Goal: Task Accomplishment & Management: Manage account settings

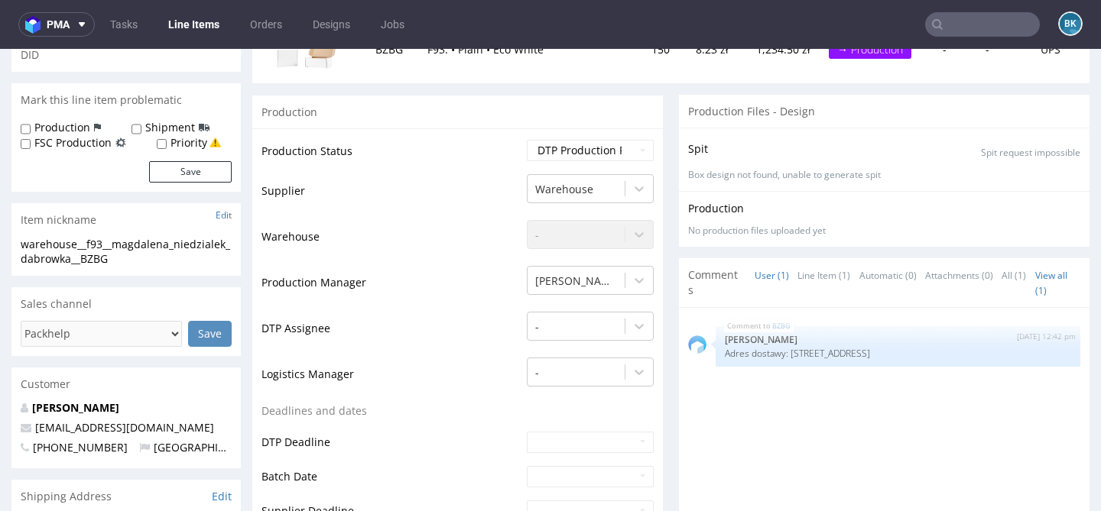
scroll to position [227, 0]
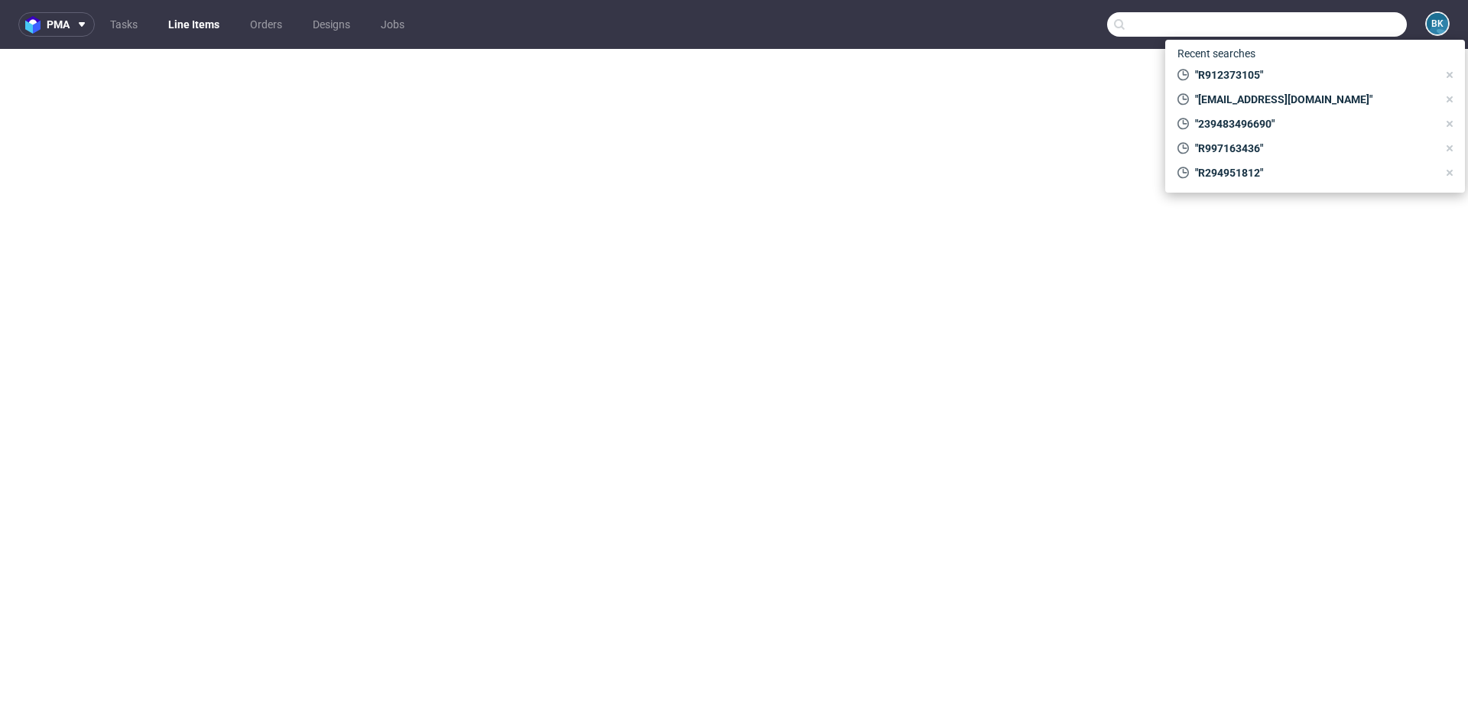
click at [1325, 23] on input "text" at bounding box center [1257, 24] width 300 height 24
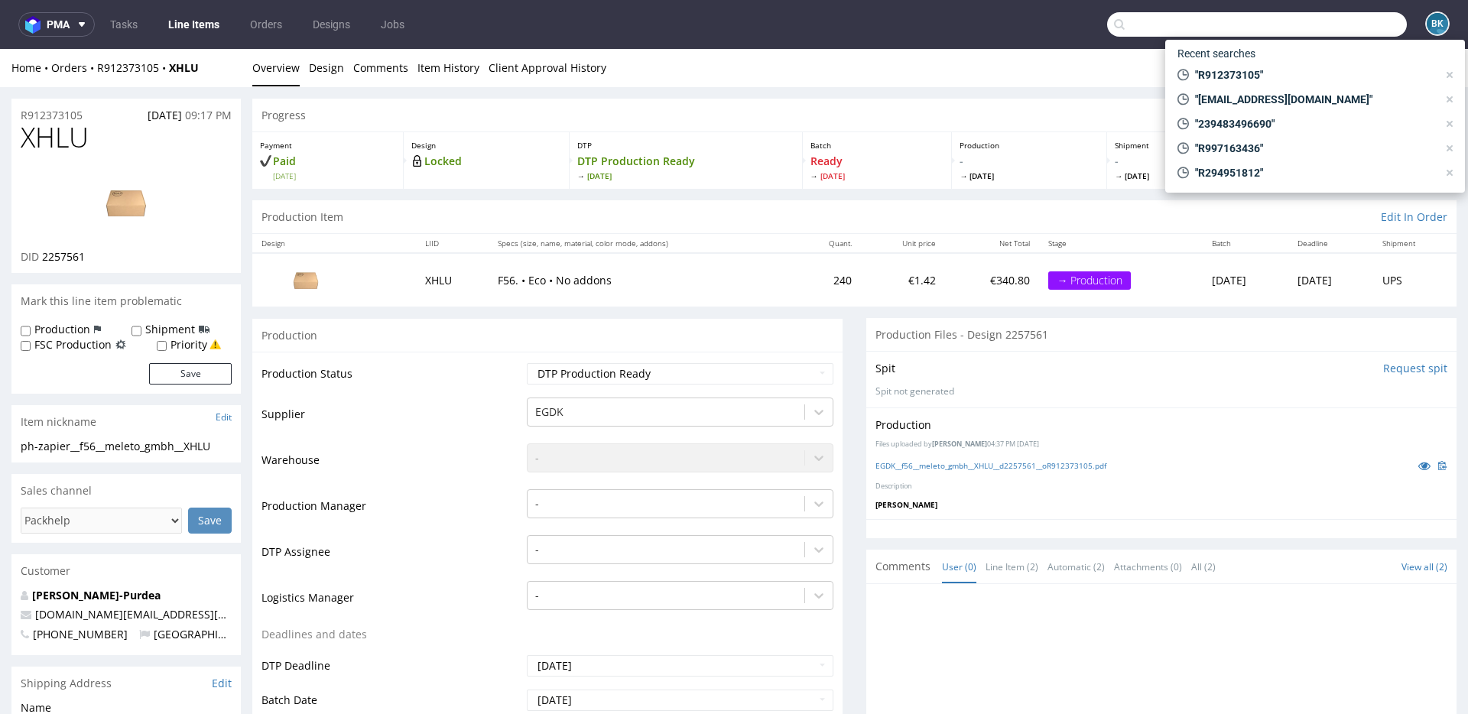
scroll to position [349, 0]
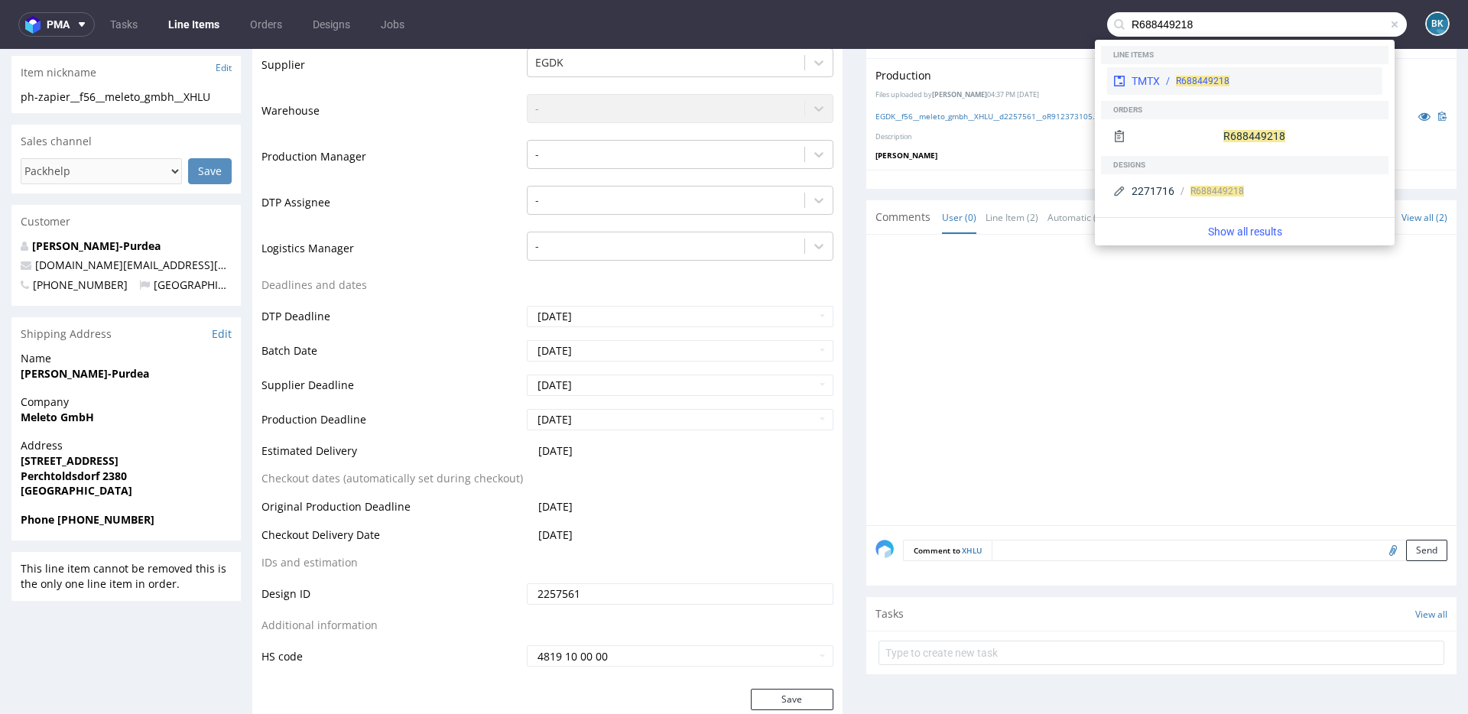
type input "R688449218"
click at [1186, 73] on div "TMTX R688449218" at bounding box center [1244, 81] width 275 height 28
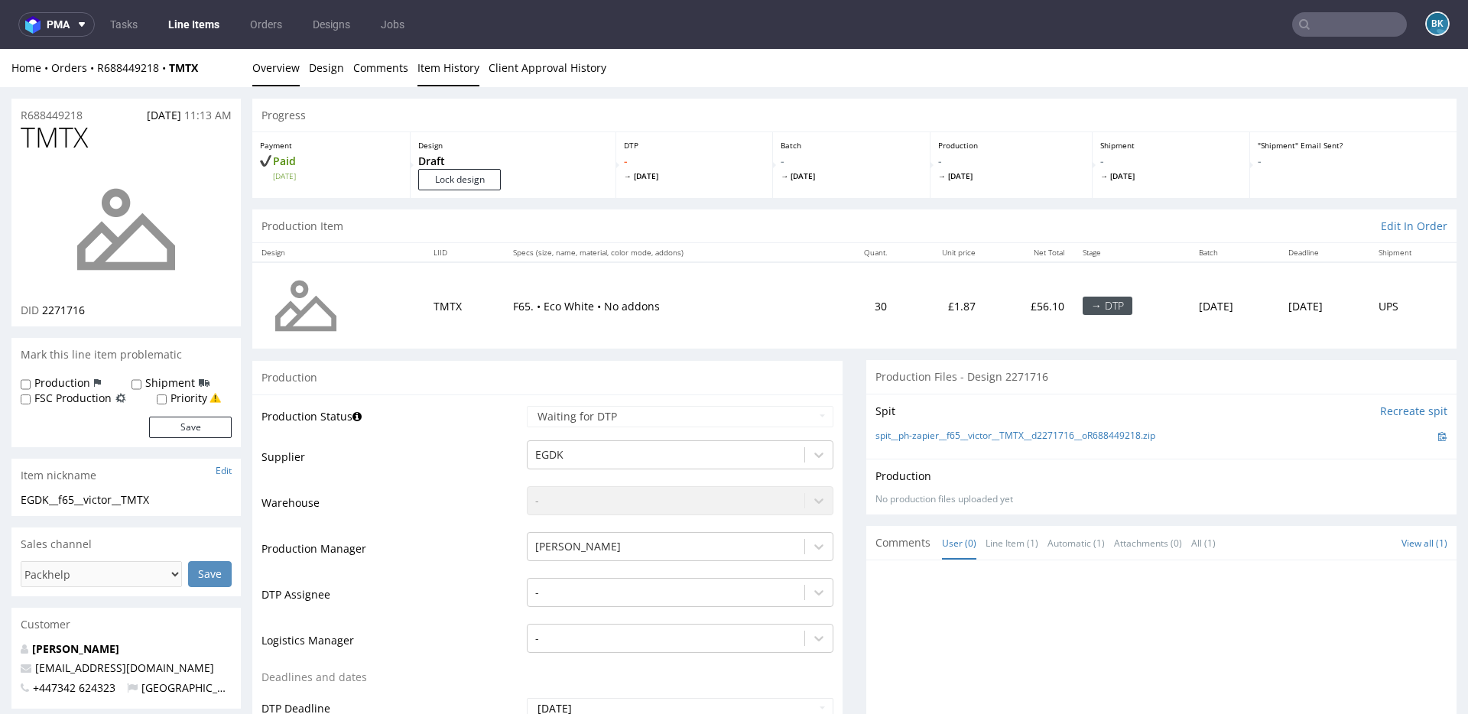
click at [434, 76] on link "Item History" at bounding box center [448, 67] width 62 height 37
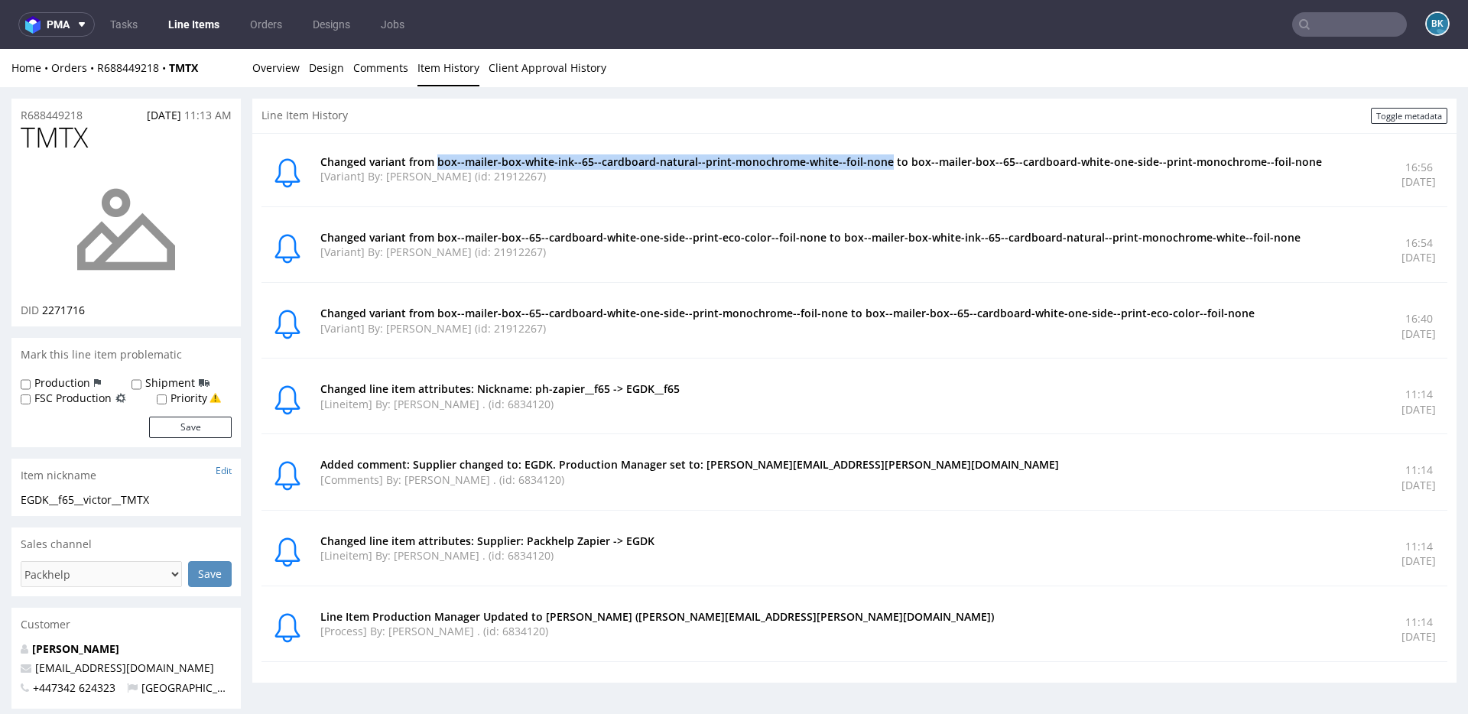
drag, startPoint x: 436, startPoint y: 161, endPoint x: 895, endPoint y: 167, distance: 459.4
click at [895, 167] on p "Changed variant from box--mailer-box-white-ink--65--cardboard-natural--print-mo…" at bounding box center [851, 161] width 1062 height 15
copy p "box--mailer-box-white-ink--65--cardboard-natural--print-monochrome-white--foil-…"
click at [271, 63] on link "Overview" at bounding box center [275, 67] width 47 height 37
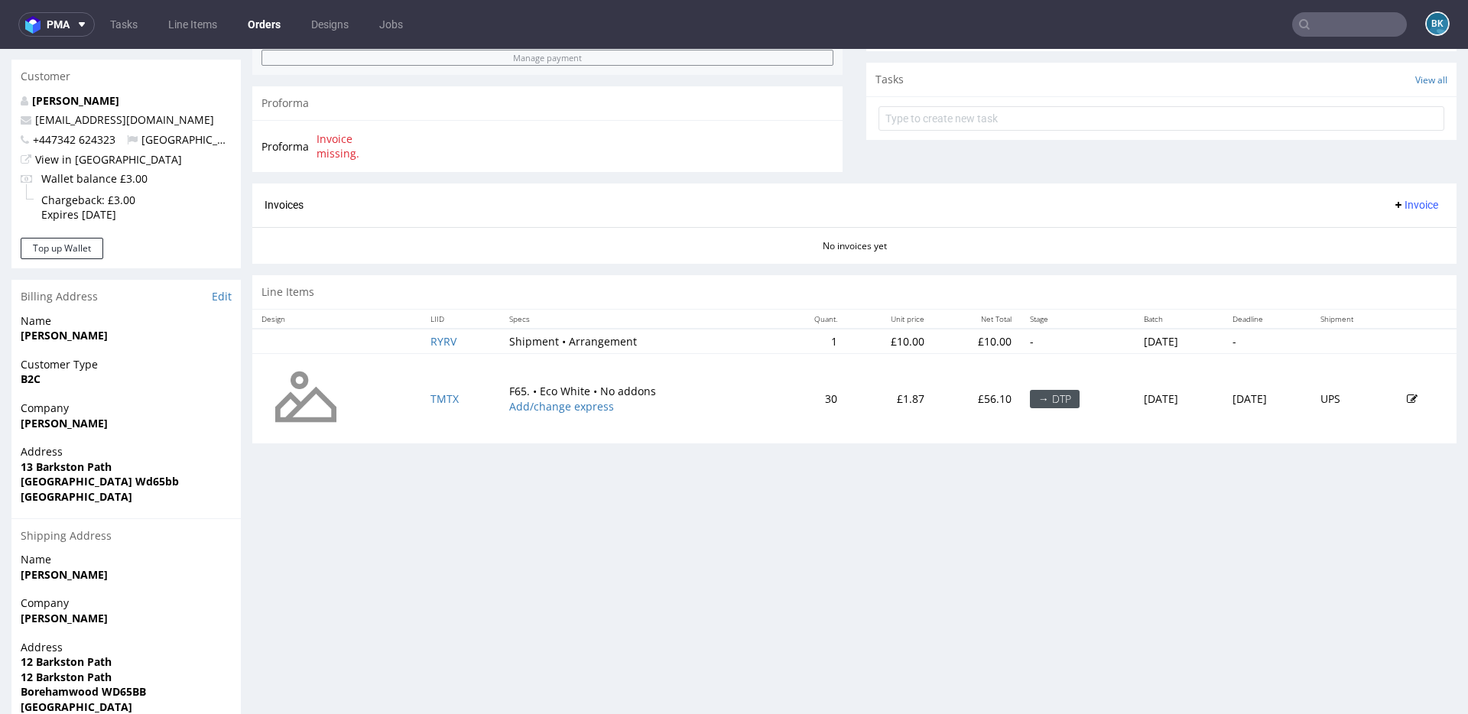
scroll to position [536, 0]
click at [1406, 401] on icon at bounding box center [1411, 397] width 11 height 11
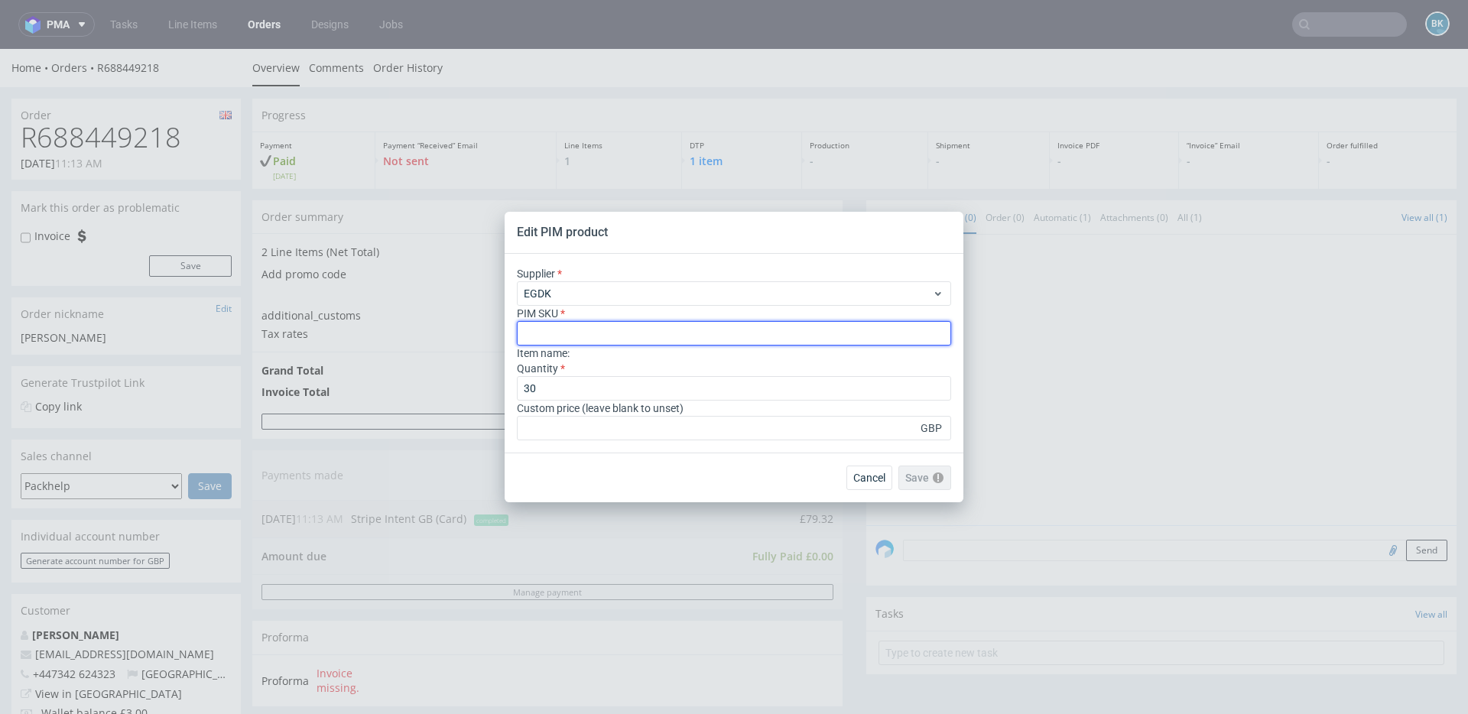
click at [576, 337] on input "text" at bounding box center [734, 333] width 434 height 24
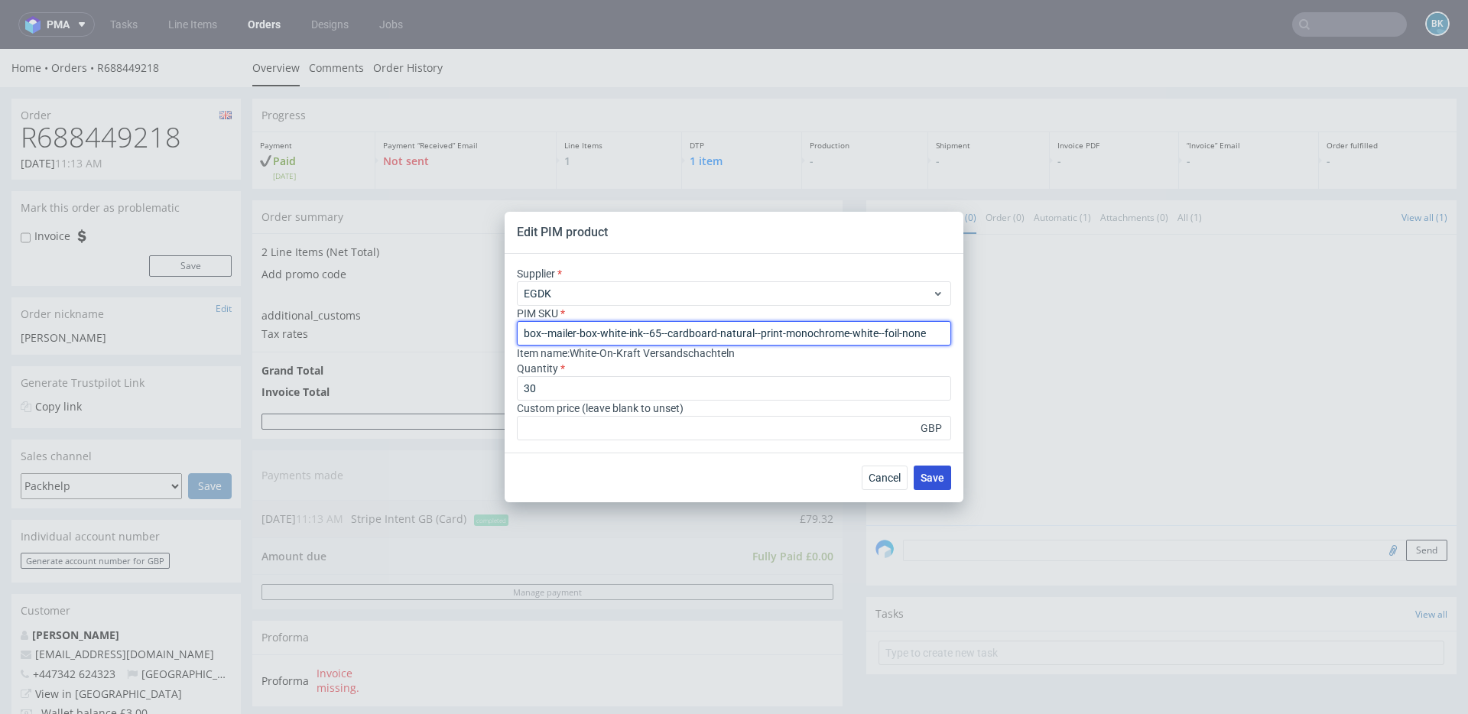
type input "box--mailer-box-white-ink--65--cardboard-natural--print-monochrome-white--foil-…"
click at [929, 479] on span "Save" at bounding box center [932, 477] width 24 height 11
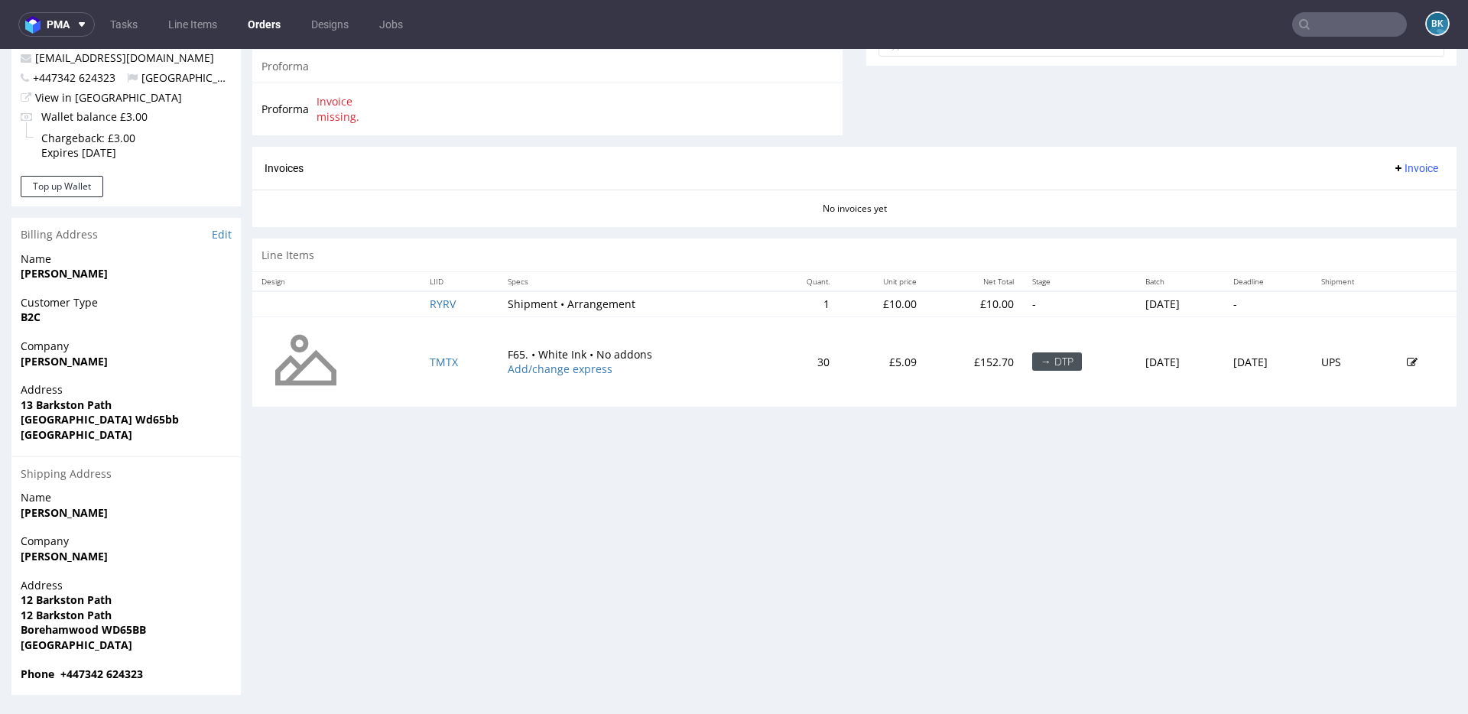
scroll to position [4, 0]
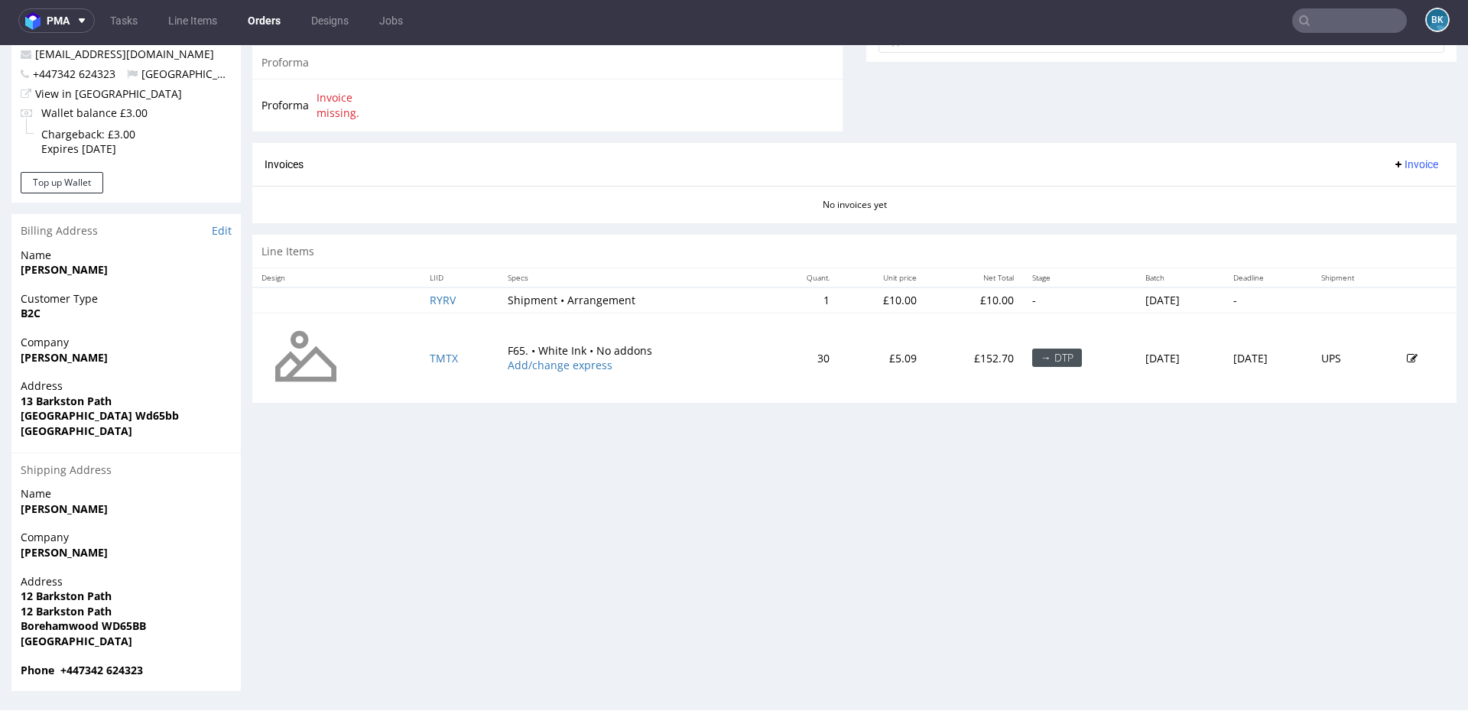
click at [1406, 359] on icon at bounding box center [1411, 358] width 11 height 11
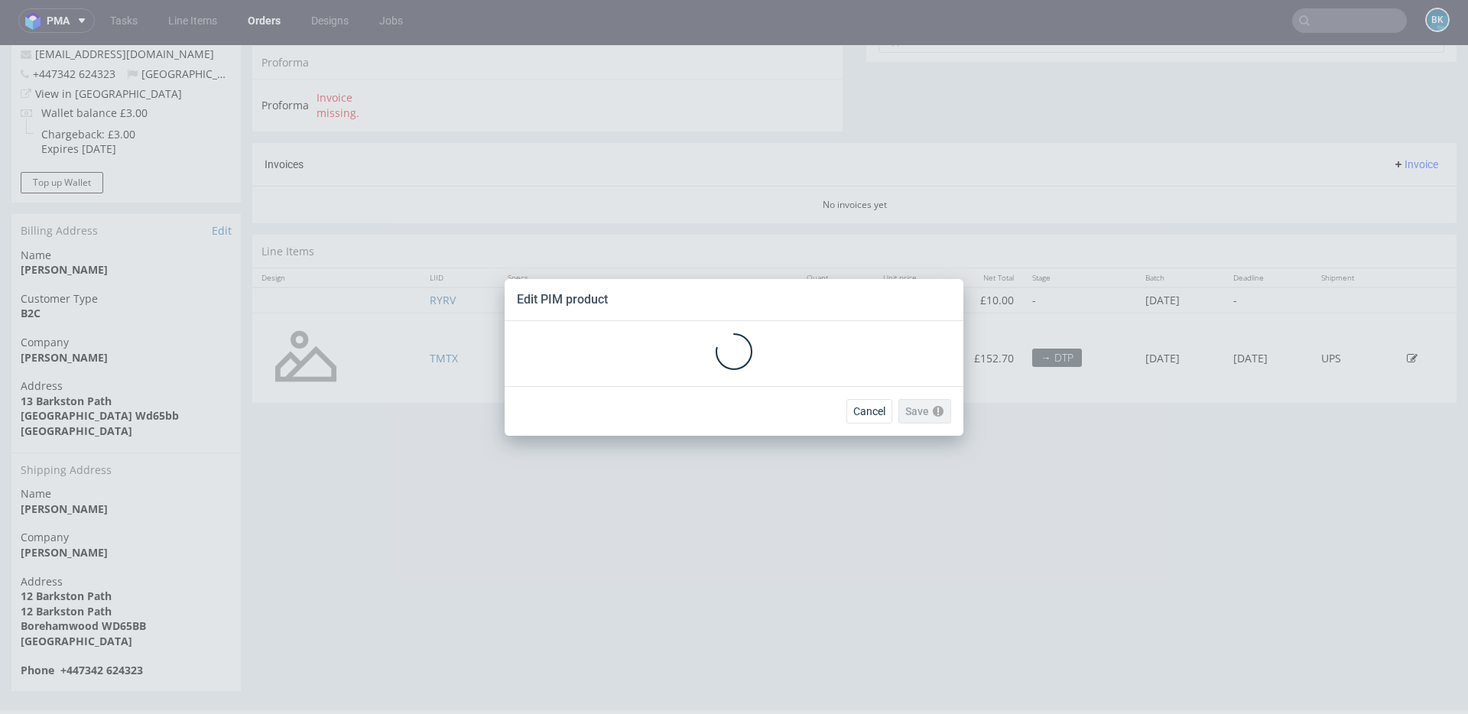
scroll to position [0, 0]
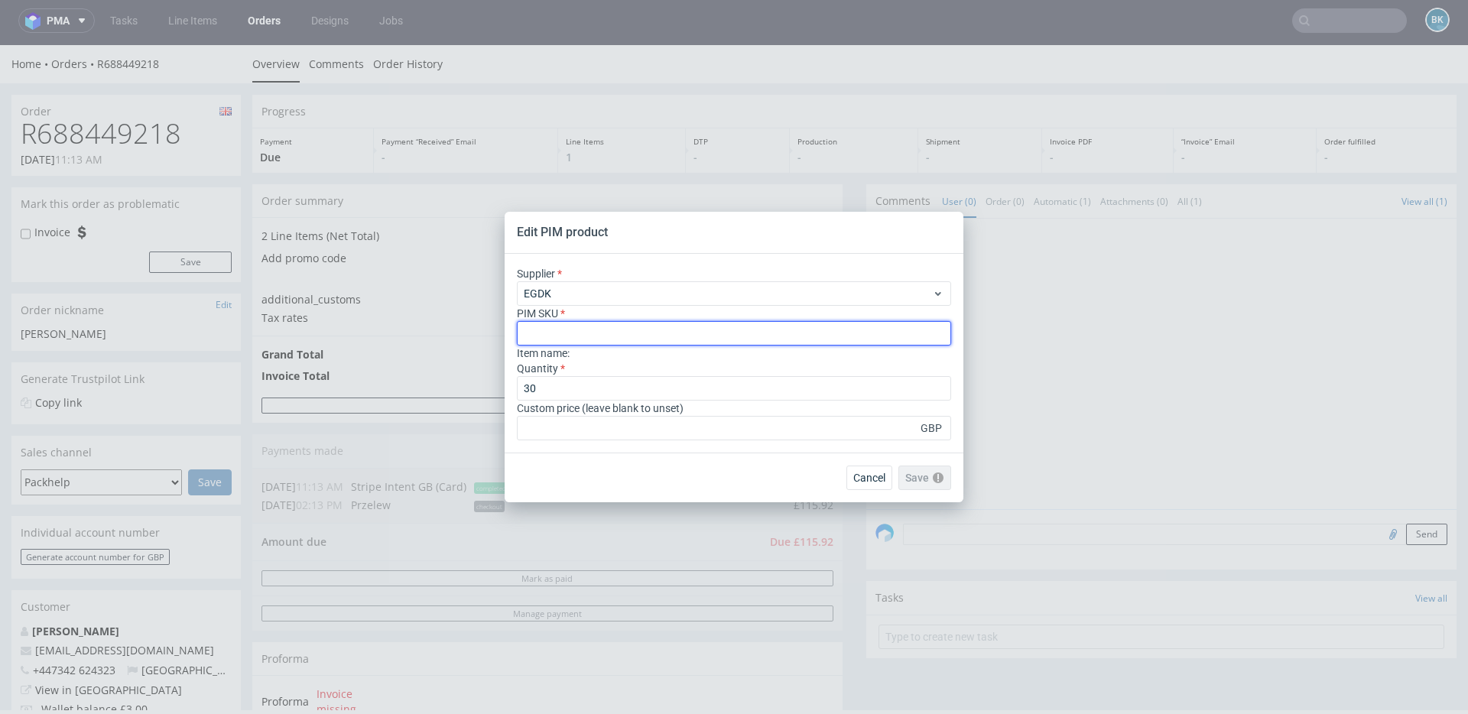
click at [556, 326] on input "text" at bounding box center [734, 333] width 434 height 24
type input "box--mailer-box--65--cardboard-white-one-side--print-eco-color--foil-none"
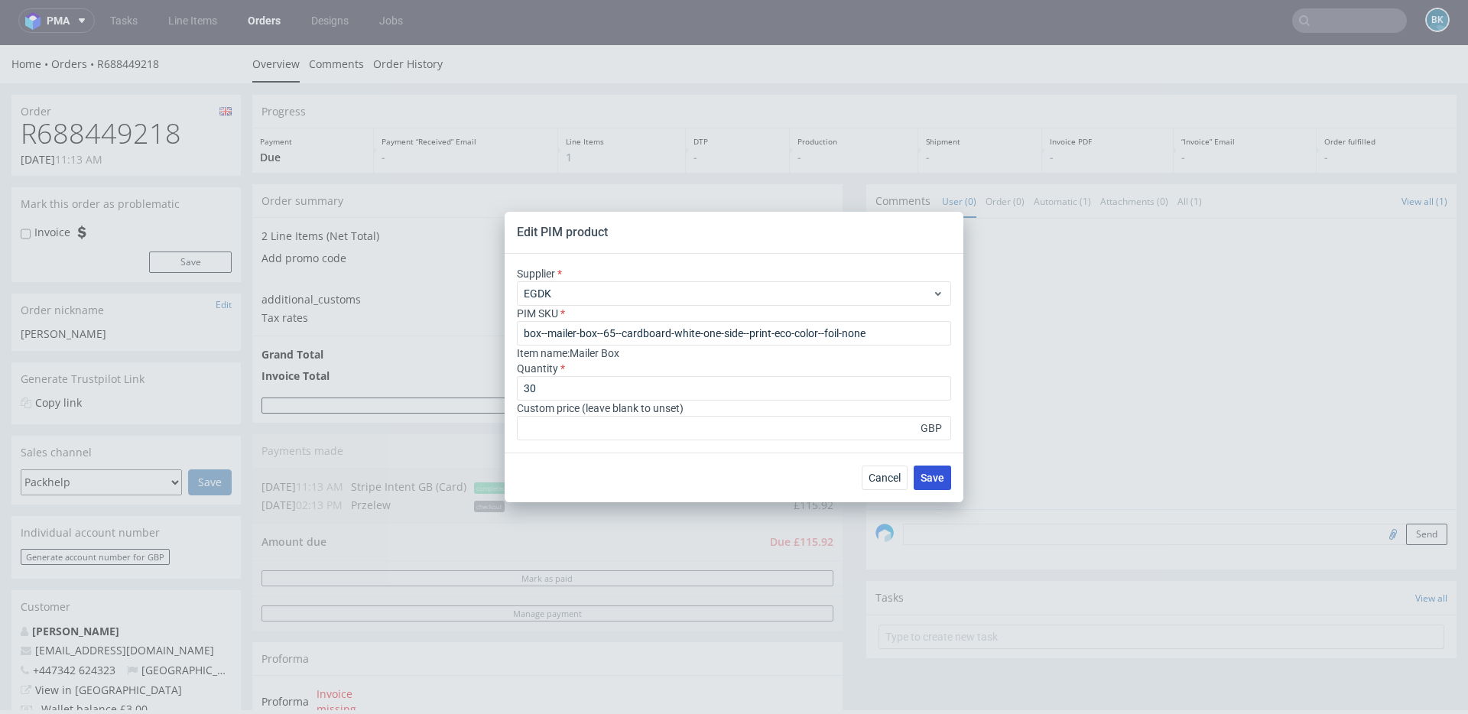
click at [924, 475] on span "Save" at bounding box center [932, 477] width 24 height 11
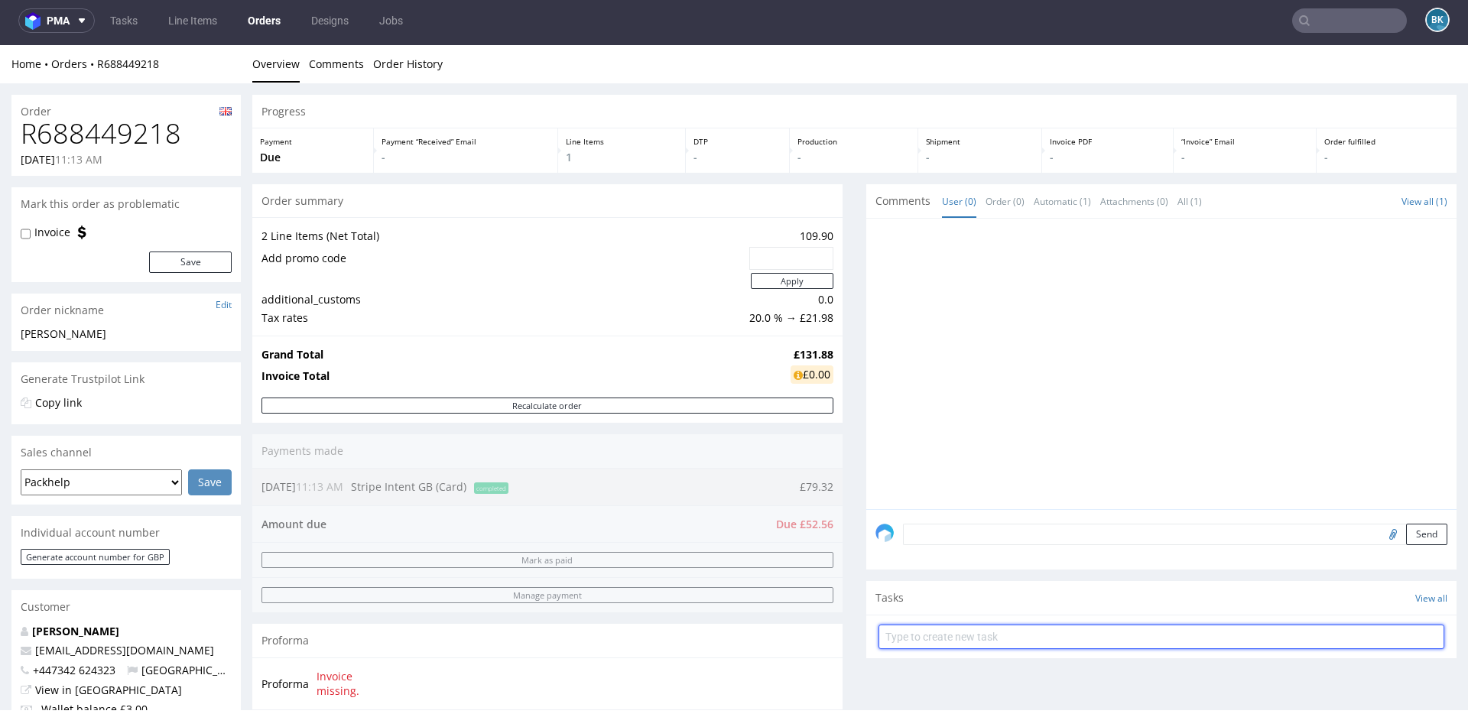
click at [994, 634] on input "text" at bounding box center [1161, 637] width 566 height 24
type input "Payment link"
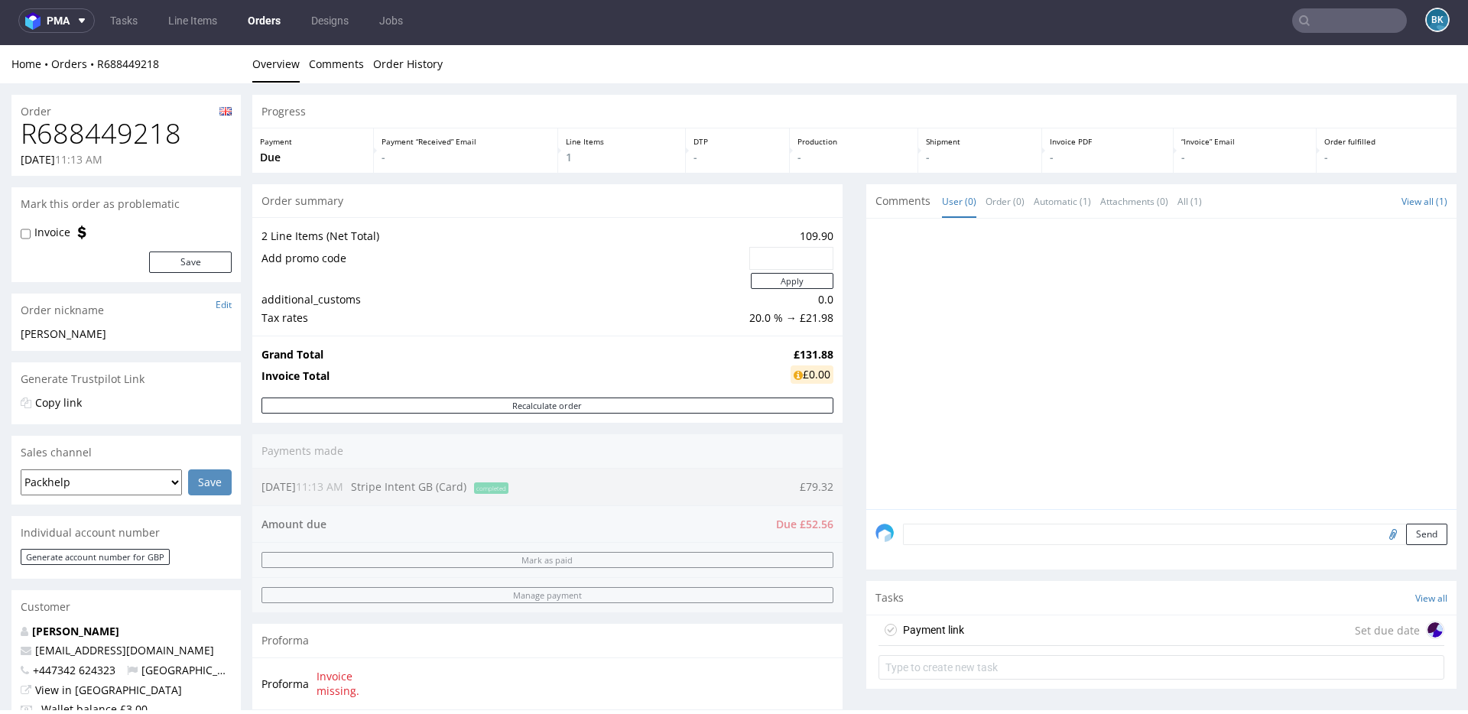
click at [1033, 626] on div "Payment link Set due date" at bounding box center [1161, 630] width 566 height 31
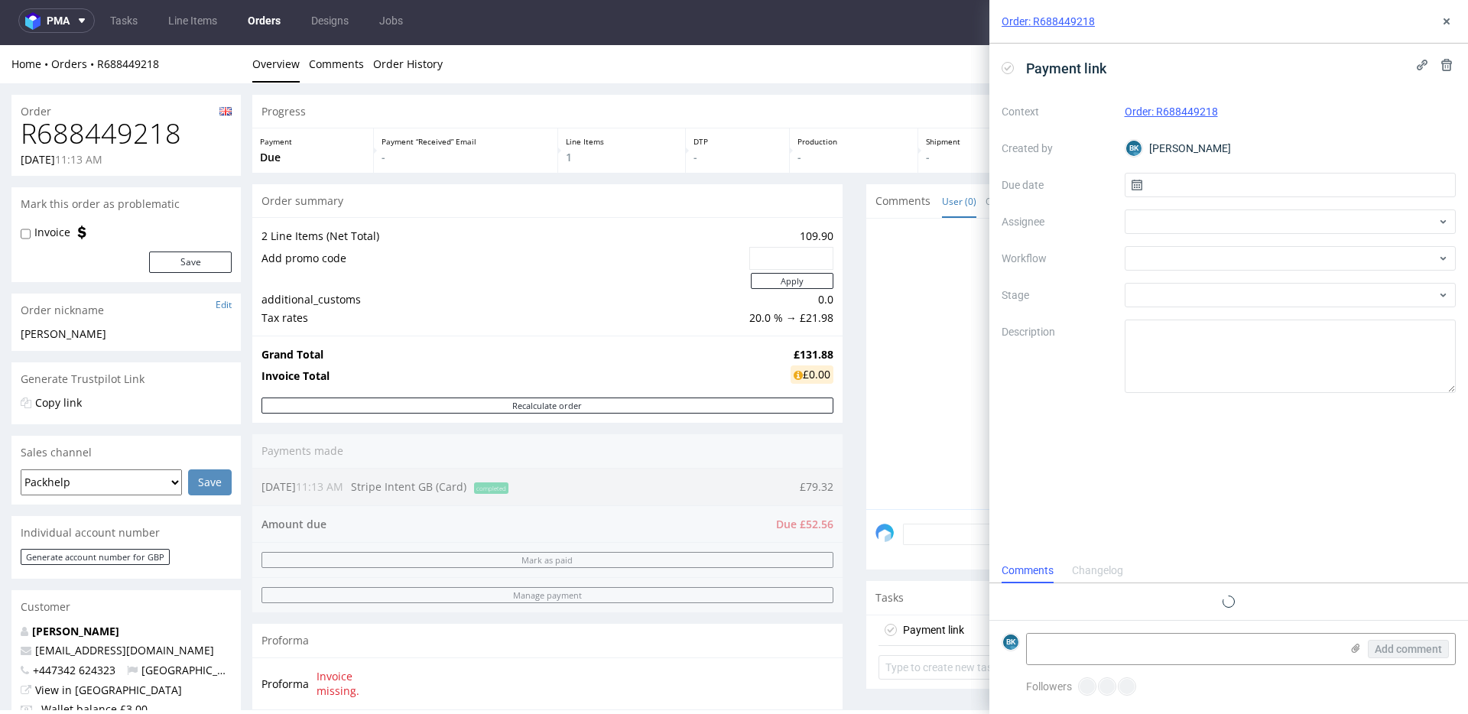
scroll to position [12, 0]
click at [1174, 180] on input "text" at bounding box center [1290, 185] width 332 height 24
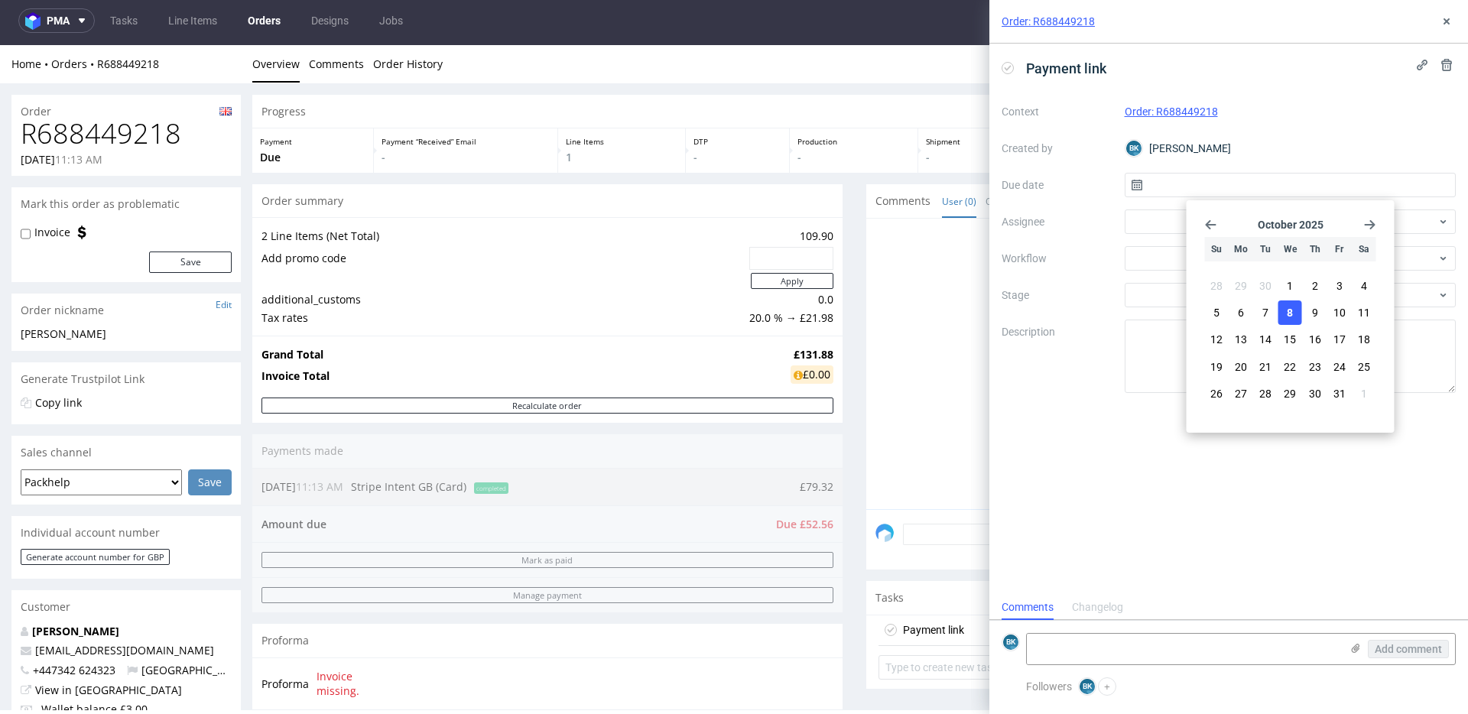
click at [1294, 311] on button "8" at bounding box center [1290, 312] width 24 height 24
type input "08/10/2025"
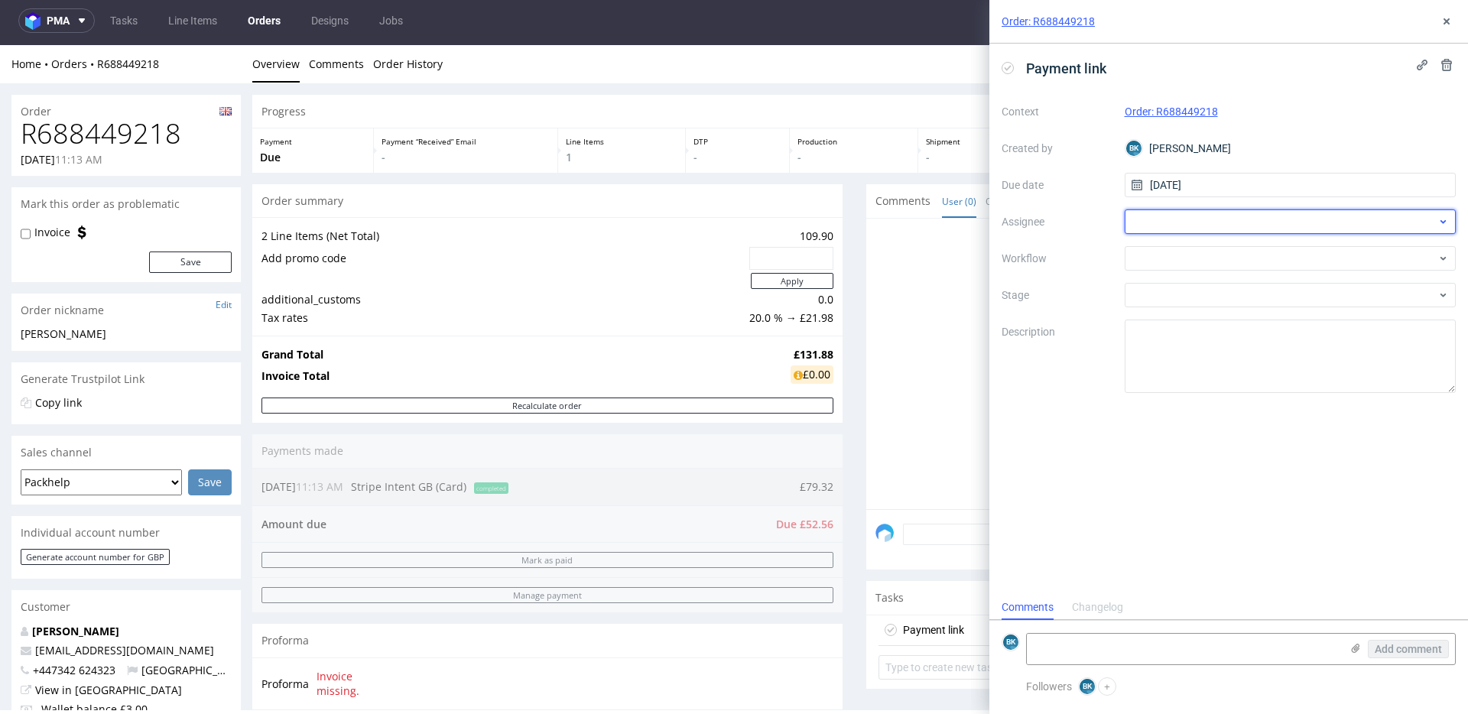
click at [1170, 225] on div at bounding box center [1290, 221] width 332 height 24
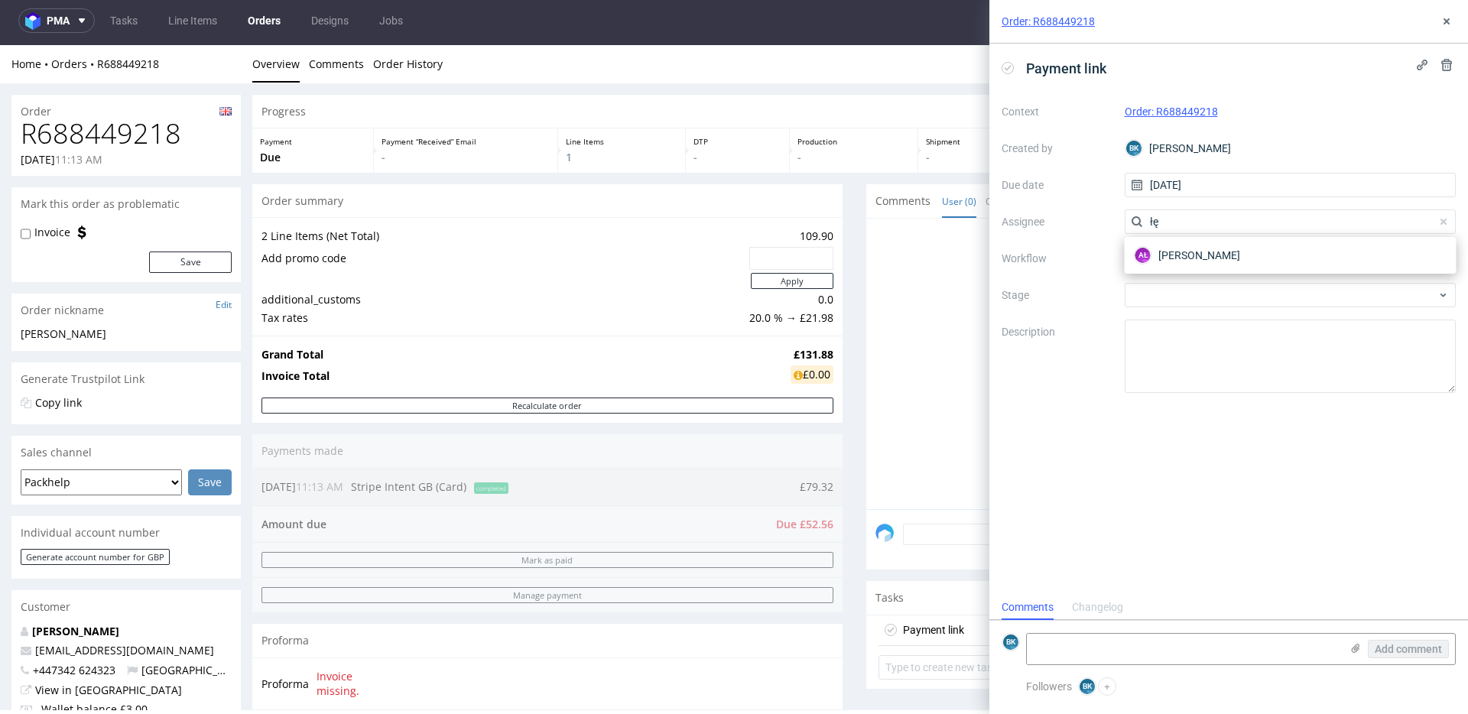
type input "łę"
click at [1188, 257] on div at bounding box center [1290, 258] width 332 height 24
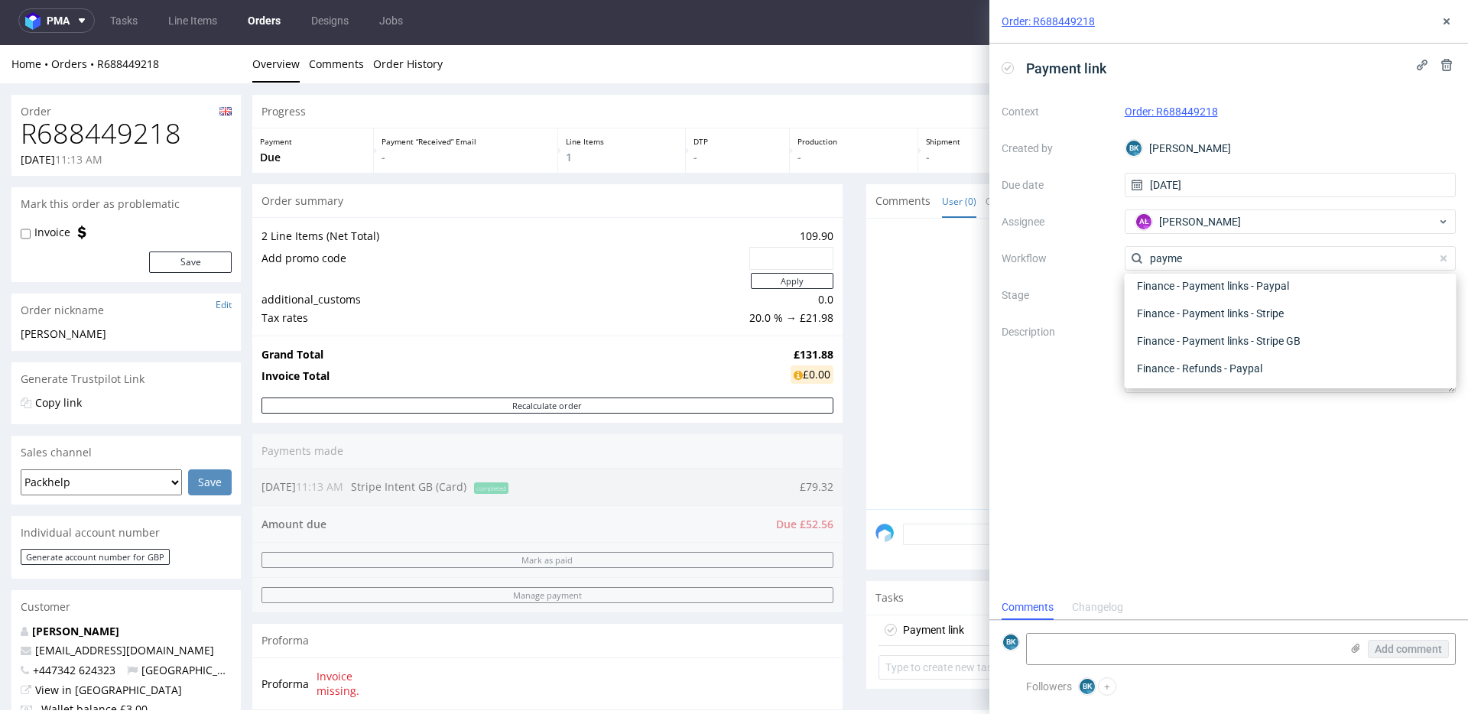
scroll to position [28, 0]
type input "paymen"
click at [1288, 362] on div "Finance - Payment links - Stripe GB" at bounding box center [1291, 369] width 320 height 28
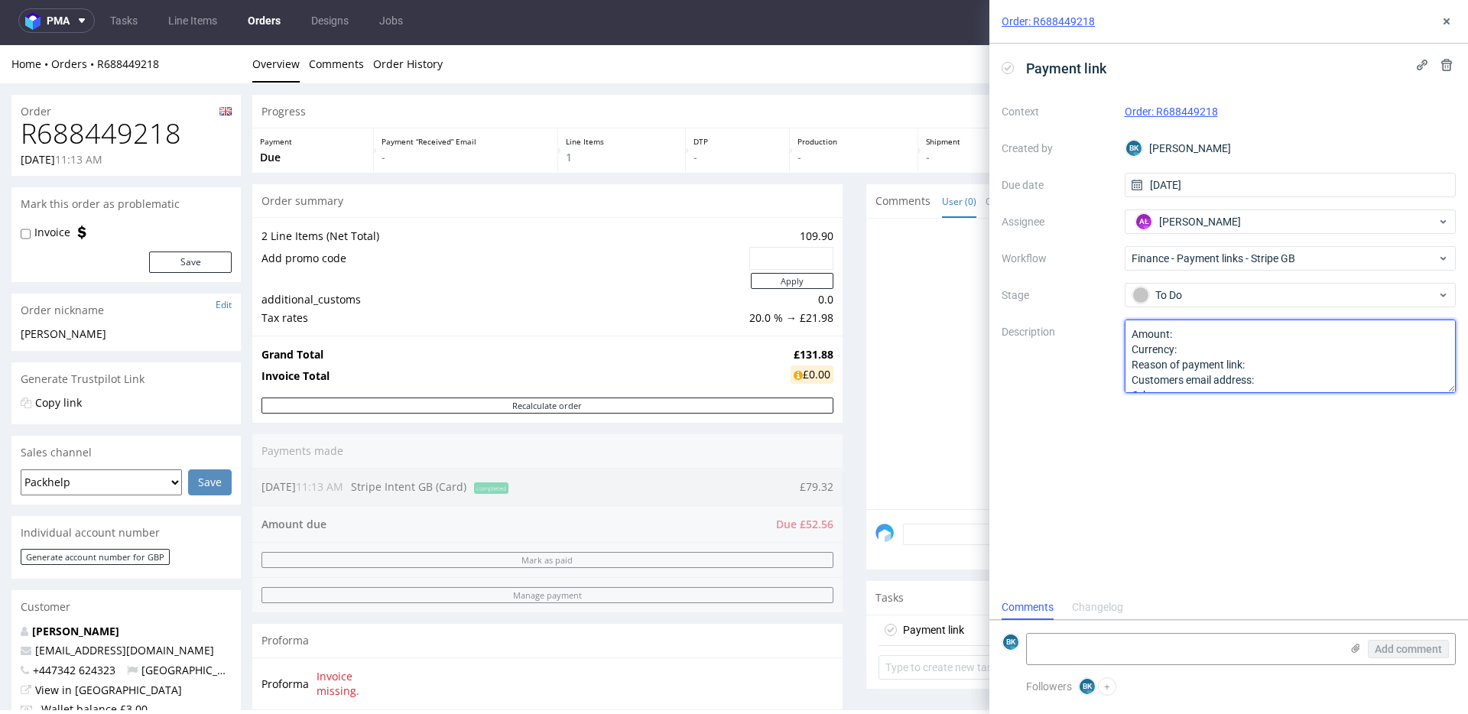
click at [1200, 333] on textarea "Amount: Currency: Reason of payment link: Customers email address: Other:" at bounding box center [1290, 356] width 332 height 73
click at [1201, 354] on textarea "Amount: Currency: Reason of payment link: Customers email address: Other:" at bounding box center [1290, 356] width 332 height 73
click at [1258, 364] on textarea "Amount: Currency: Reason of payment link: Customers email address: Other:" at bounding box center [1290, 356] width 332 height 73
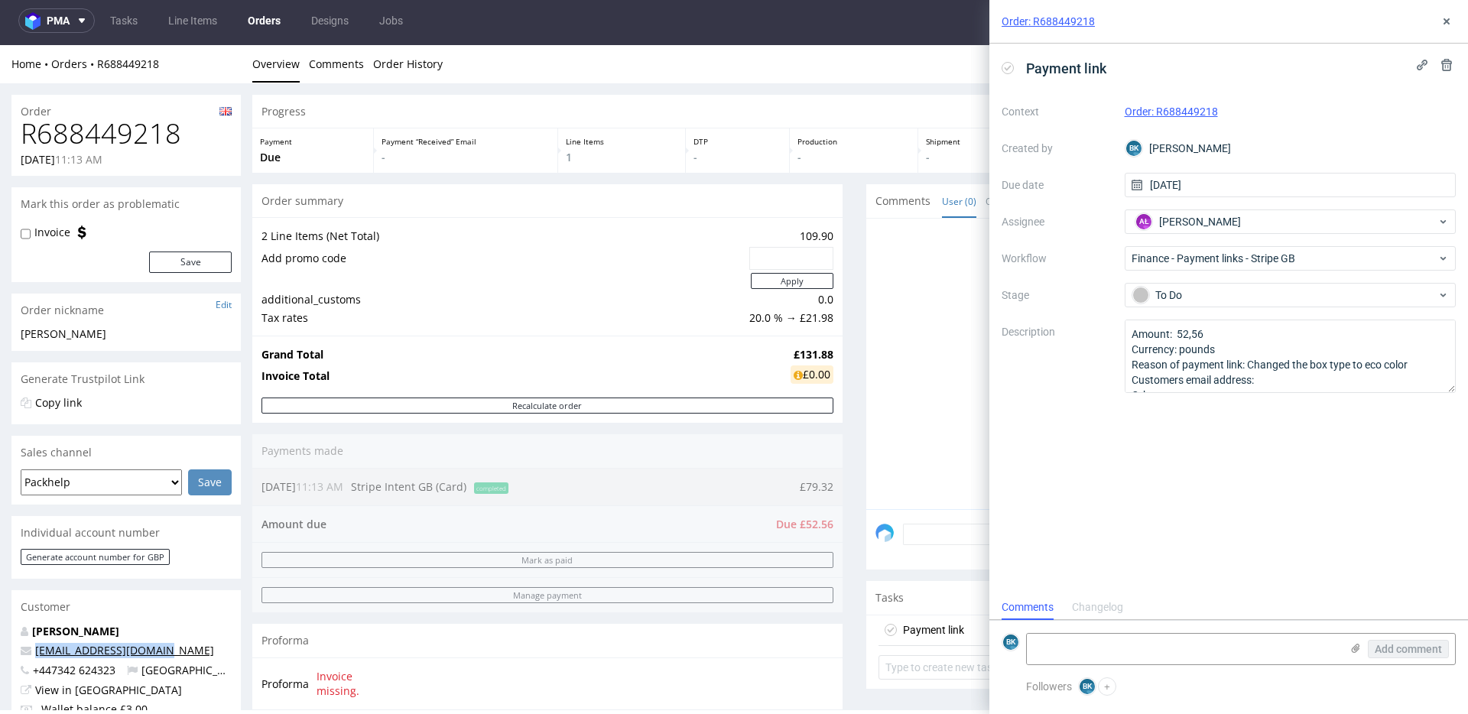
drag, startPoint x: 165, startPoint y: 650, endPoint x: 35, endPoint y: 654, distance: 130.0
click at [35, 654] on p "rey_victor92@yahoo.com" at bounding box center [126, 650] width 211 height 15
copy link "rey_victor92@yahoo.com"
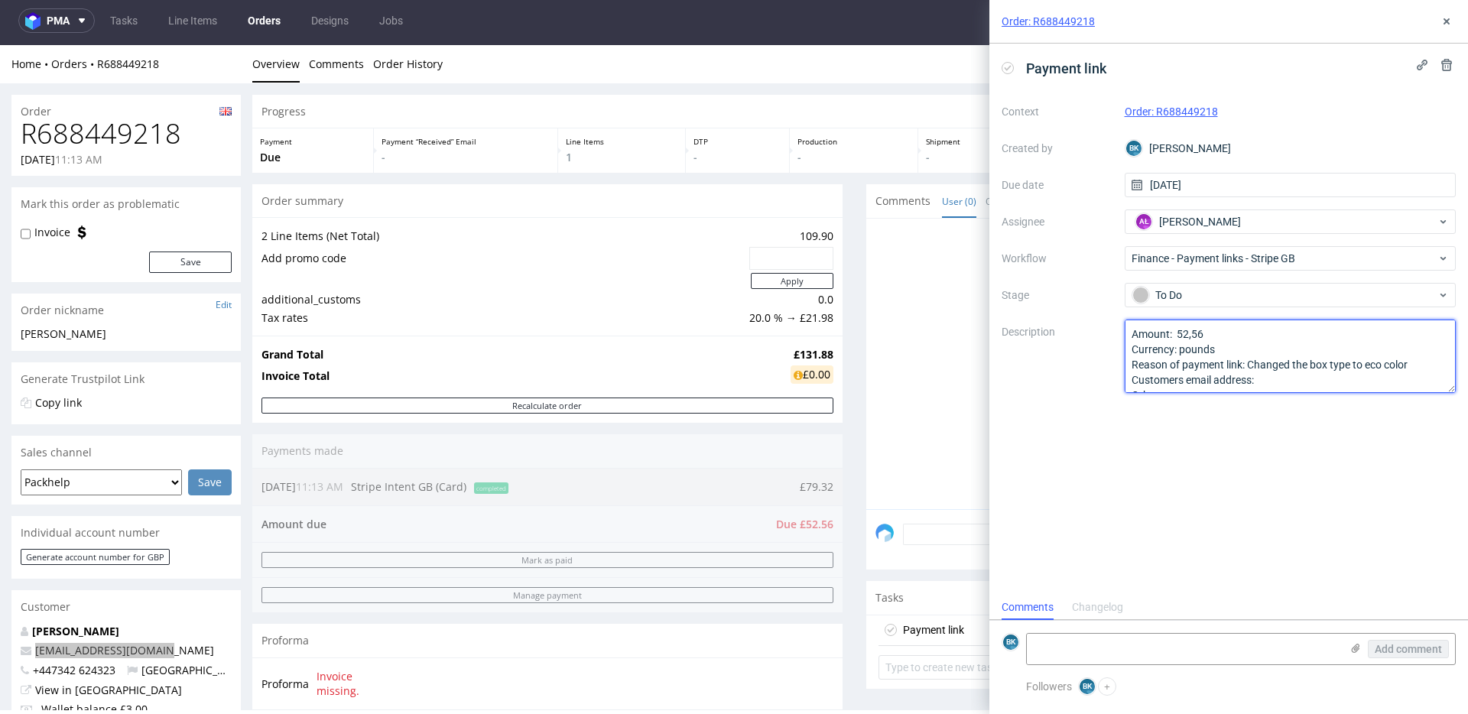
click at [1286, 379] on textarea "Amount: 52,56 Currency: pounds Reason of payment link: Changed the box type to …" at bounding box center [1290, 356] width 332 height 73
paste textarea "rey_victor92@yahoo.com"
type textarea "Amount: 52,56 Currency: pounds Reason of payment link: Changed the box type to …"
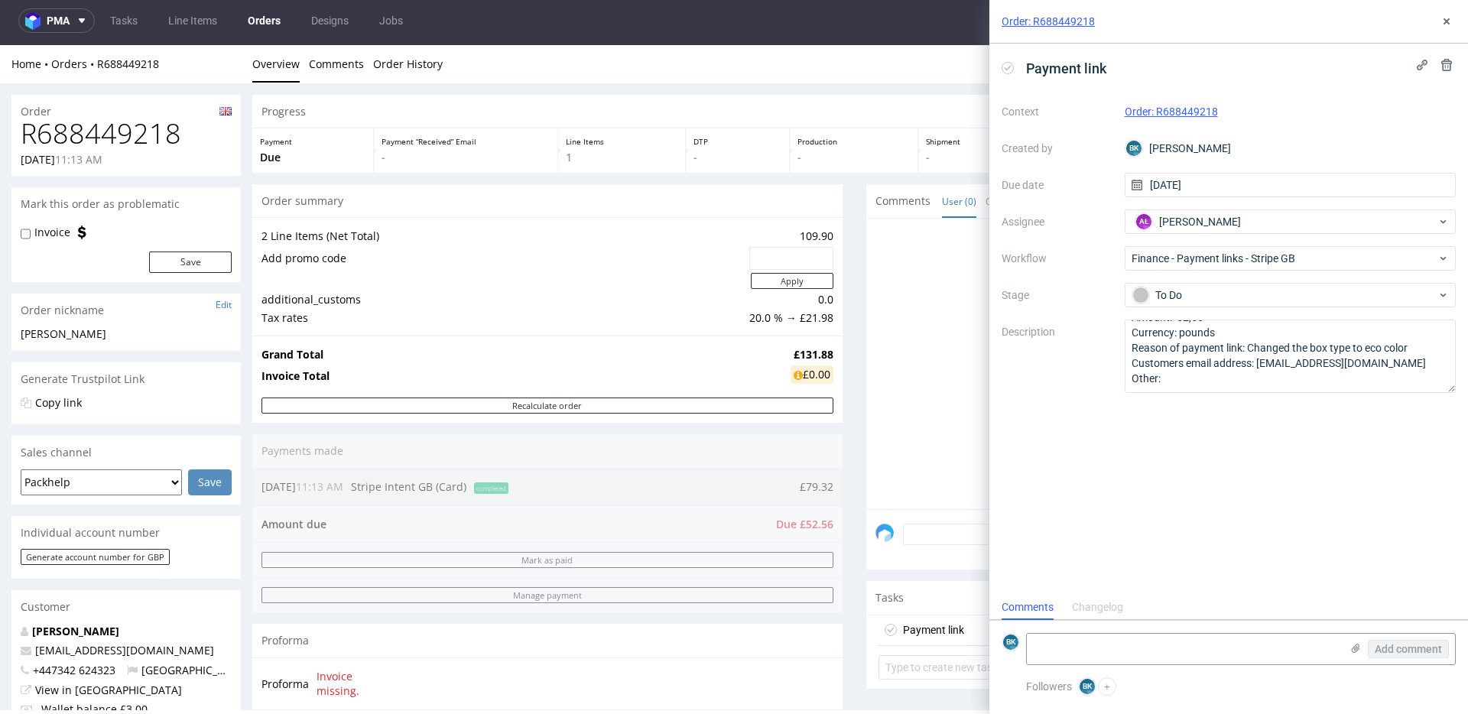
click at [171, 647] on p "rey_victor92@yahoo.com" at bounding box center [126, 650] width 211 height 15
drag, startPoint x: 164, startPoint y: 651, endPoint x: 28, endPoint y: 657, distance: 135.4
click at [28, 657] on p "rey_victor92@yahoo.com" at bounding box center [126, 650] width 211 height 15
copy span "rey_victor92@yahoo.com"
click at [1451, 19] on icon at bounding box center [1446, 21] width 12 height 12
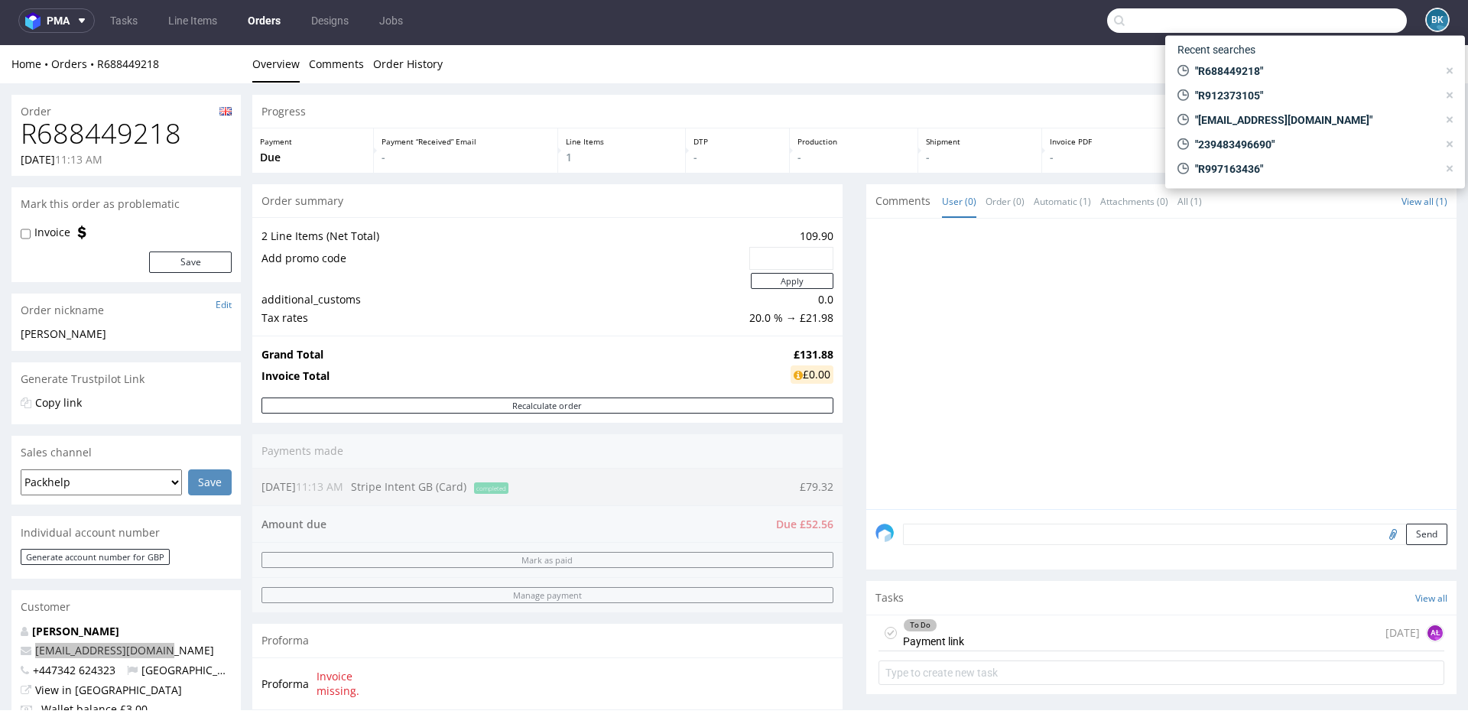
click at [1321, 10] on input "text" at bounding box center [1257, 20] width 300 height 24
paste input "ag.rojewska@gmail.com"
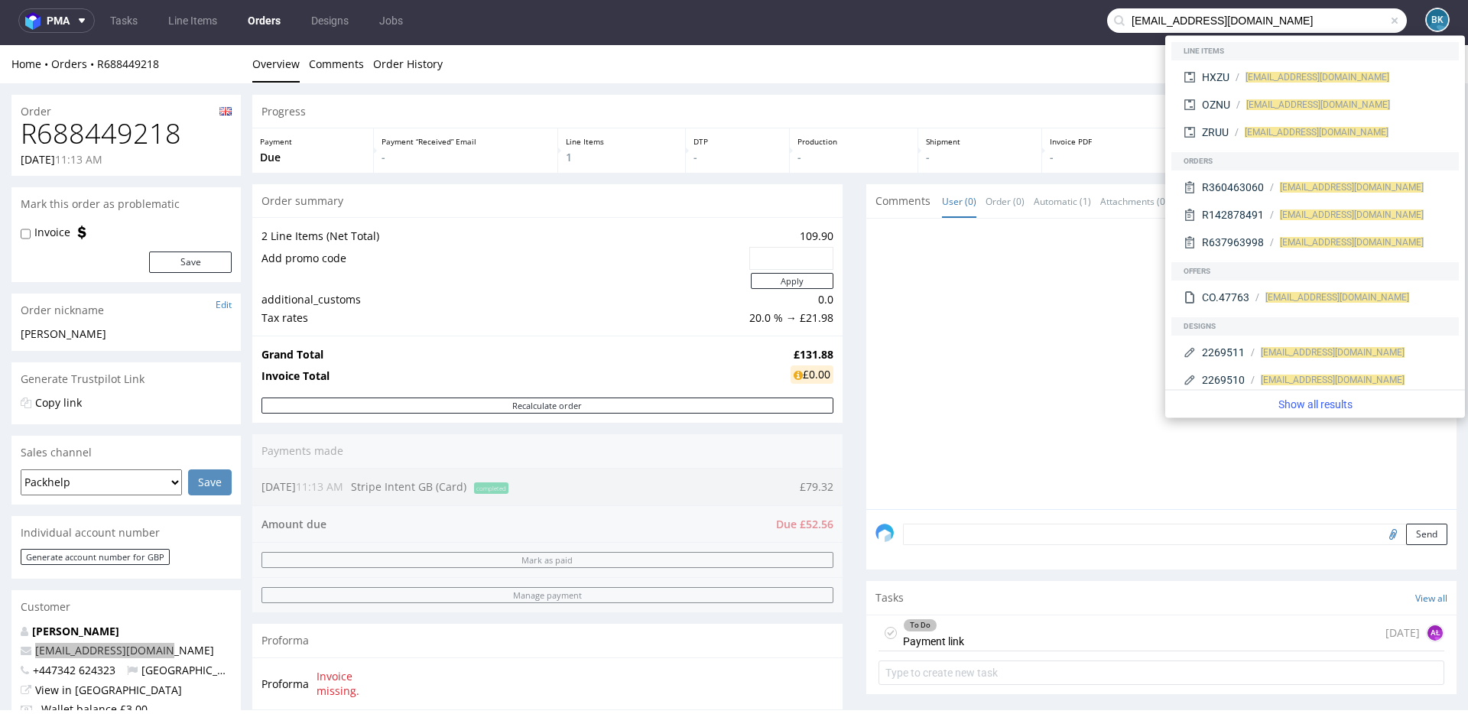
type input "ag.rojewska@gmail.com"
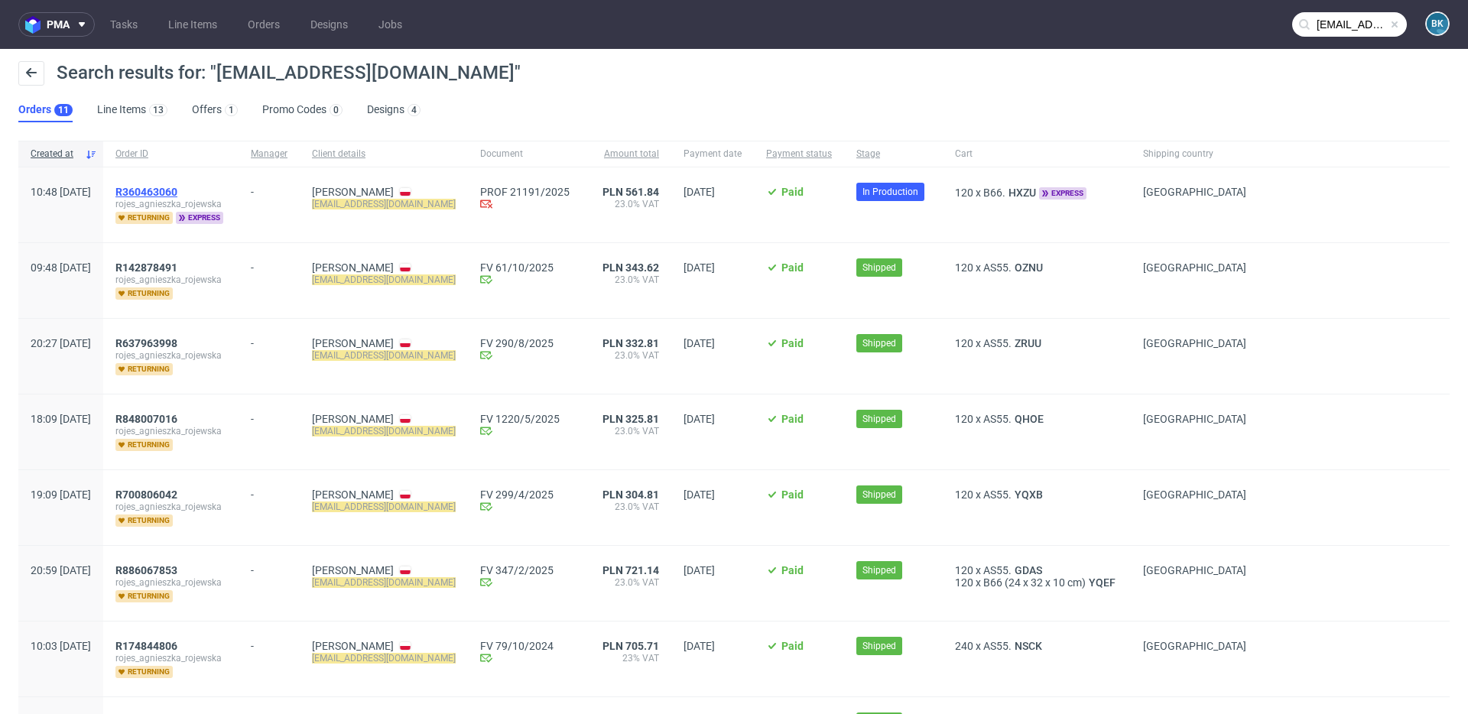
click at [177, 189] on span "R360463060" at bounding box center [146, 192] width 62 height 12
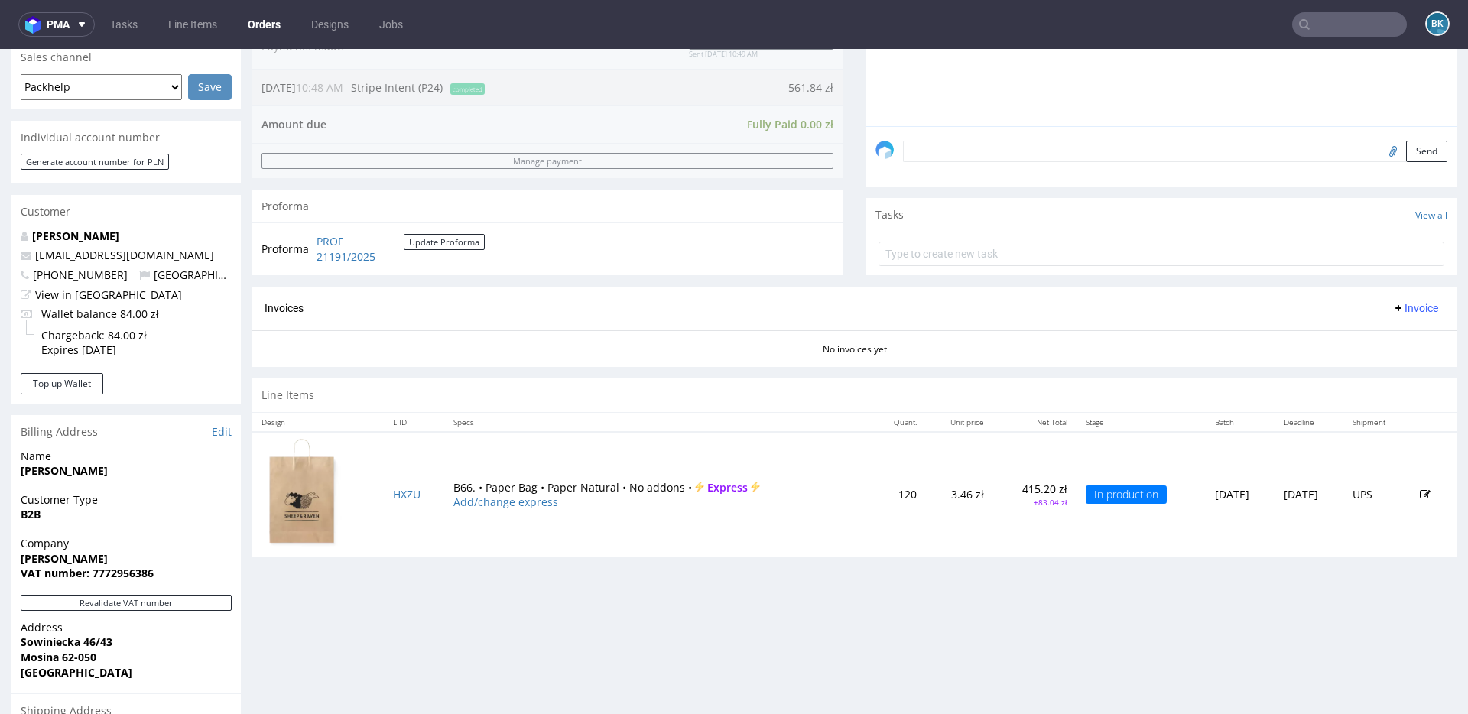
scroll to position [409, 0]
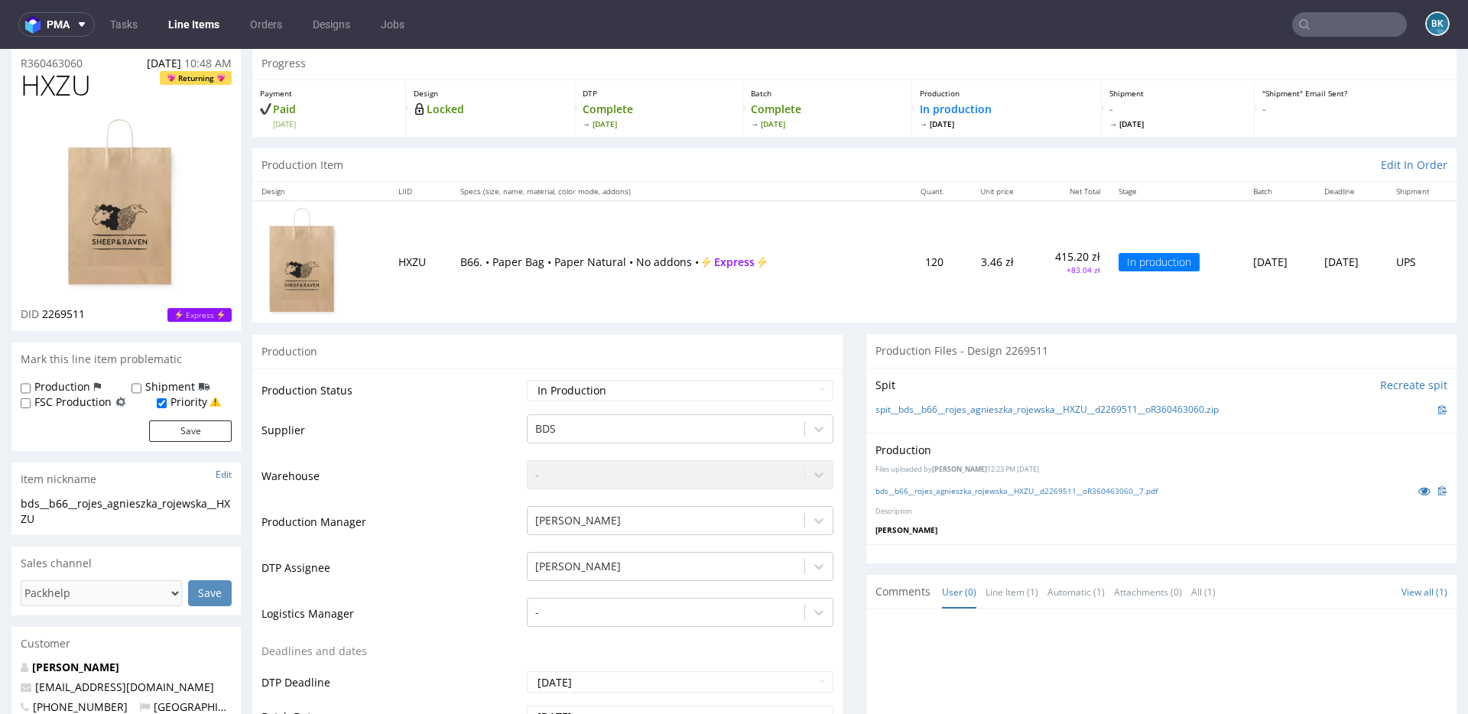
scroll to position [47, 0]
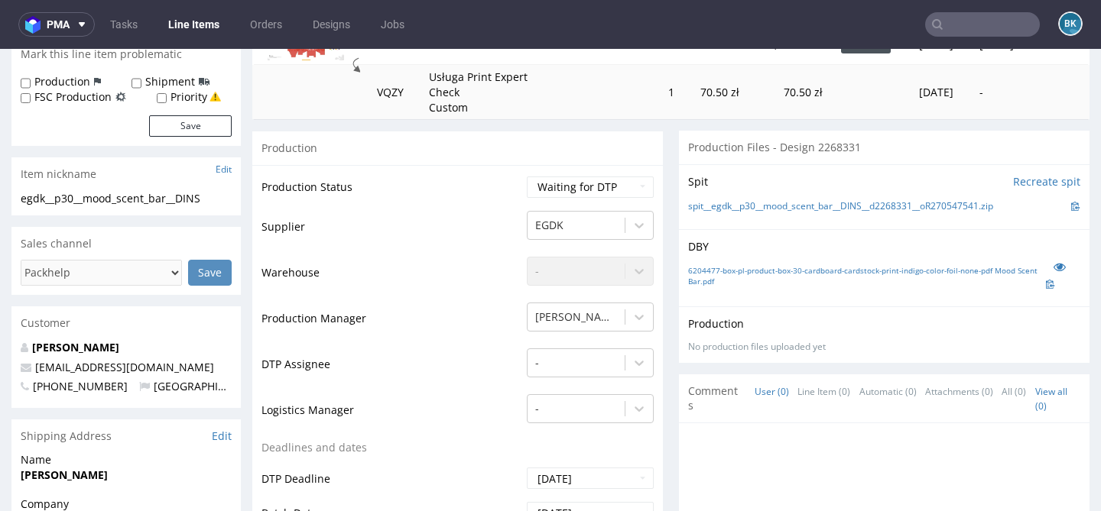
scroll to position [10, 0]
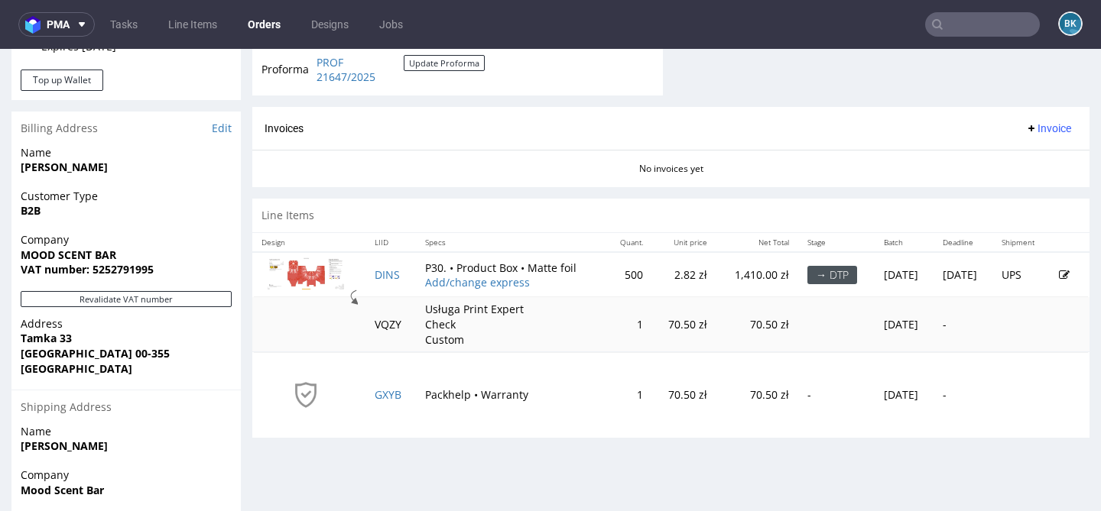
scroll to position [709, 0]
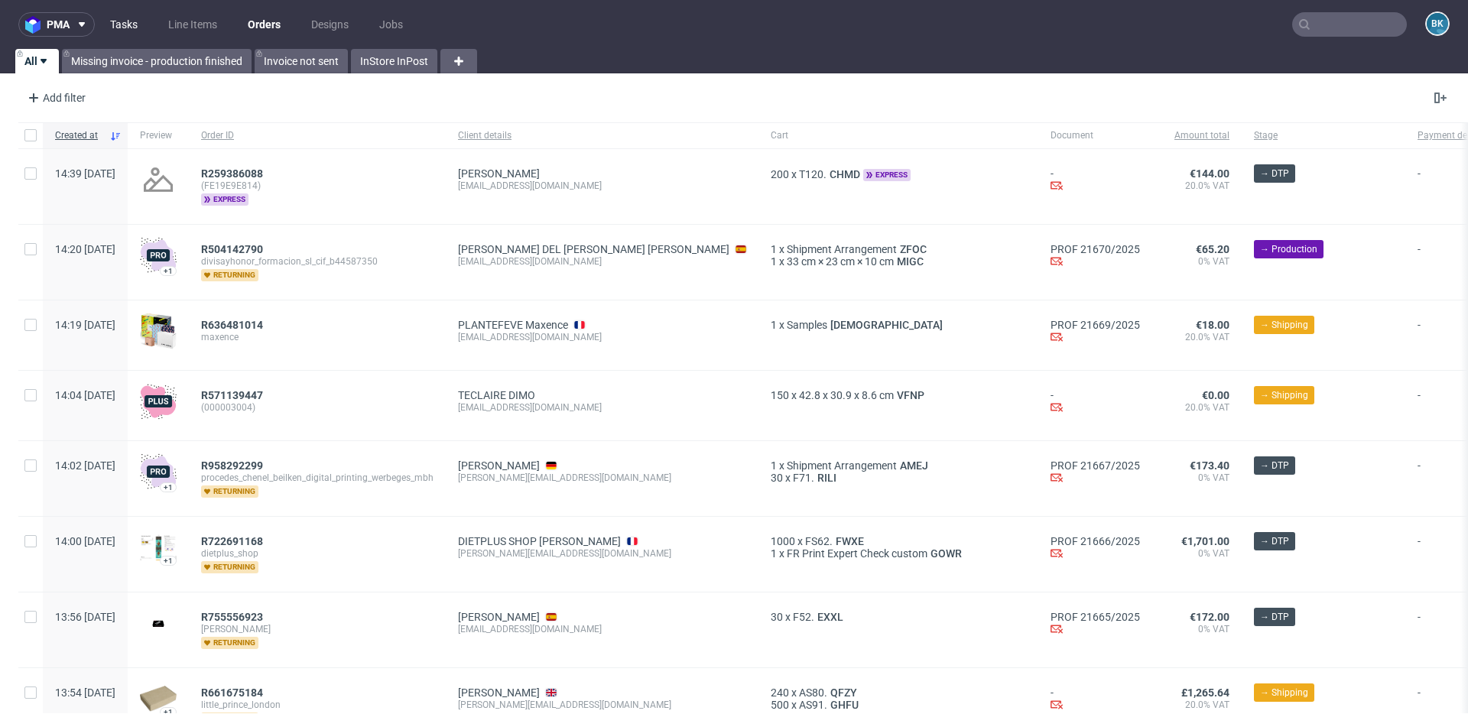
click at [119, 27] on link "Tasks" at bounding box center [124, 24] width 46 height 24
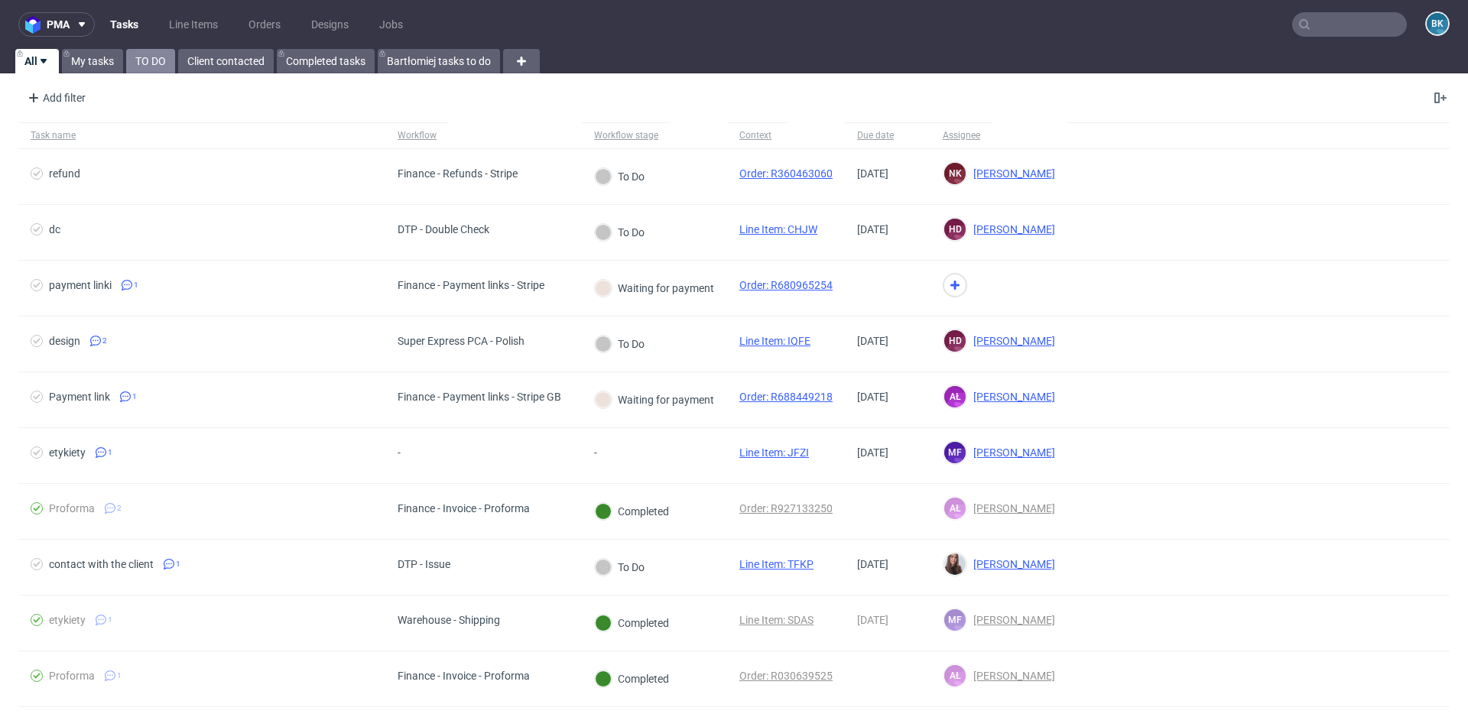
click at [144, 60] on link "TO DO" at bounding box center [150, 61] width 49 height 24
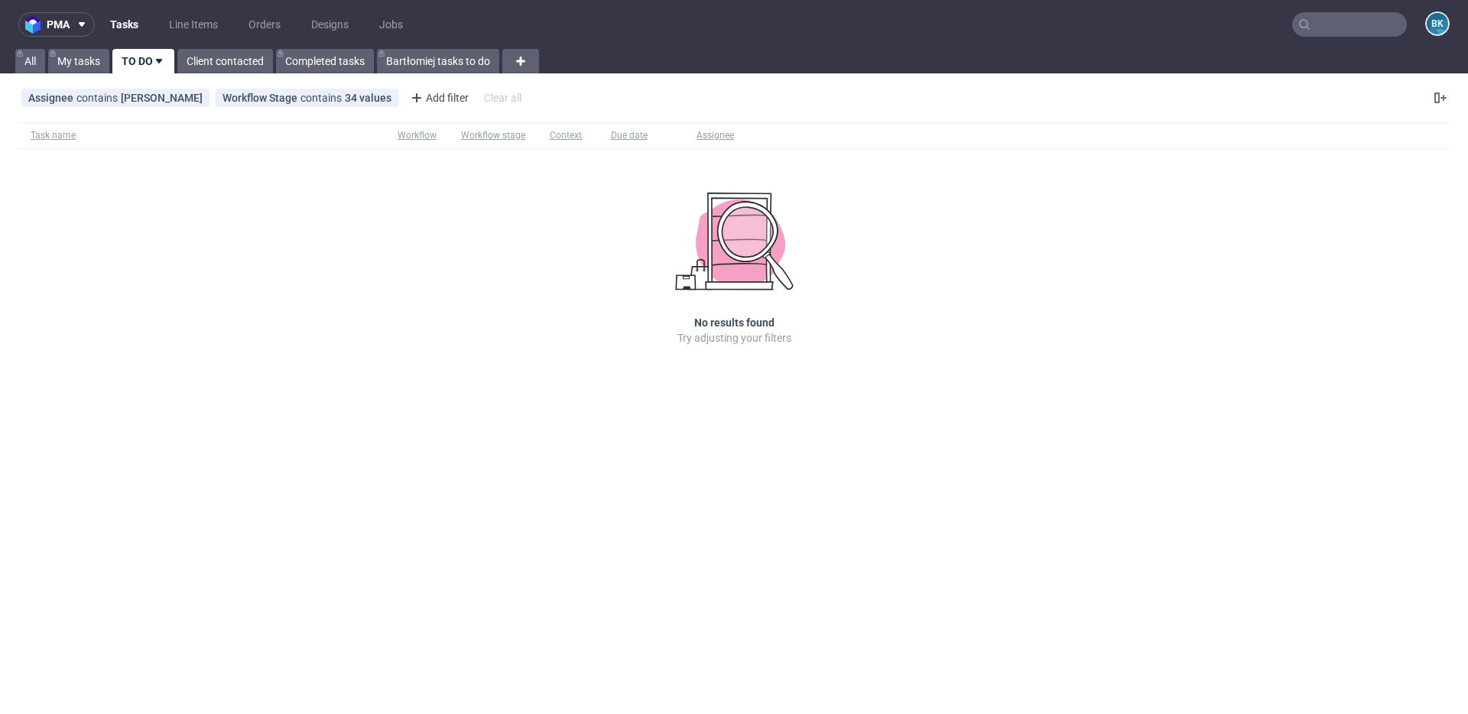
click at [123, 22] on link "Tasks" at bounding box center [124, 24] width 47 height 24
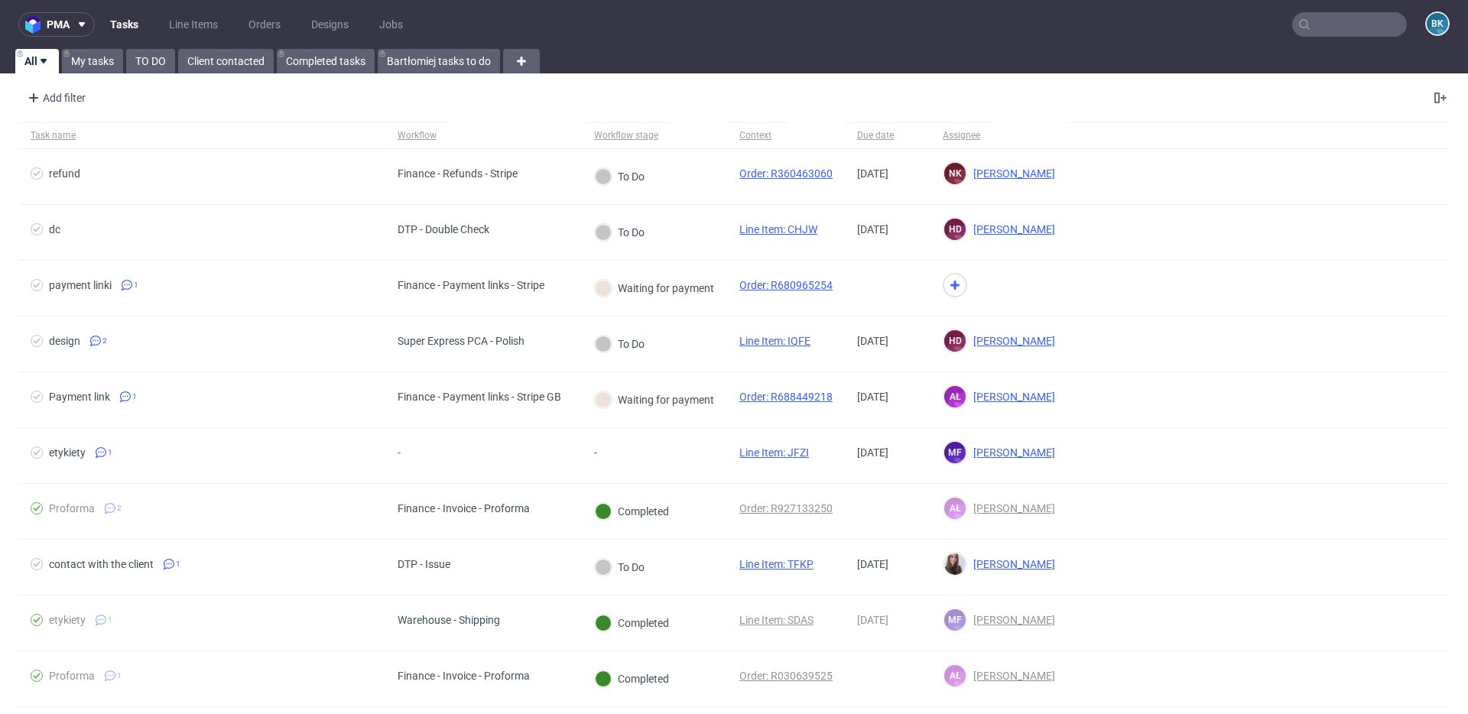
click at [1347, 24] on input "text" at bounding box center [1349, 24] width 115 height 24
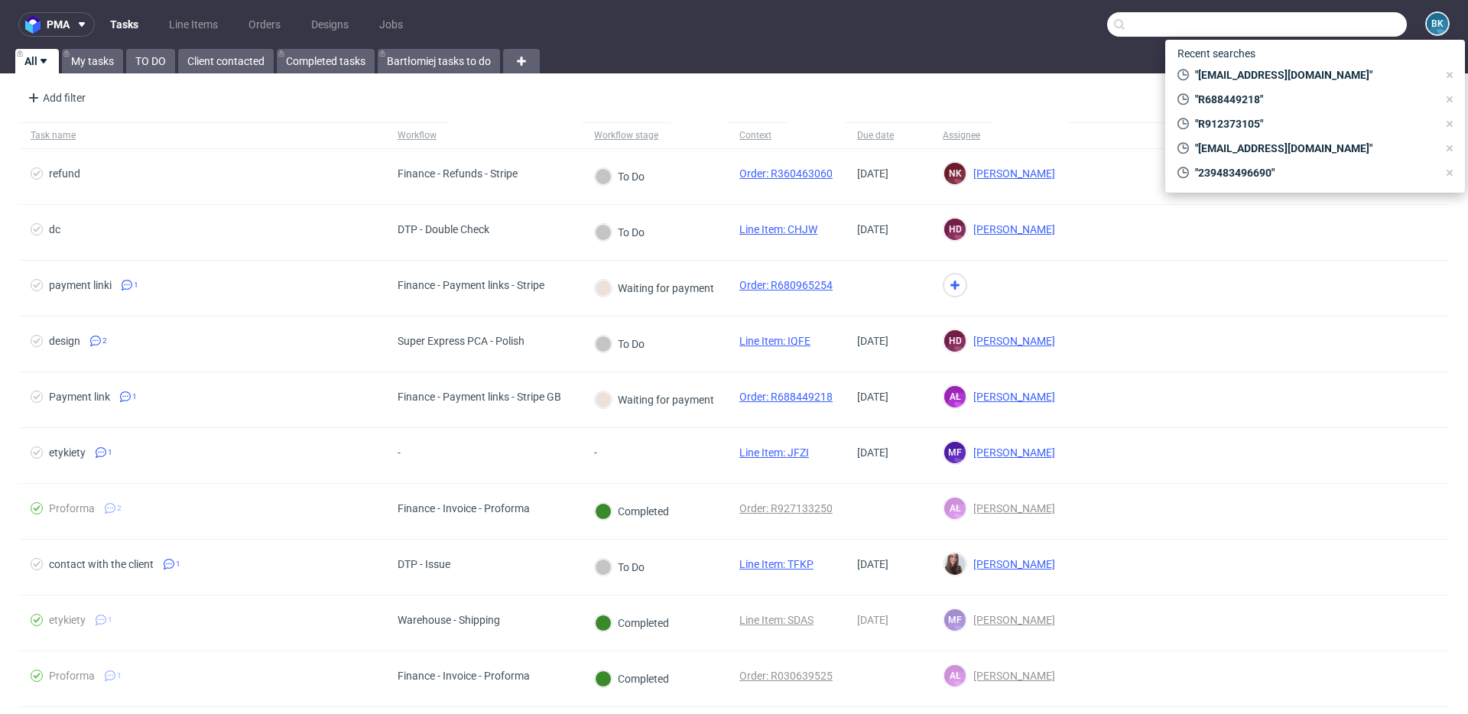
paste input "mkucharska@drogerienatura.pl"
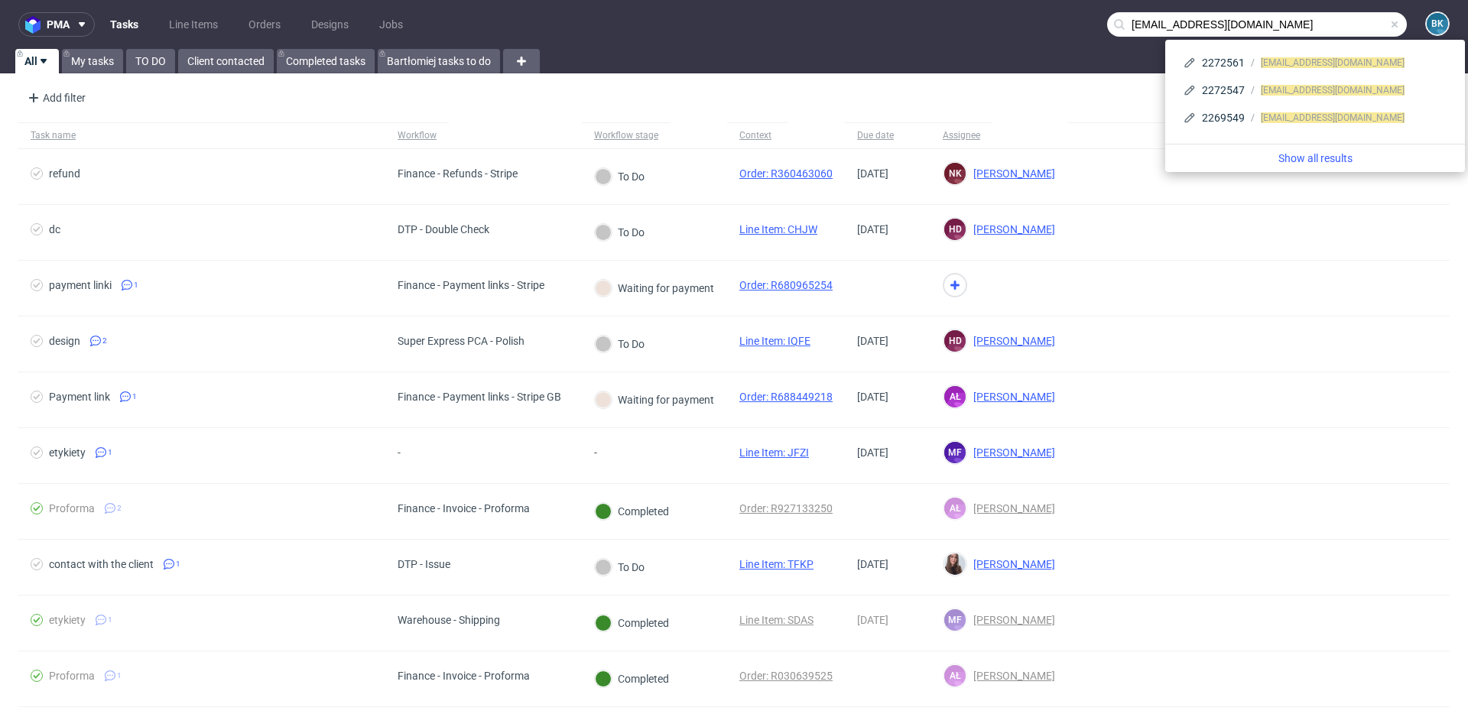
type input "mkucharska@drogerienatura.pl"
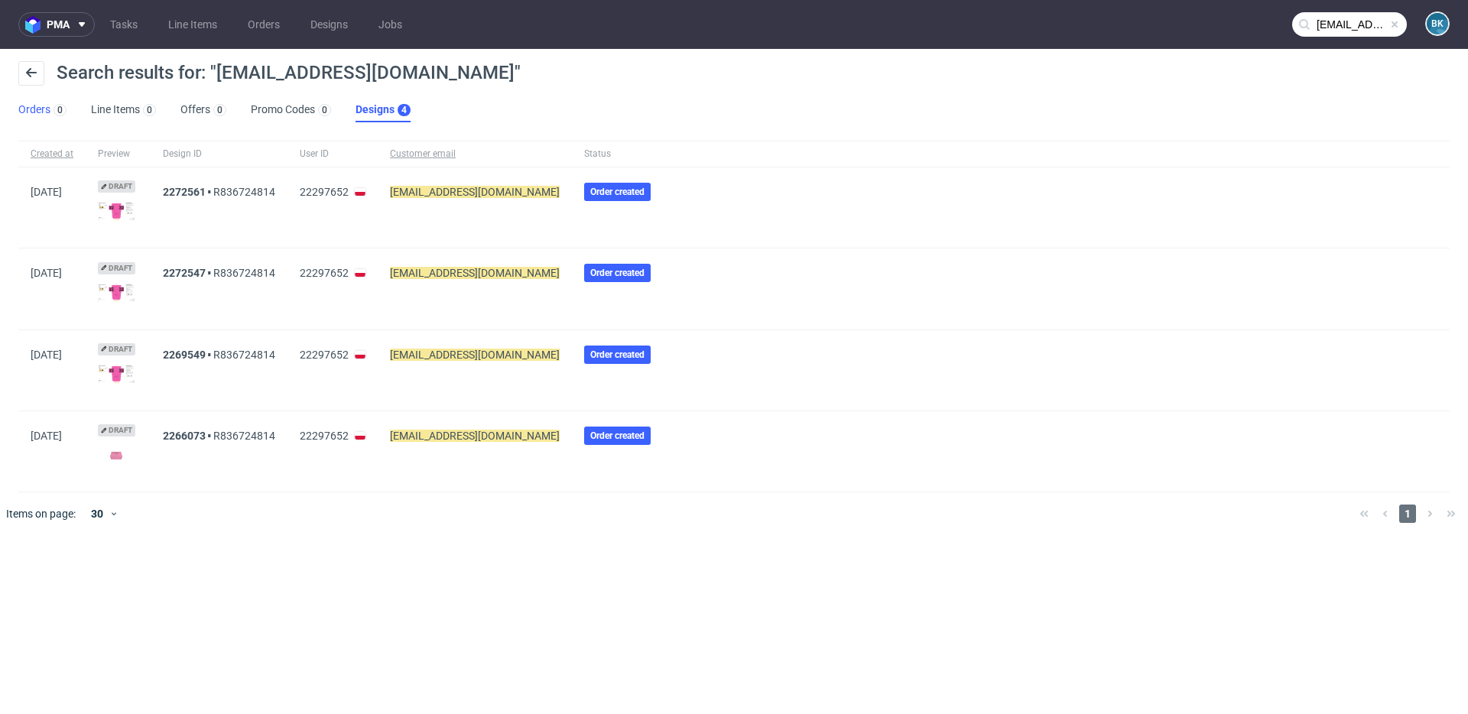
click at [34, 112] on link "Orders 0" at bounding box center [42, 110] width 48 height 24
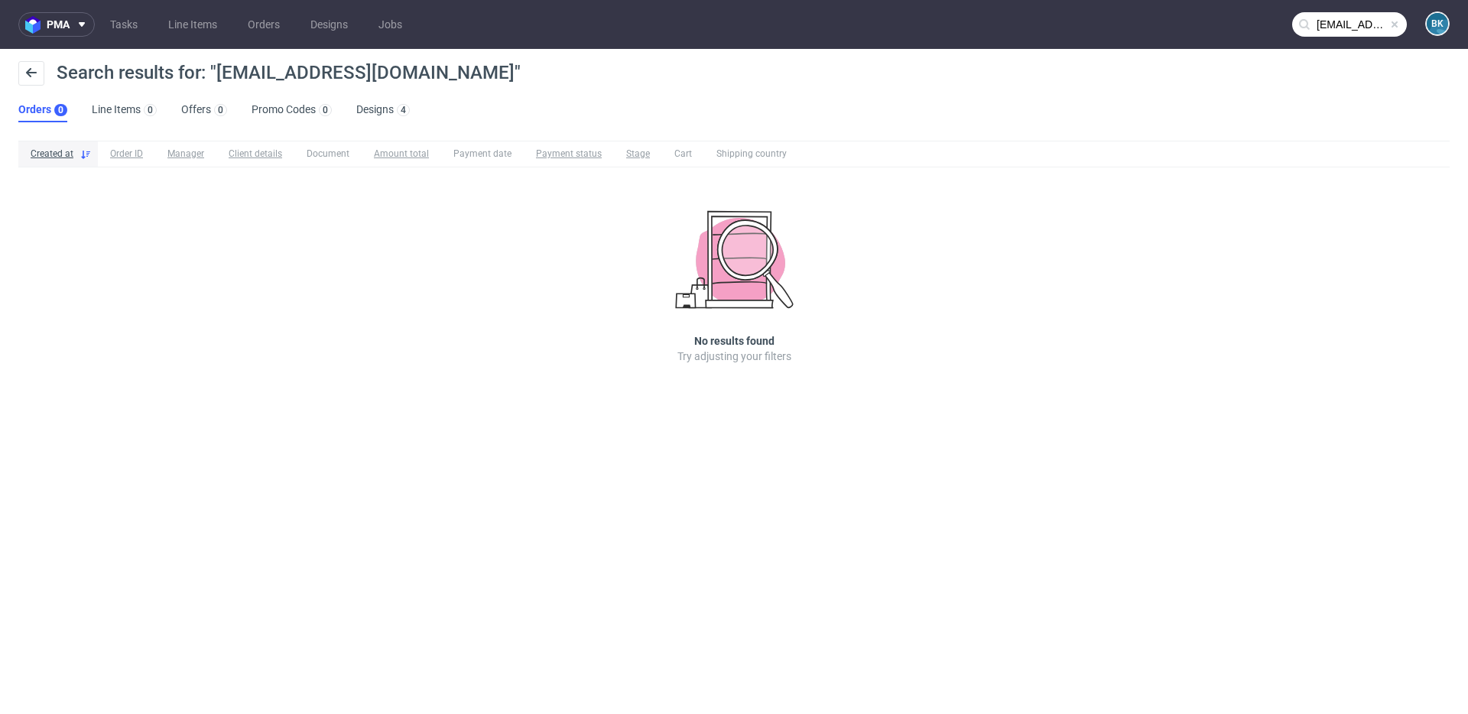
click at [1362, 18] on input "mkucharska@drogerienatura.pl" at bounding box center [1349, 24] width 115 height 24
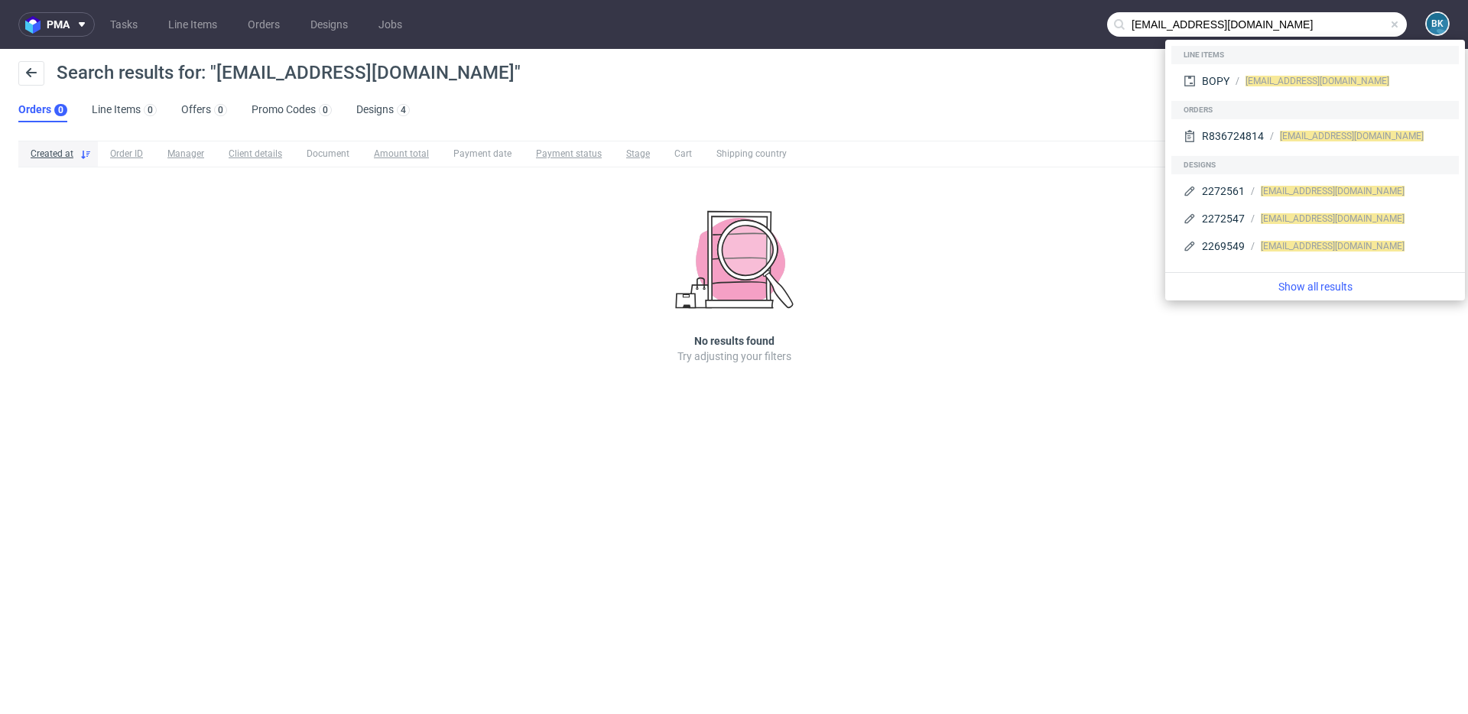
click at [1396, 24] on span at bounding box center [1394, 24] width 12 height 12
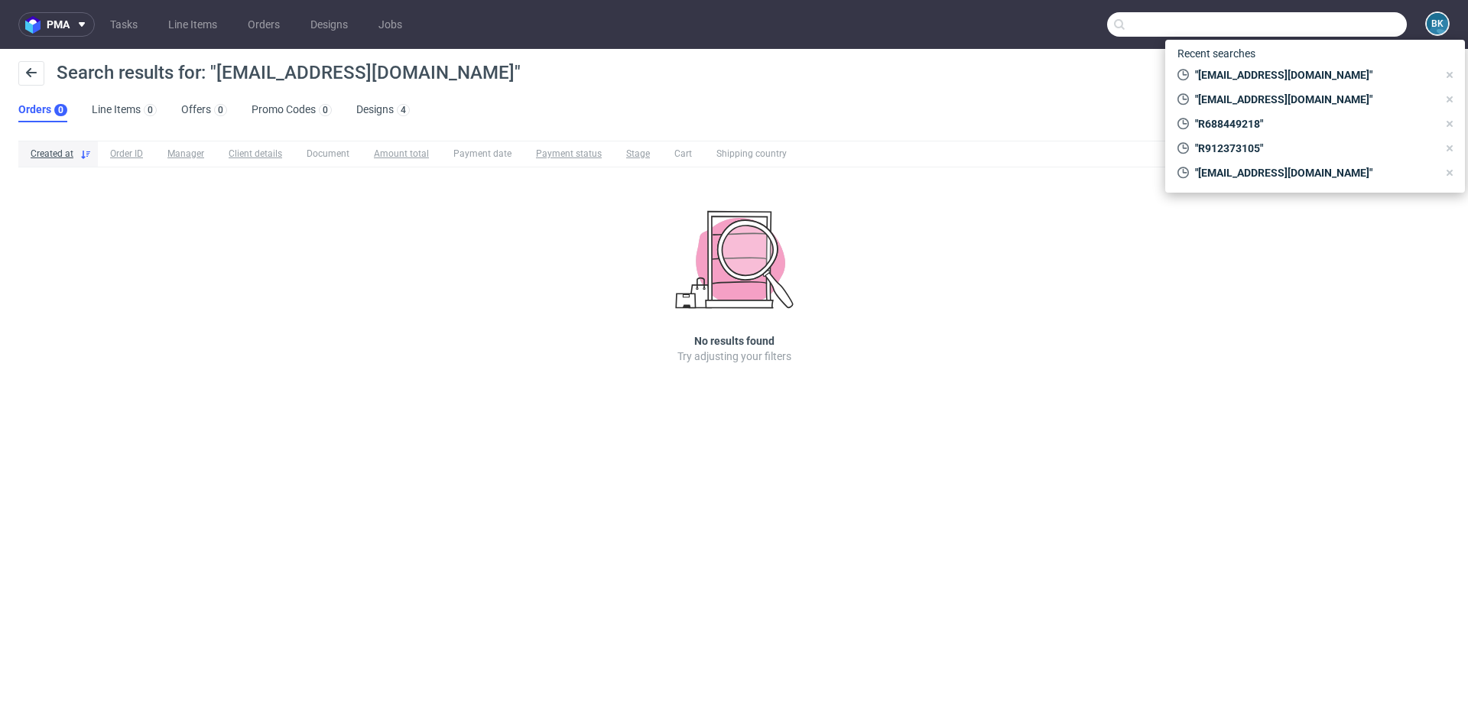
click at [1396, 24] on input "text" at bounding box center [1257, 24] width 300 height 24
paste input "rey_victor92@yahoo.com"
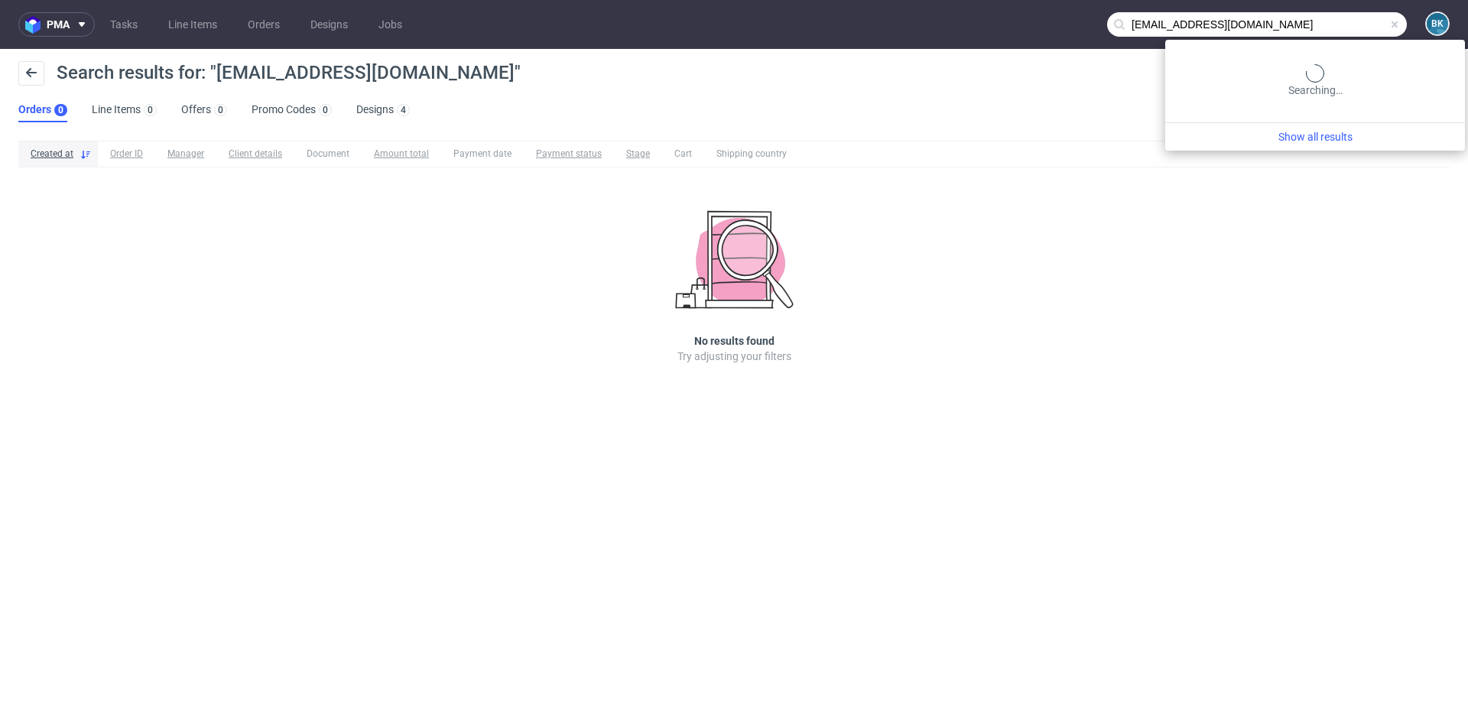
type input "rey_victor92@yahoo.com"
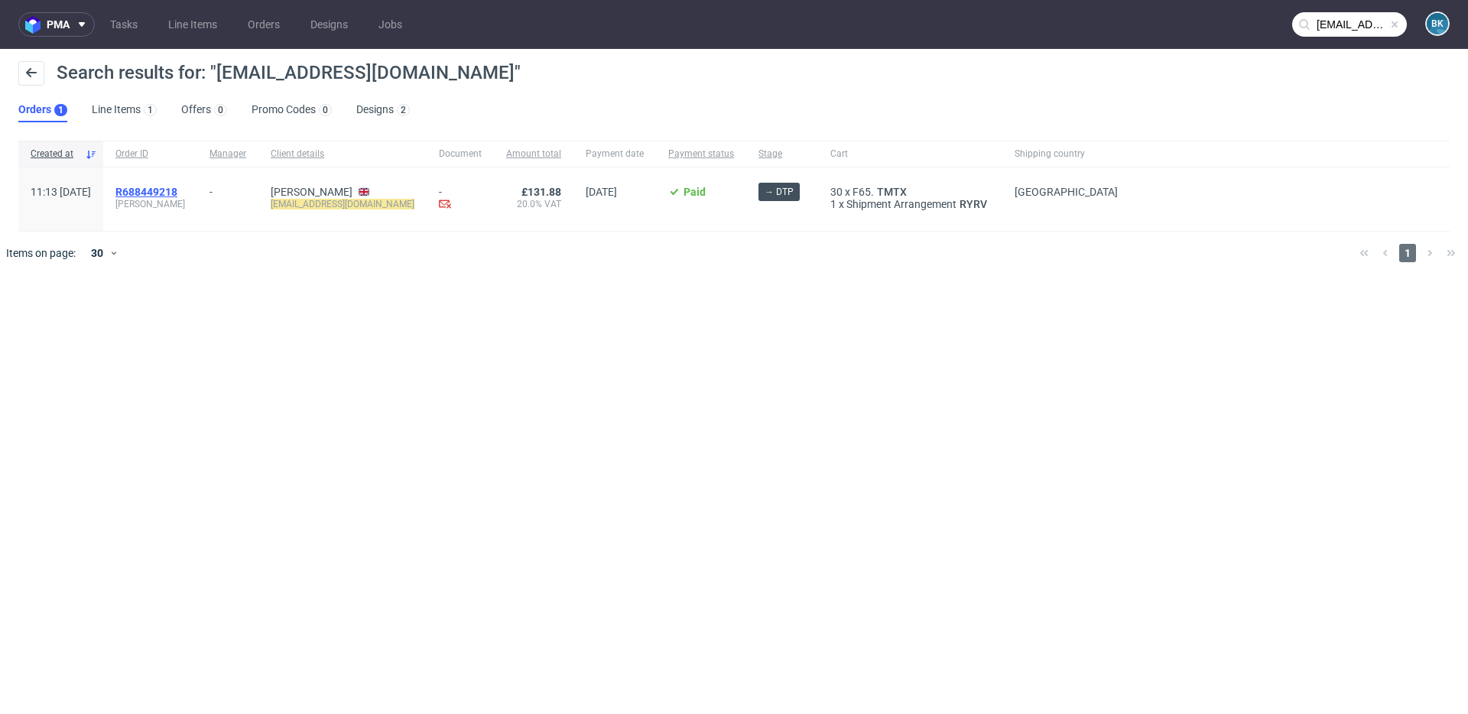
click at [177, 189] on span "R688449218" at bounding box center [146, 192] width 62 height 12
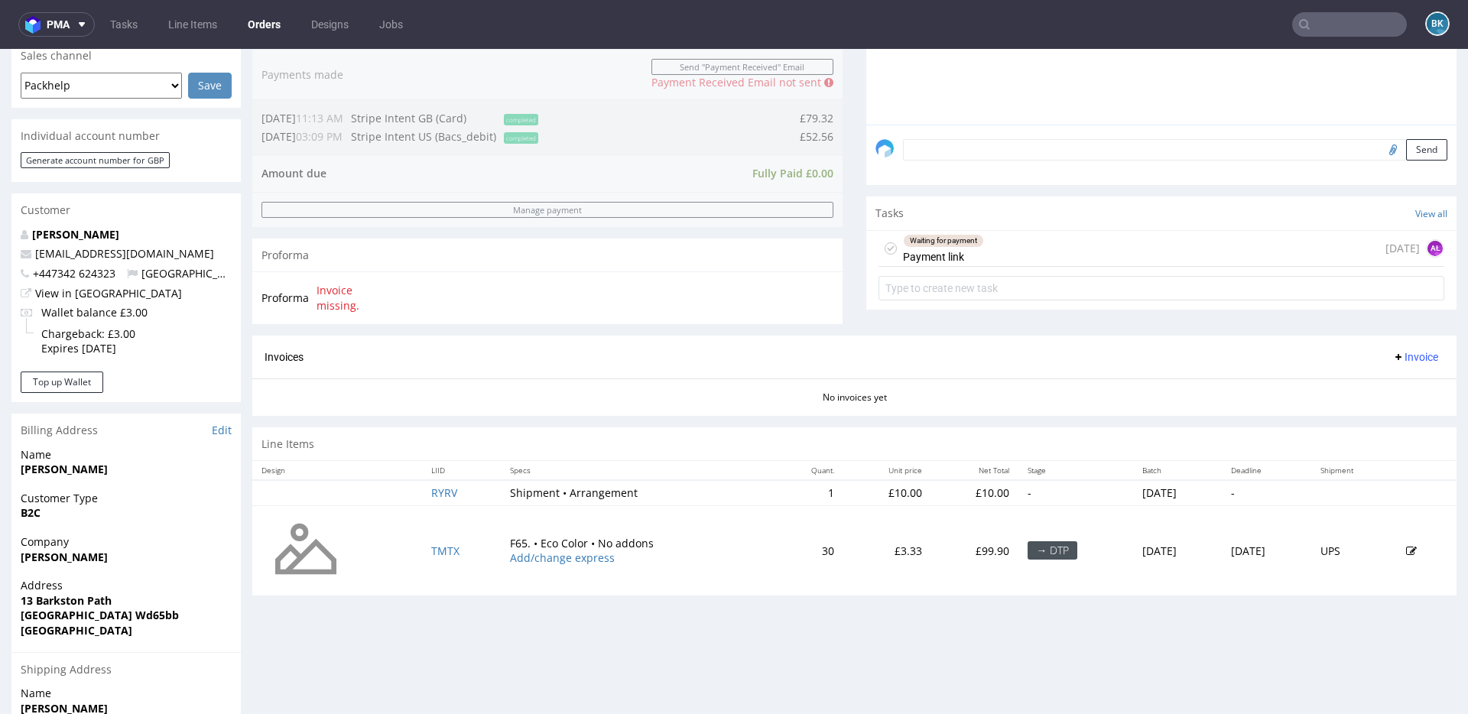
scroll to position [409, 0]
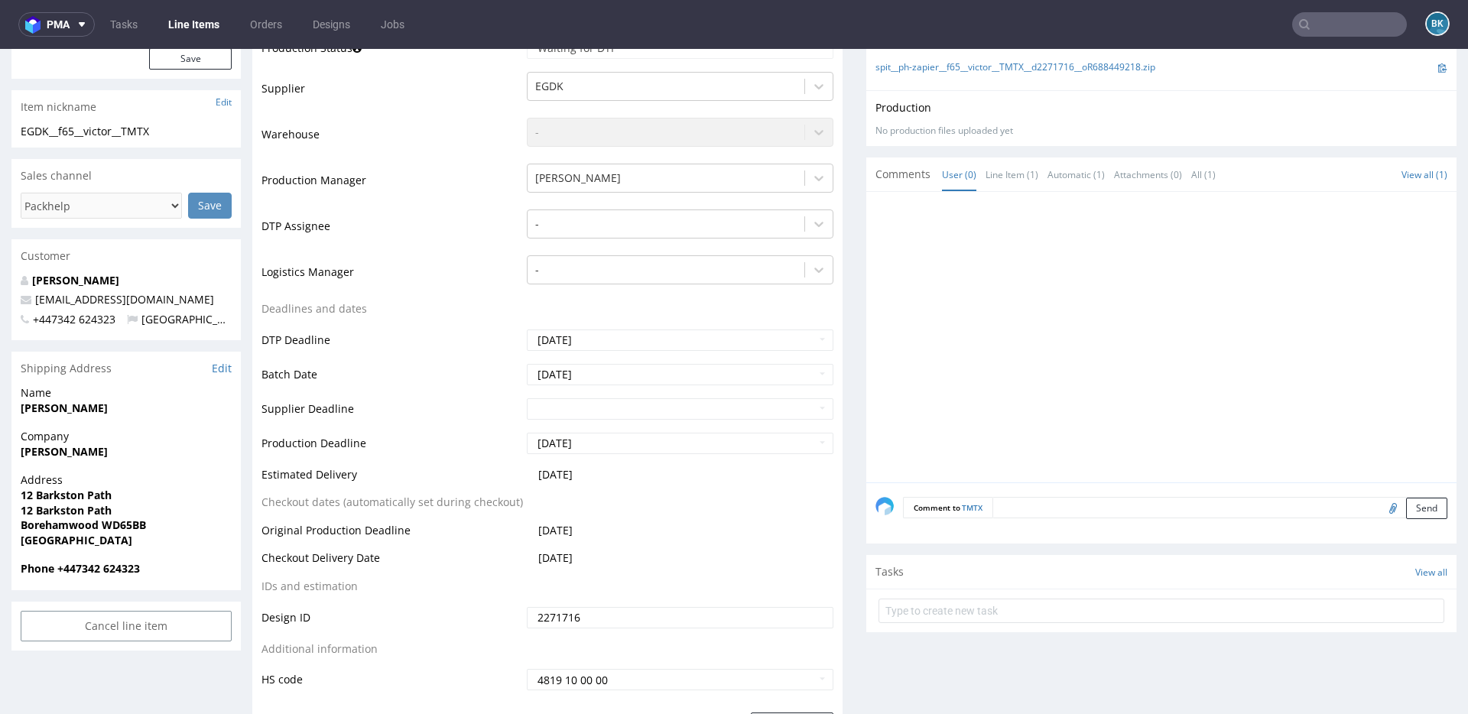
scroll to position [398, 0]
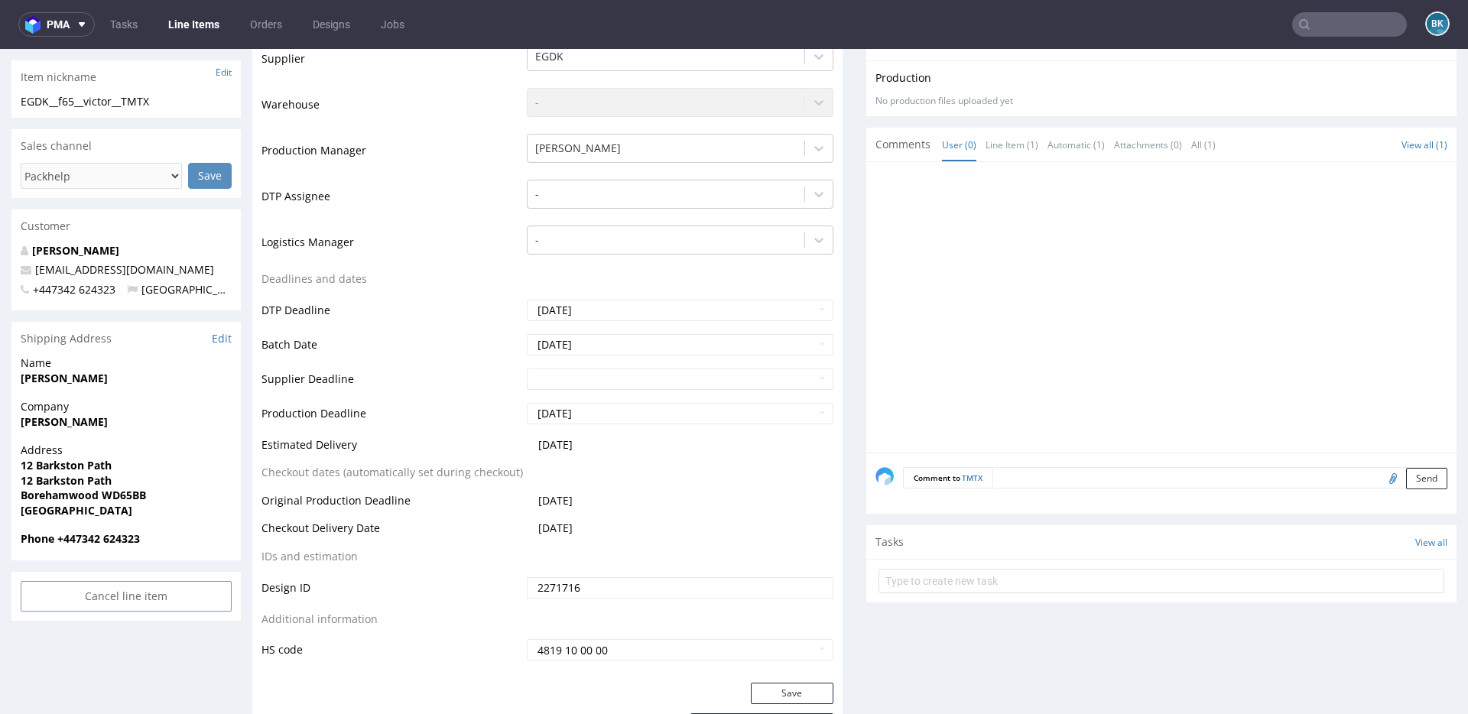
click at [1057, 475] on textarea at bounding box center [1219, 477] width 455 height 21
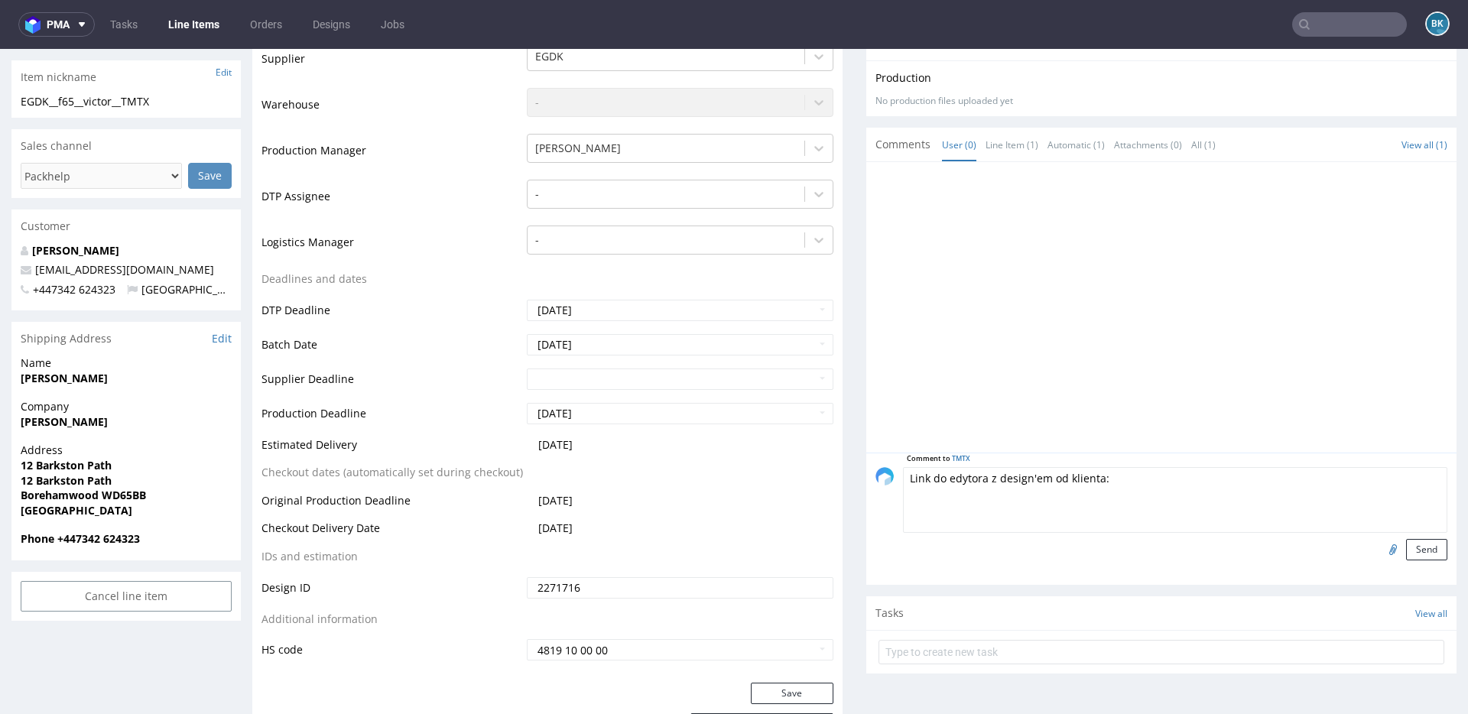
paste textarea "https://packhelp.com/editor/design/2272408?source=editor"
type textarea "Link do edytora z design'em od klienta: https://packhelp.com/editor/design/2272…"
click at [1422, 550] on button "Send" at bounding box center [1426, 549] width 41 height 21
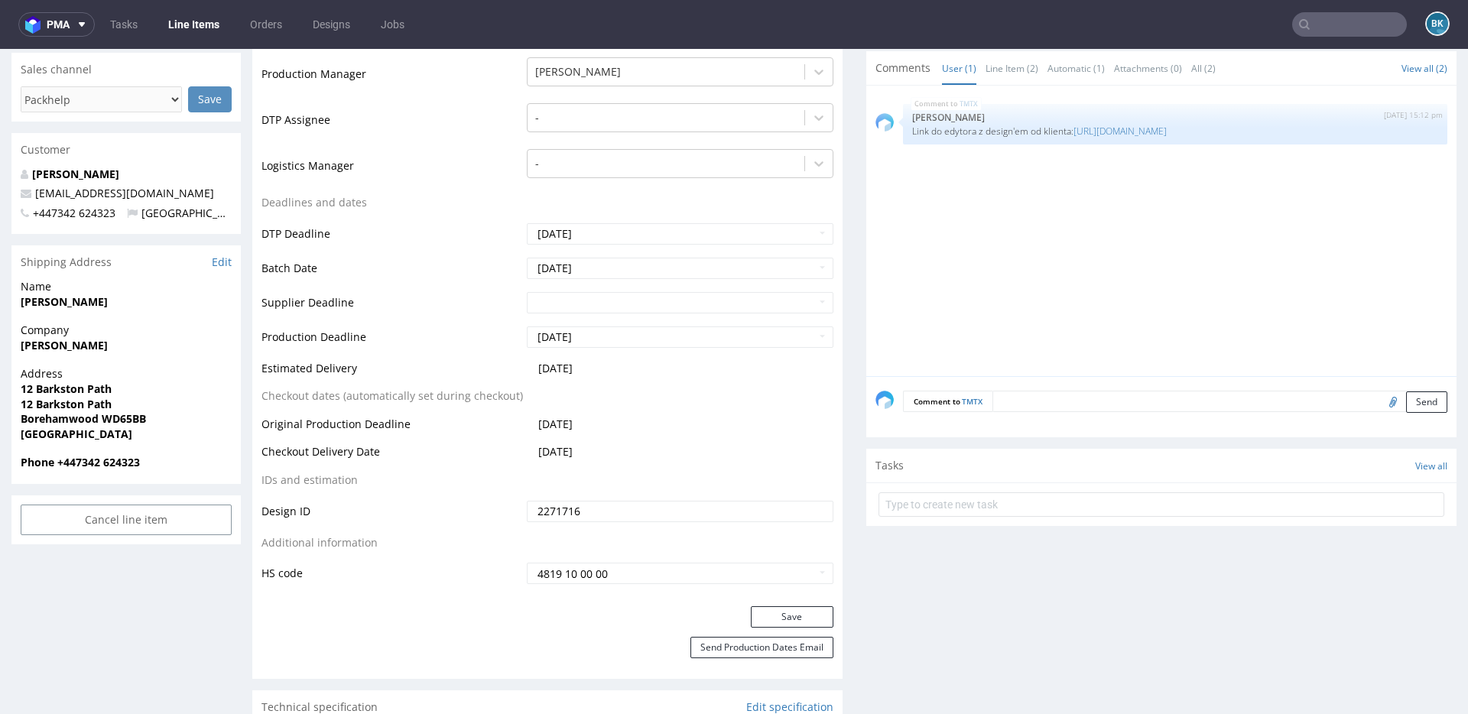
scroll to position [482, 0]
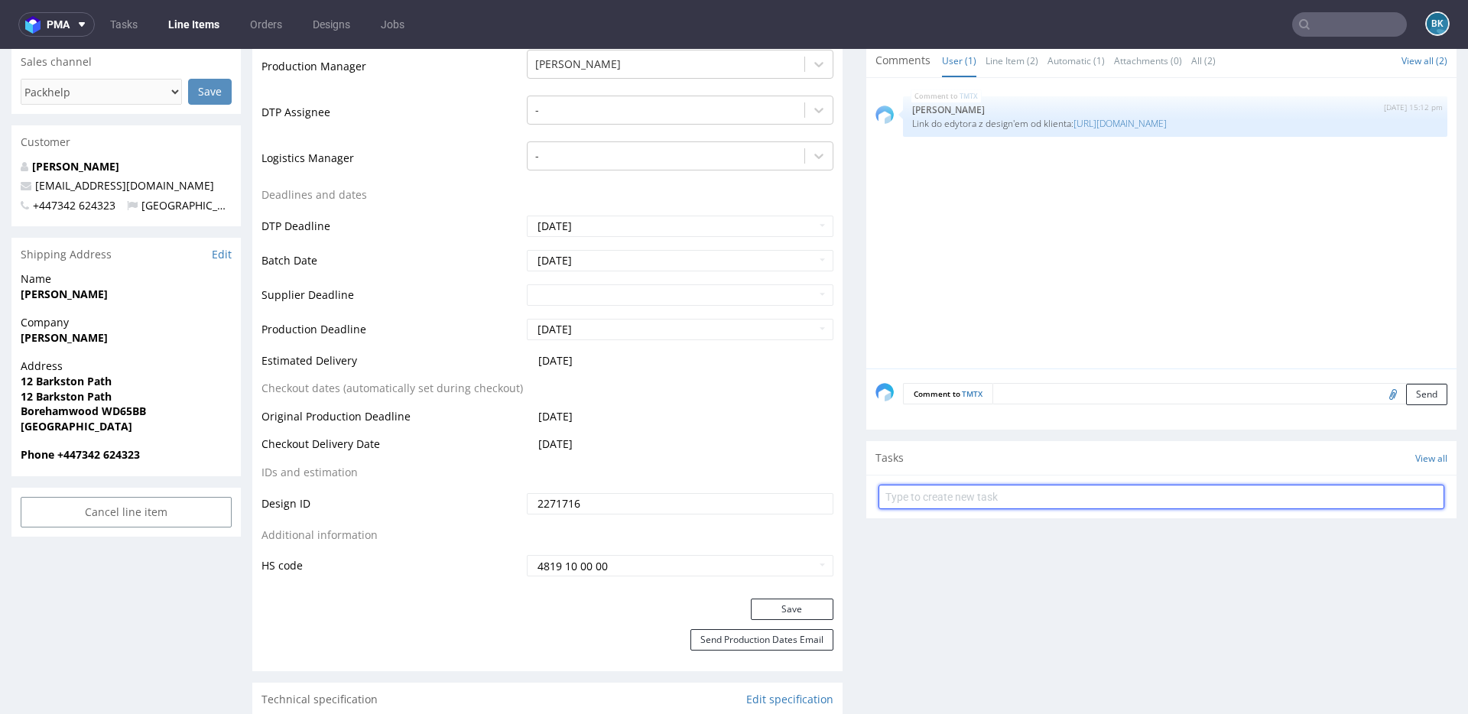
click at [1004, 492] on input "text" at bounding box center [1161, 497] width 566 height 24
type input "D"
type input "Design"
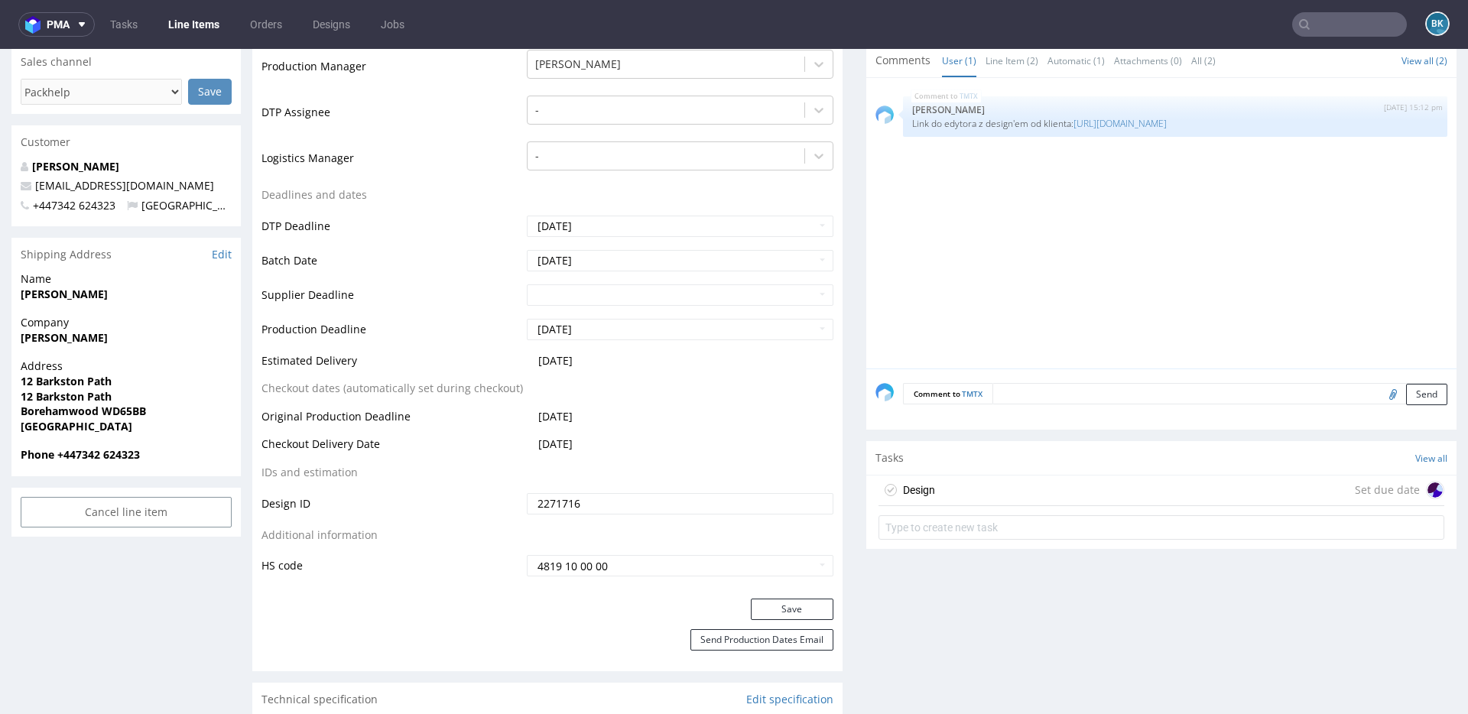
click at [1024, 491] on div "Design Set due date" at bounding box center [1161, 490] width 566 height 31
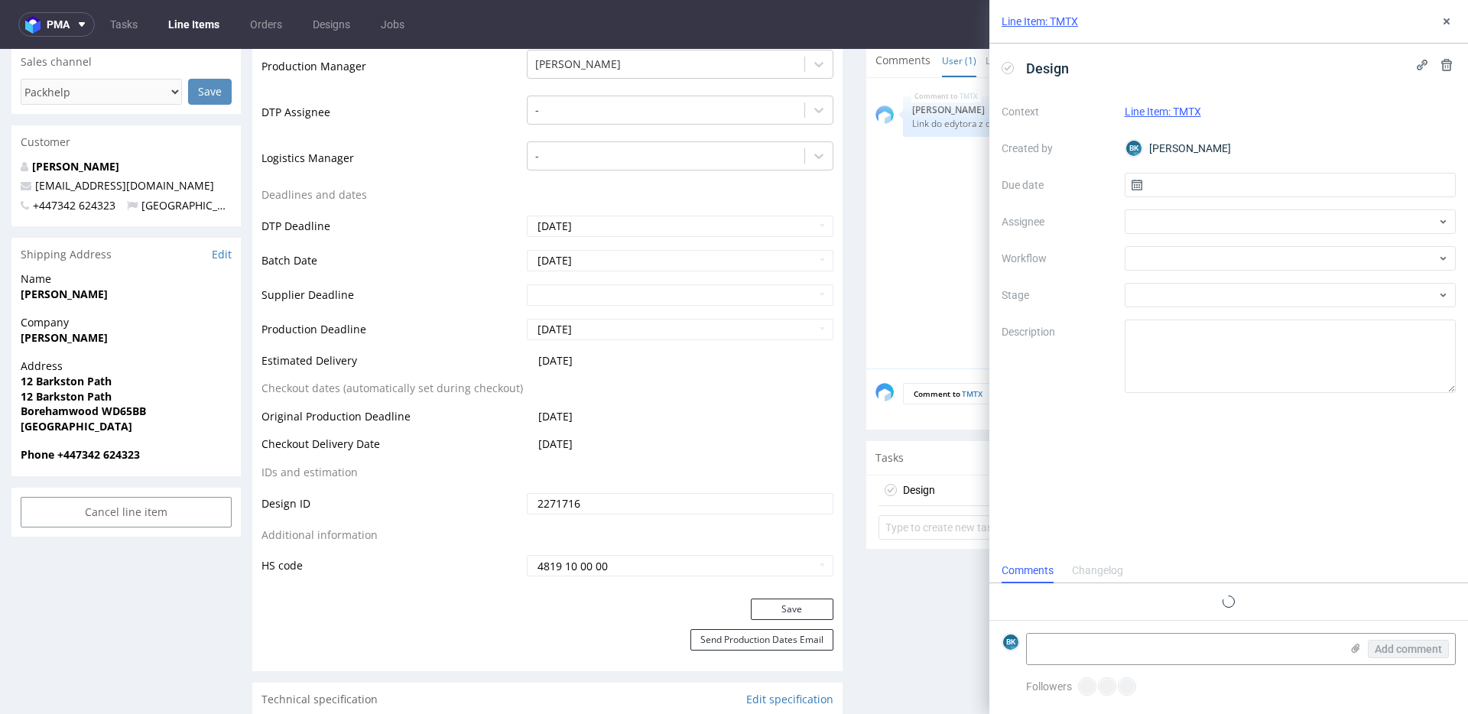
scroll to position [12, 0]
click at [1170, 182] on input "text" at bounding box center [1290, 185] width 332 height 24
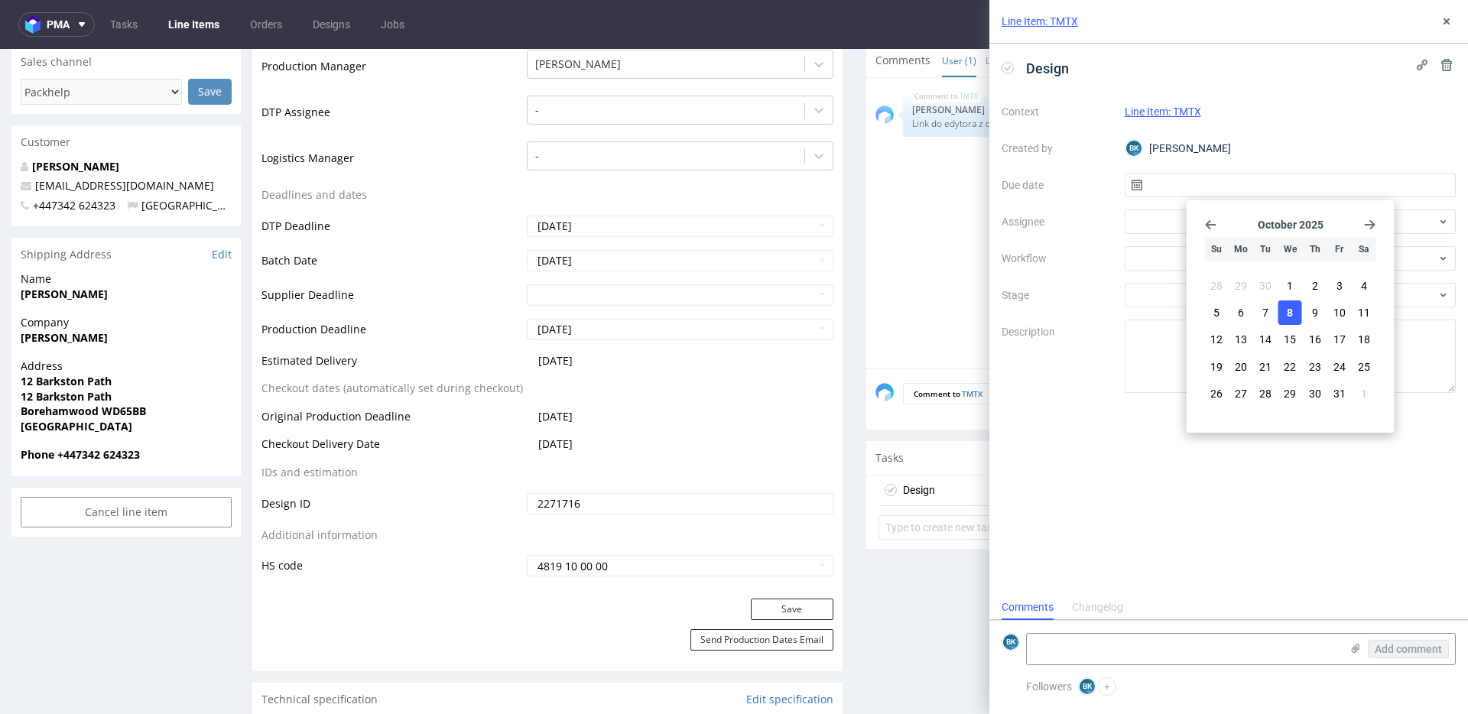
click at [1291, 307] on span "8" at bounding box center [1289, 312] width 6 height 15
type input "08/10/2025"
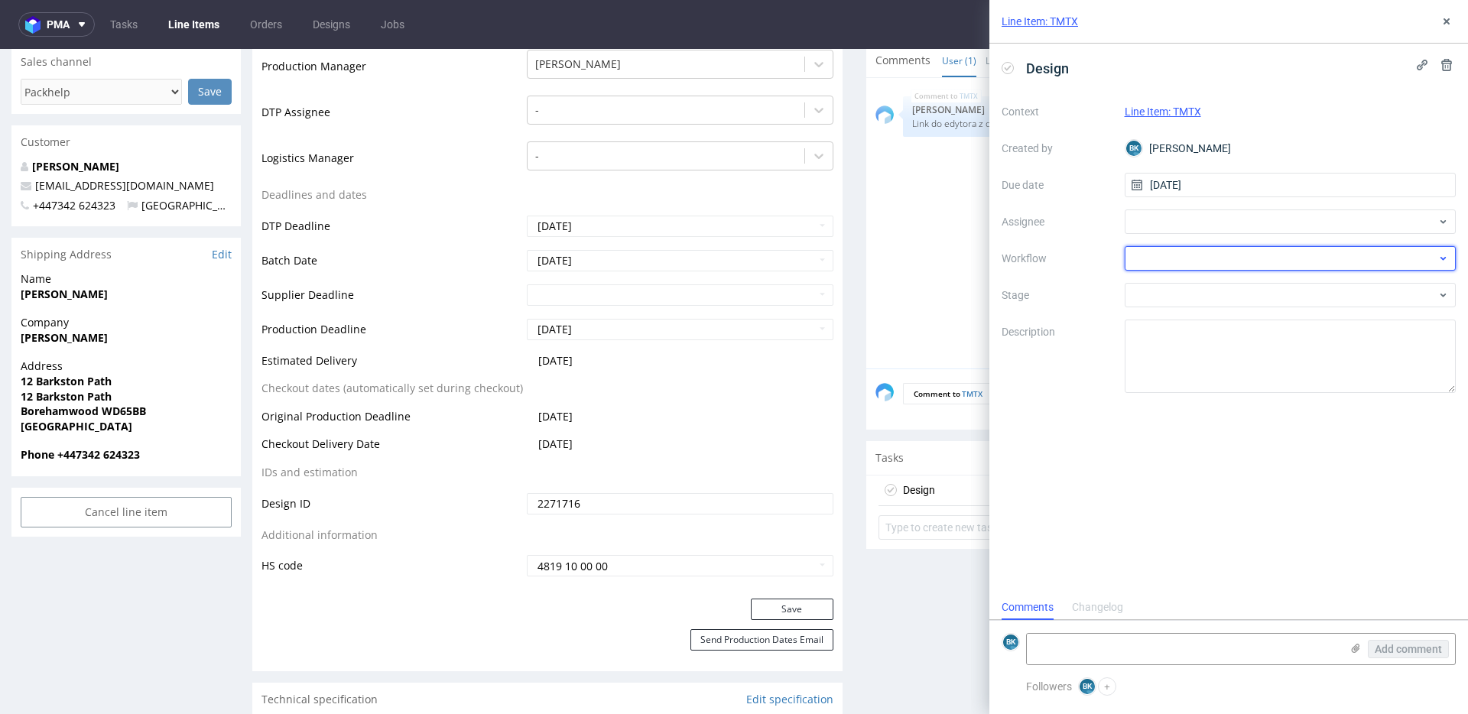
click at [1157, 263] on div at bounding box center [1290, 258] width 332 height 24
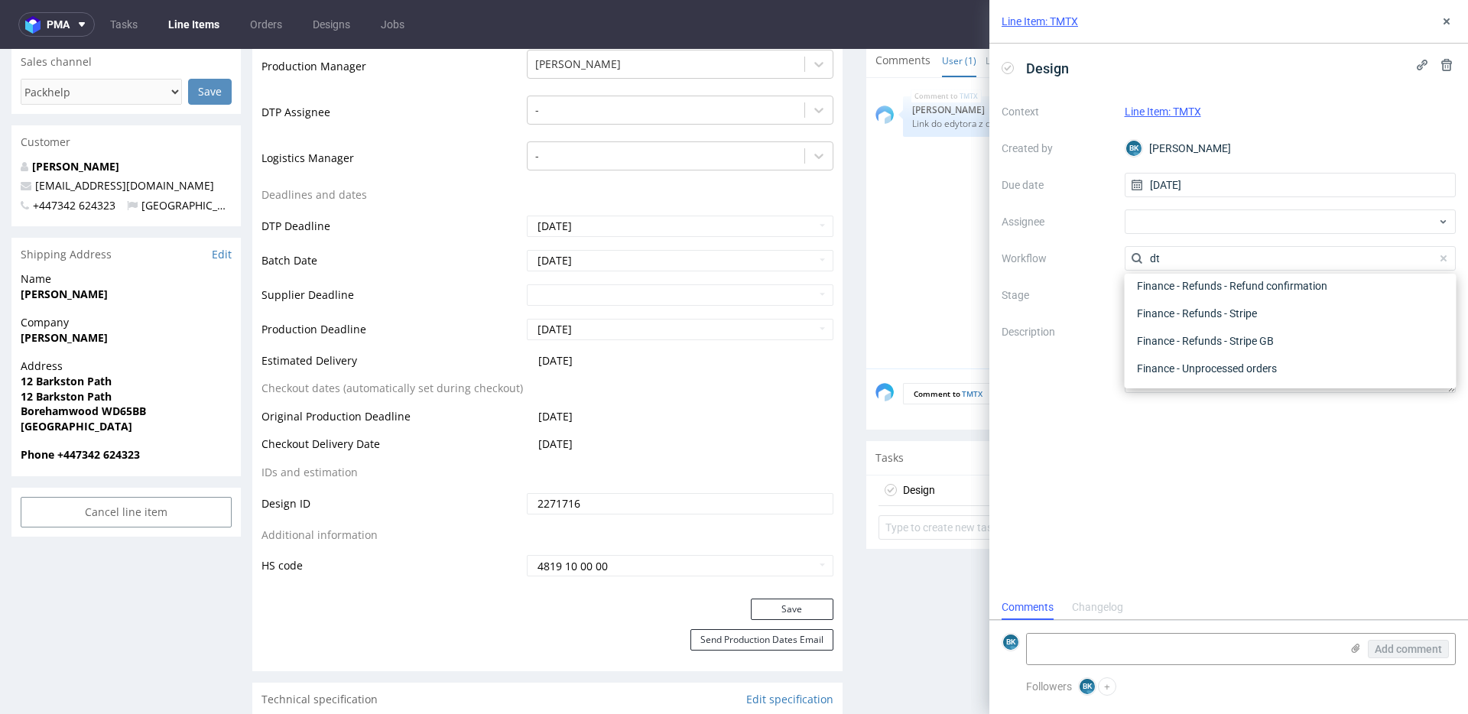
scroll to position [0, 0]
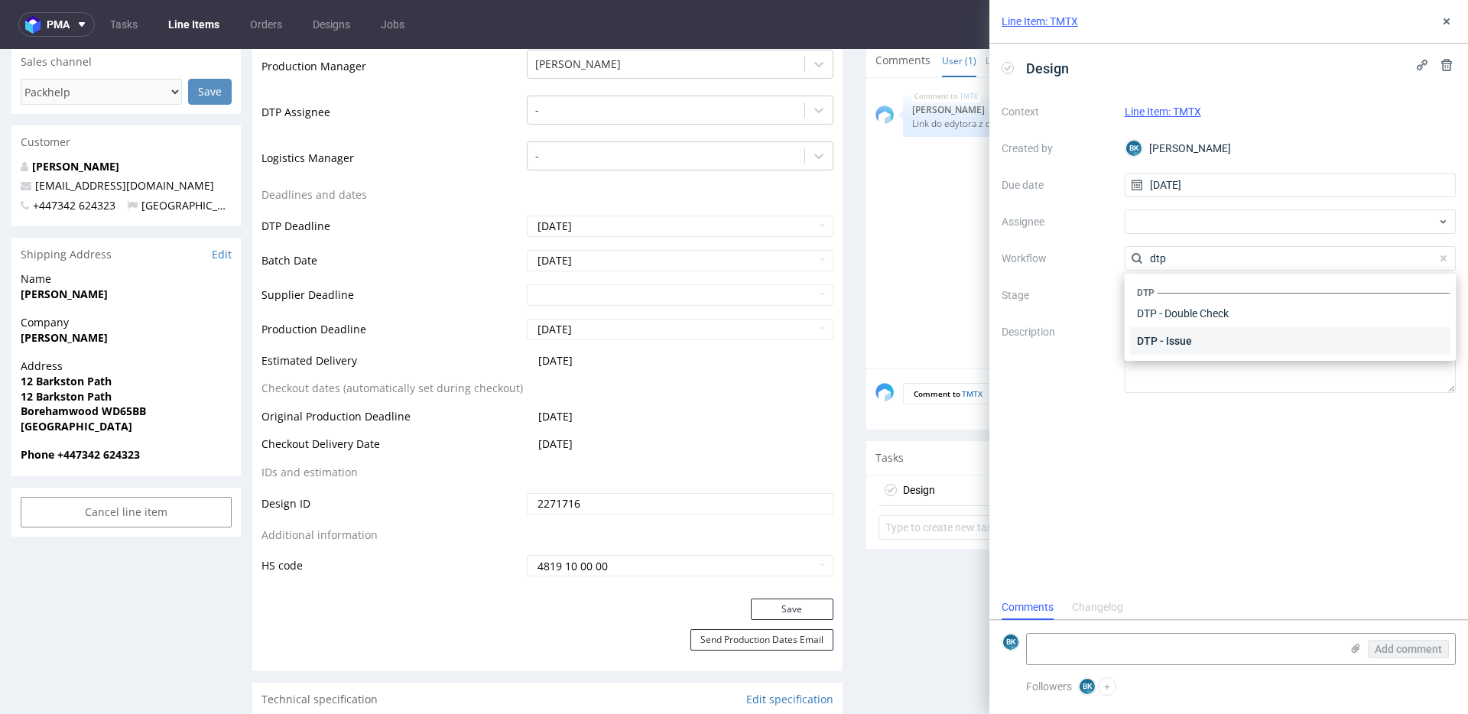
type input "dtp"
click at [1160, 337] on div "DTP - Issue" at bounding box center [1291, 341] width 320 height 28
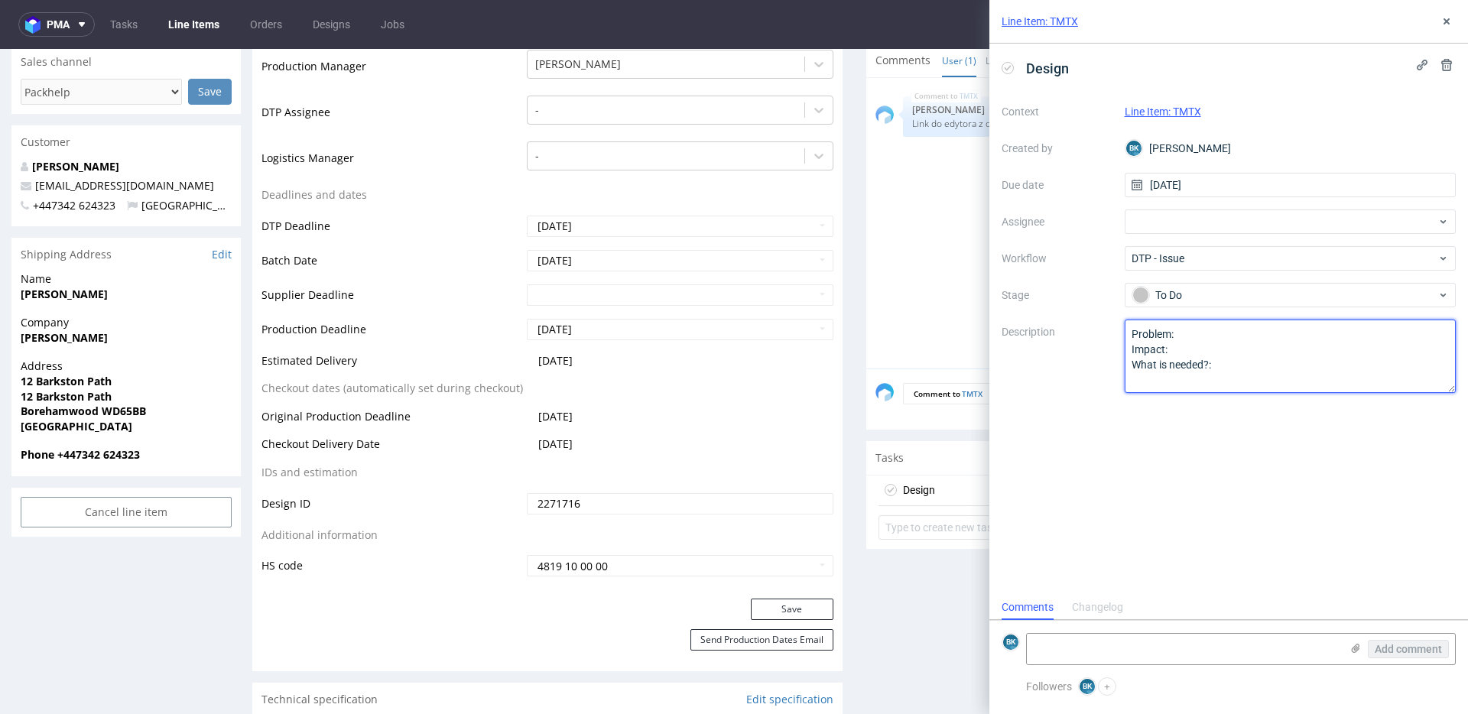
click at [1214, 337] on textarea "Problem: Impact: What is needed?:" at bounding box center [1290, 356] width 332 height 73
paste textarea "https://packhelp.com/editor/design/2272408?source=editor"
click at [1390, 377] on textarea "Problem: Impact: What is needed?:" at bounding box center [1290, 356] width 332 height 73
click at [1124, 320] on span at bounding box center [1124, 320] width 0 height 0
type textarea "Problem: The client's design is in the editor, here's the link: https://packhel…"
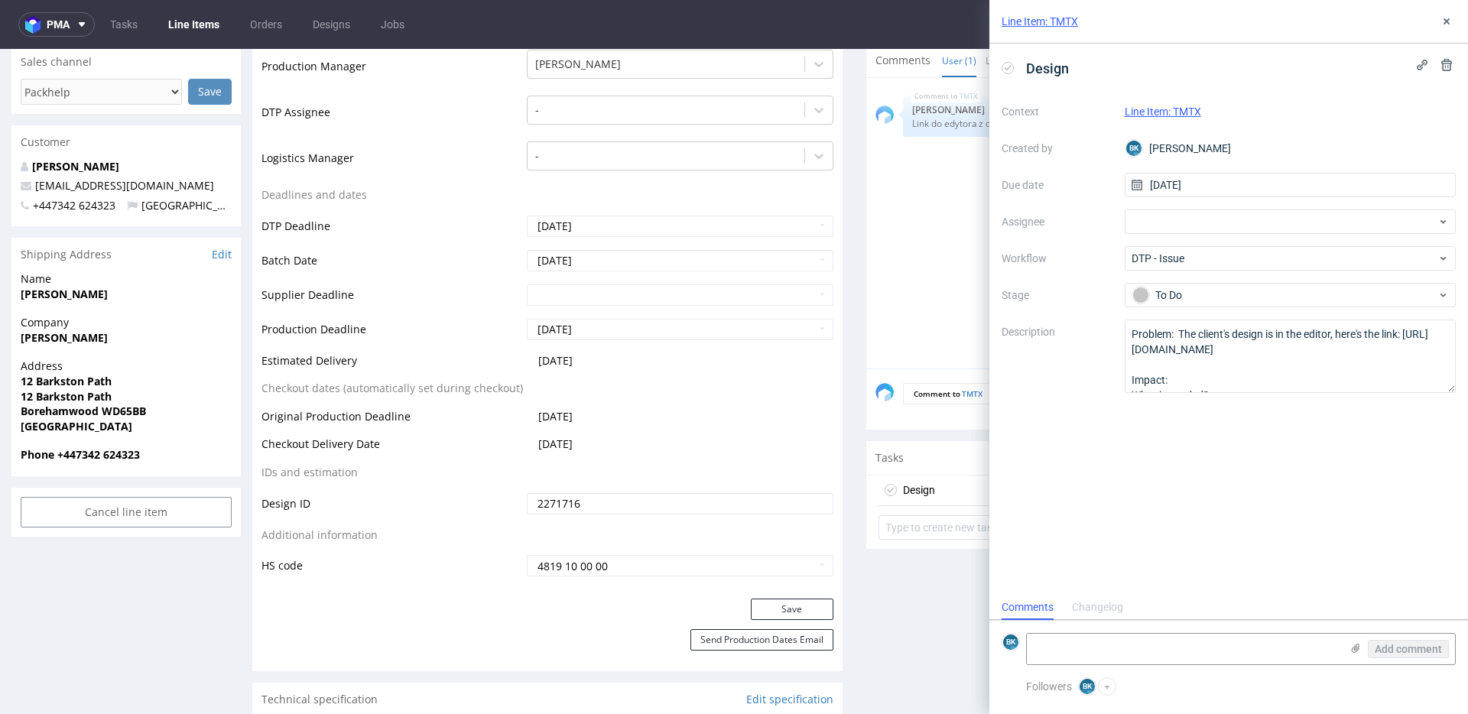
click at [1213, 390] on label "Tylko na tej stronie" at bounding box center [1168, 396] width 89 height 12
click at [1138, 375] on input "radio" at bounding box center [1133, 380] width 10 height 10
radio input "true"
click at [1213, 435] on button "OK" at bounding box center [1199, 443] width 27 height 16
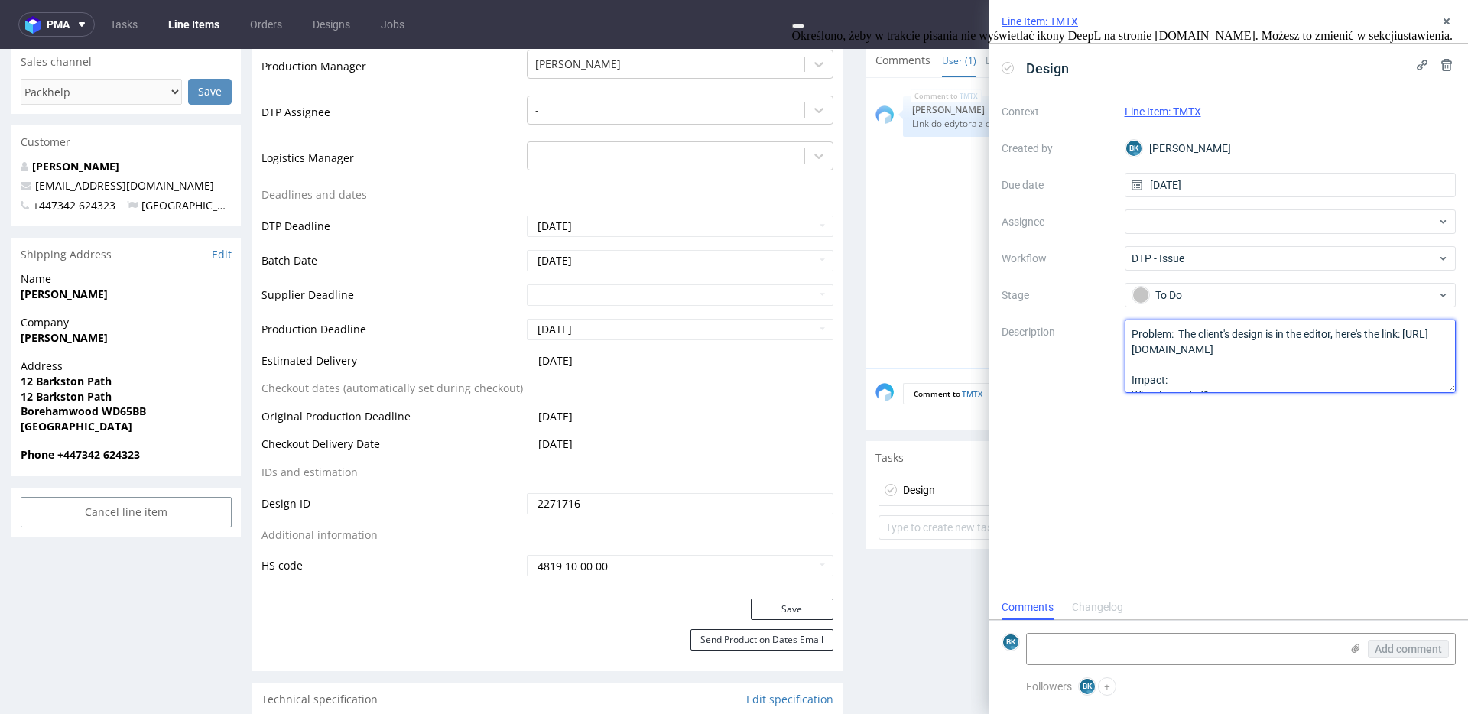
click at [1405, 374] on textarea "Problem: The client's design is in the editor, here's the link: https://packhel…" at bounding box center [1290, 356] width 332 height 73
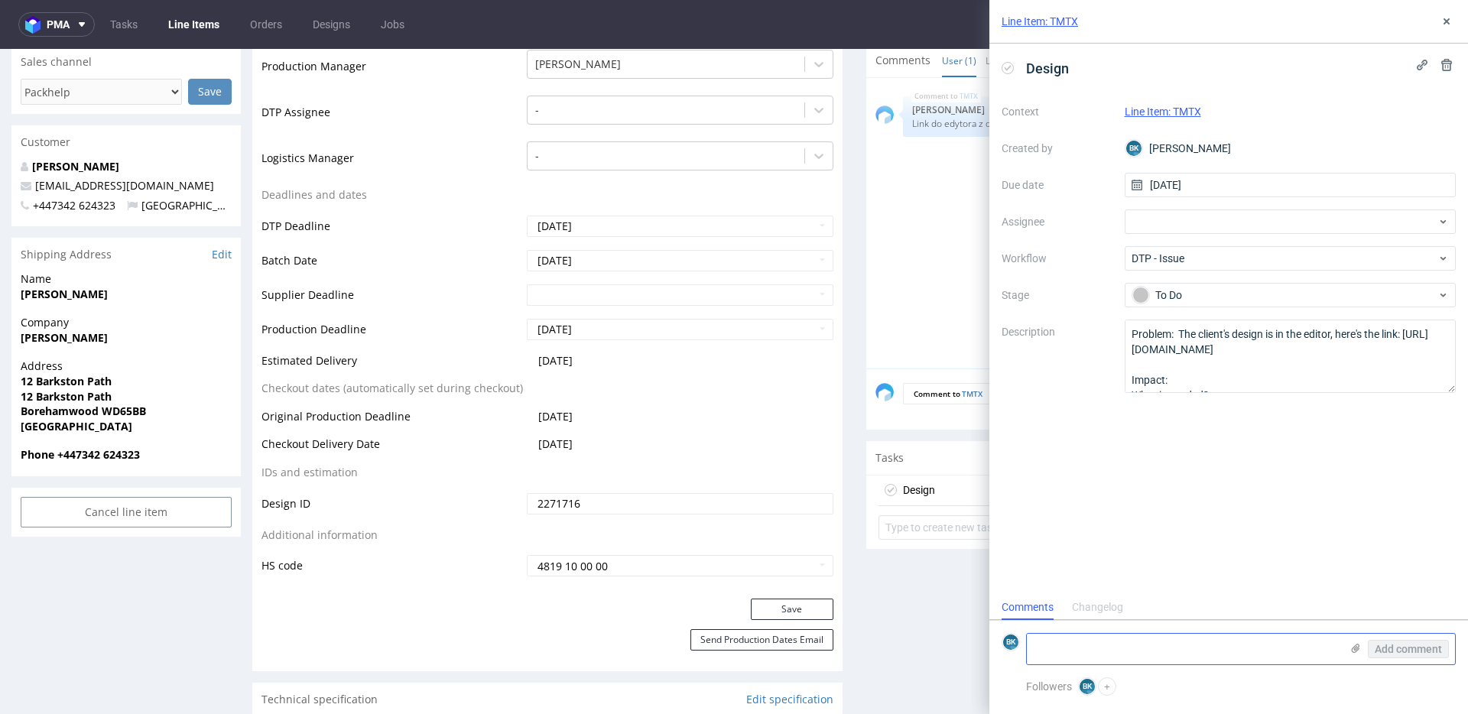
click at [1215, 647] on textarea at bounding box center [1183, 649] width 313 height 31
paste textarea "https://app-eu1.hubspot.com/help-desk/25600958/view/218648040/ticket/2451642636…"
type textarea "https://app-eu1.hubspot.com/help-desk/25600958/view/218648040/ticket/2451642636…"
click at [1397, 644] on span "Add comment" at bounding box center [1407, 649] width 67 height 11
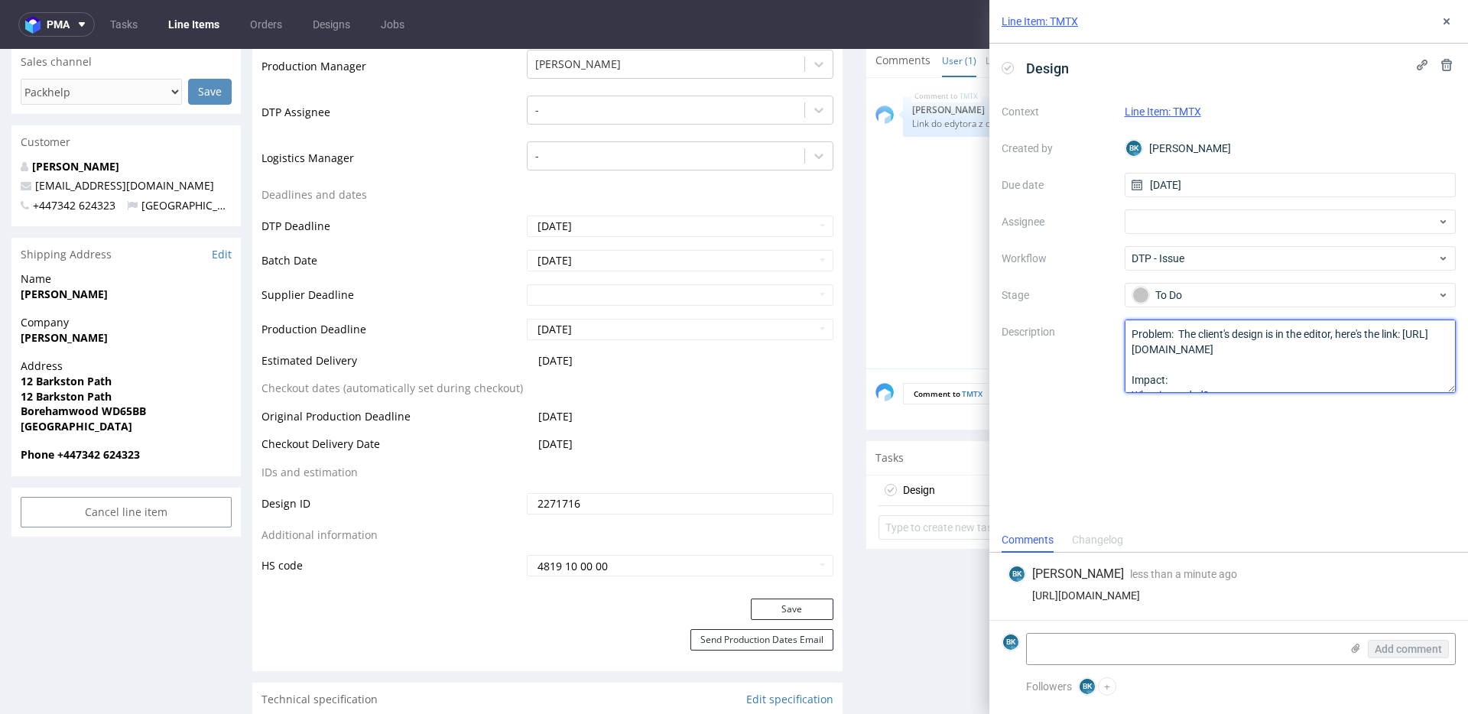
drag, startPoint x: 1131, startPoint y: 349, endPoint x: 1420, endPoint y: 341, distance: 289.0
click at [1421, 343] on textarea "Problem: The client's design is in the editor, here's the link: https://packhel…" at bounding box center [1290, 356] width 332 height 73
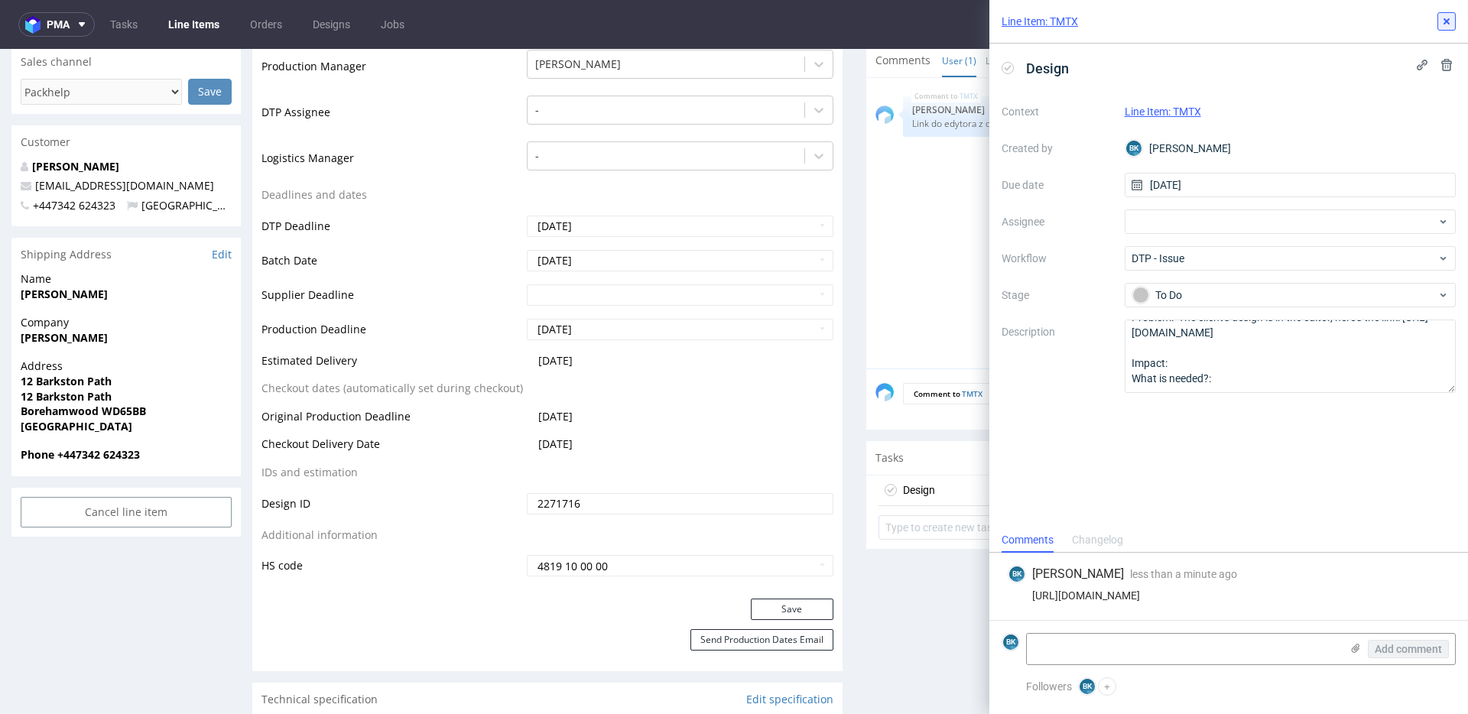
click at [1445, 23] on use at bounding box center [1446, 21] width 6 height 6
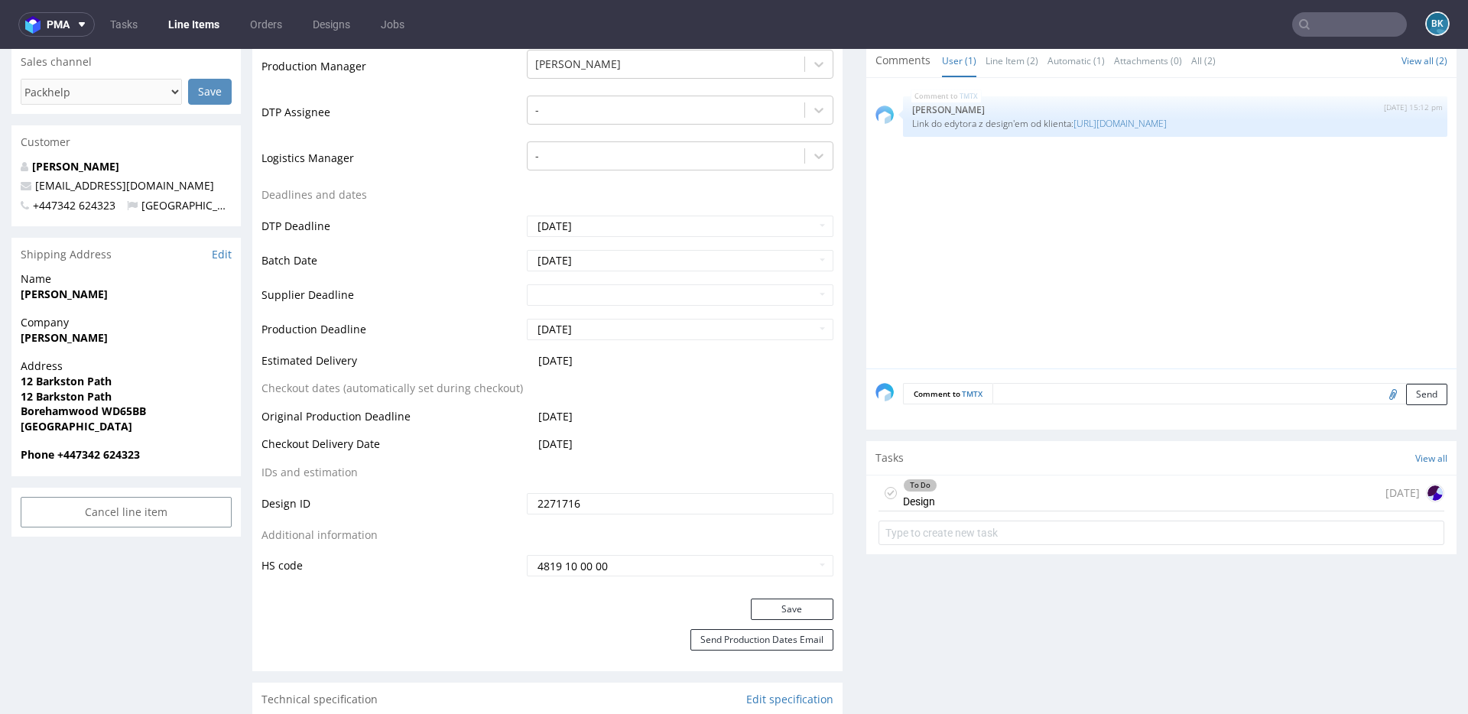
click at [1334, 22] on input "text" at bounding box center [1349, 24] width 115 height 24
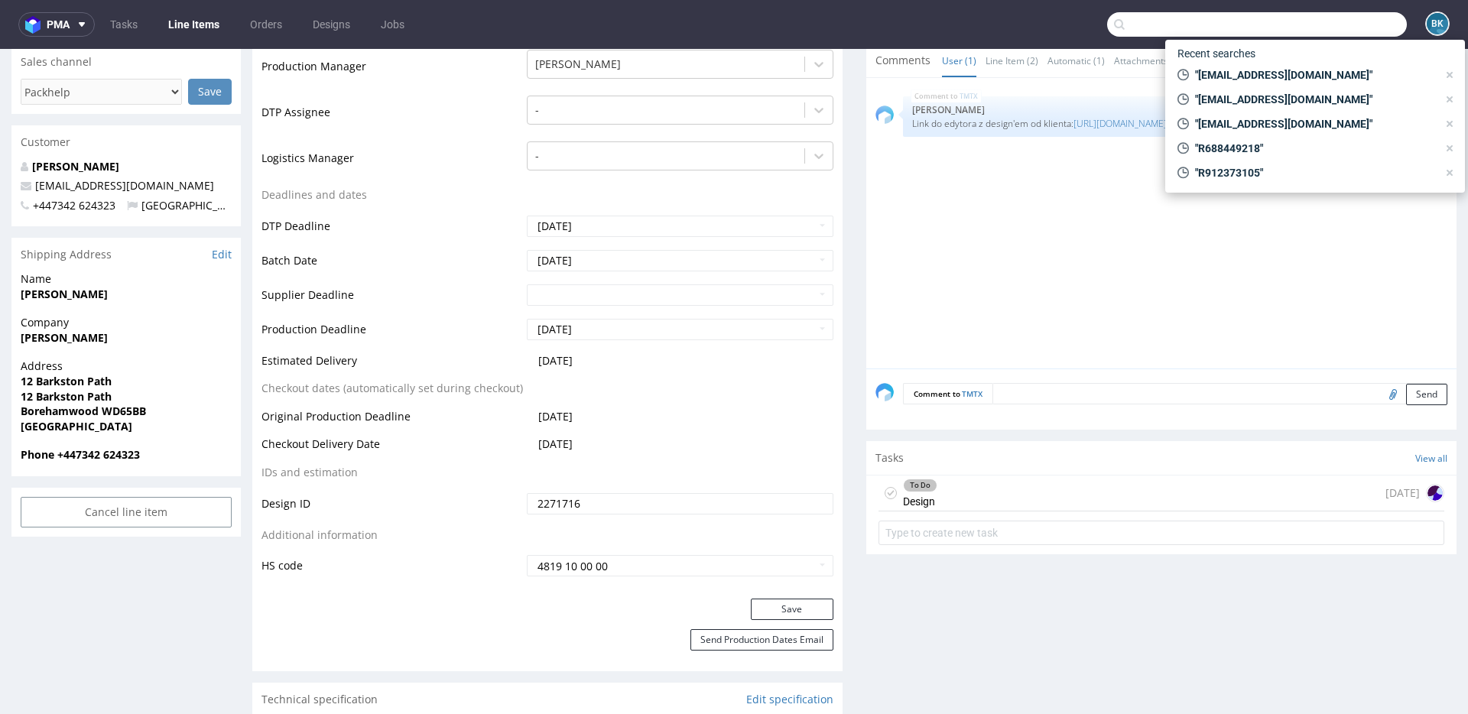
paste input "ag.rojewska@gmail.com"
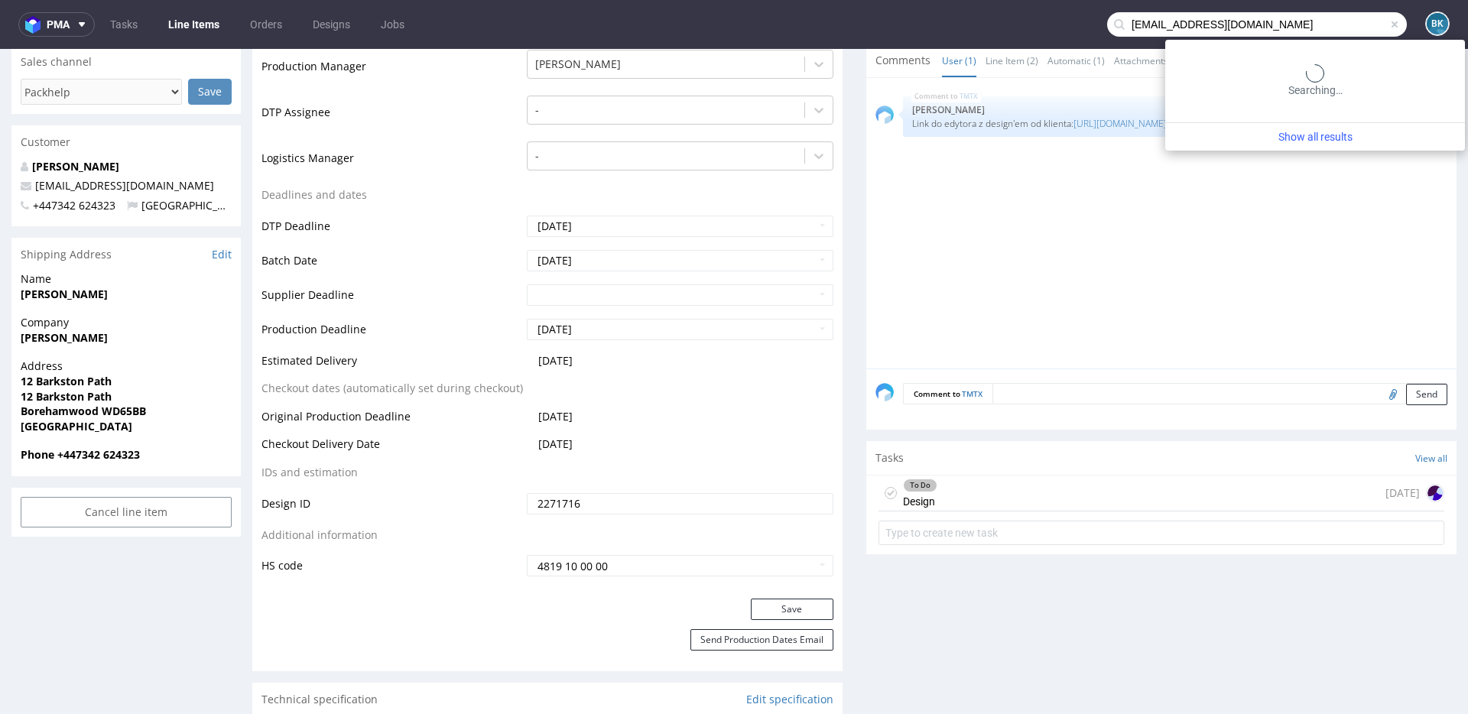
type input "ag.rojewska@gmail.com"
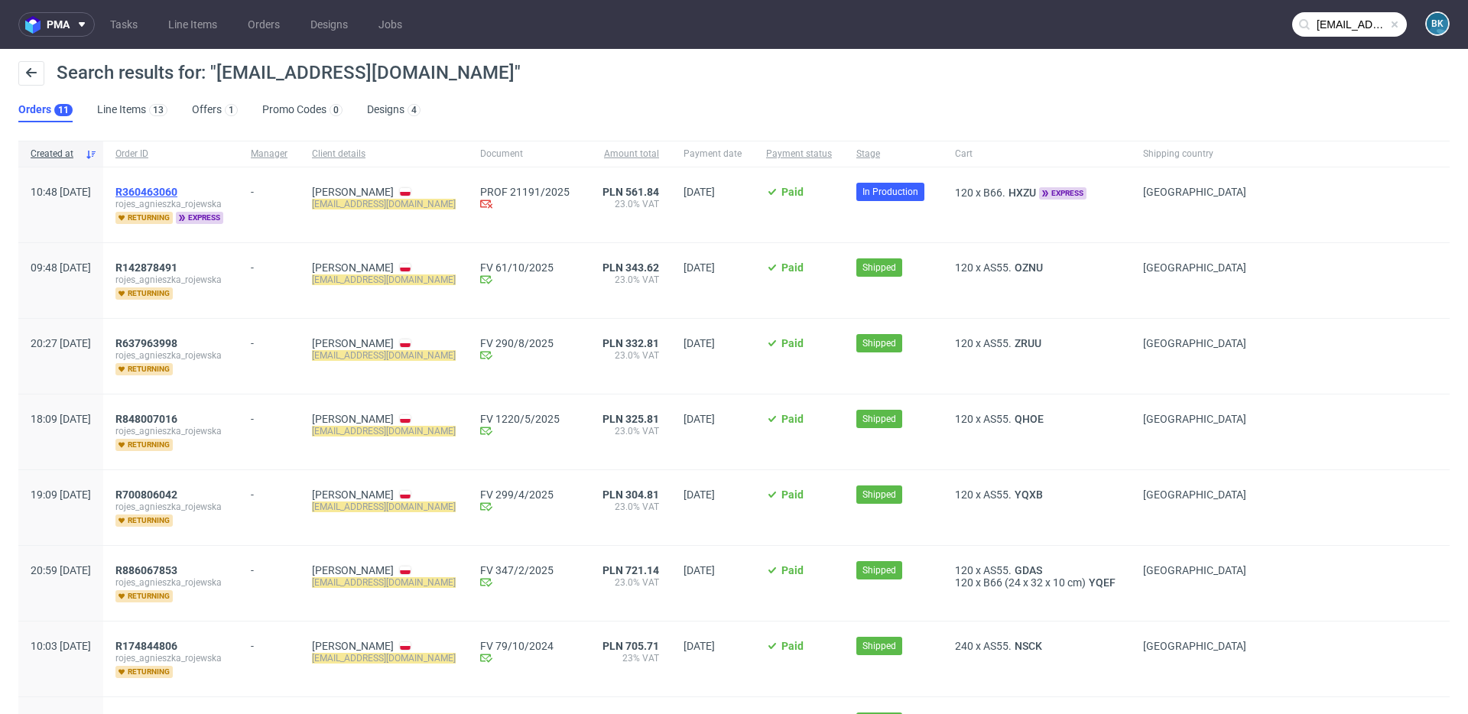
click at [177, 188] on span "R360463060" at bounding box center [146, 192] width 62 height 12
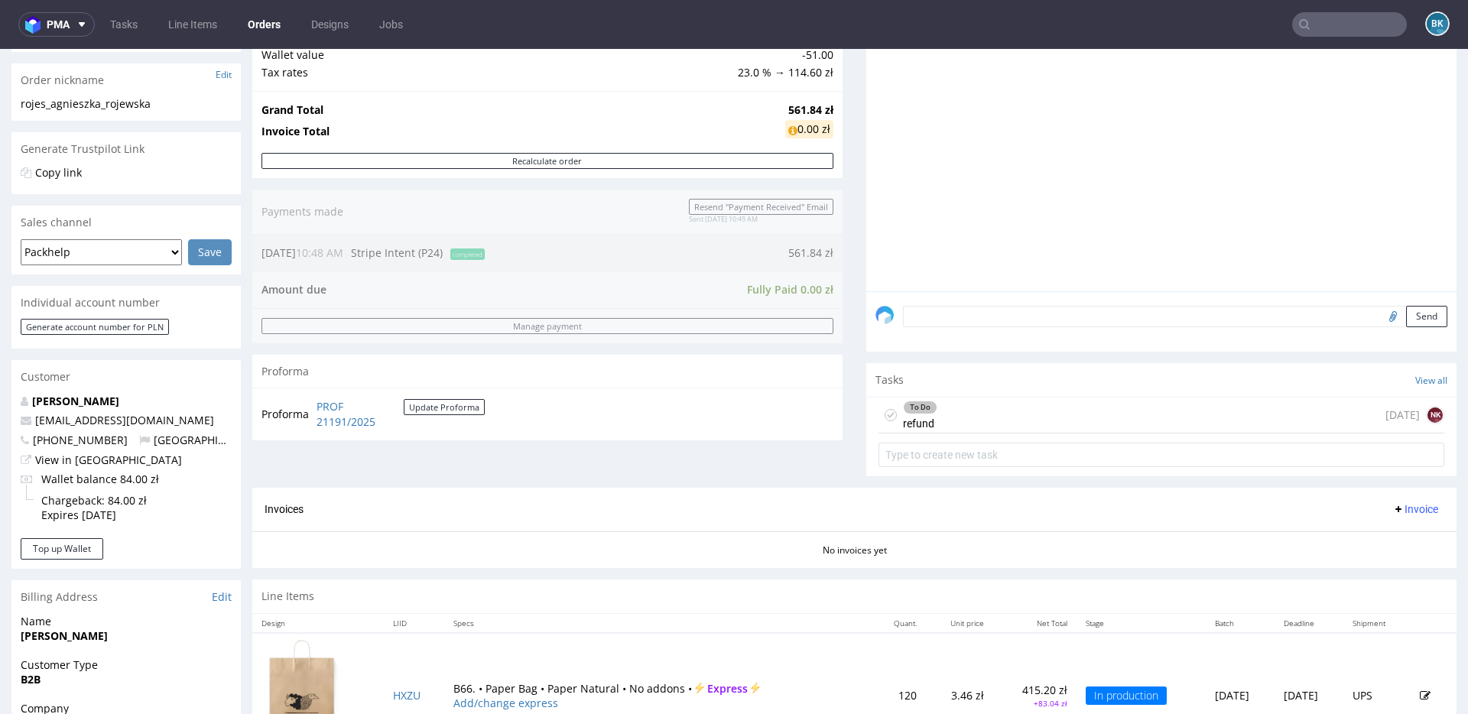
scroll to position [292, 0]
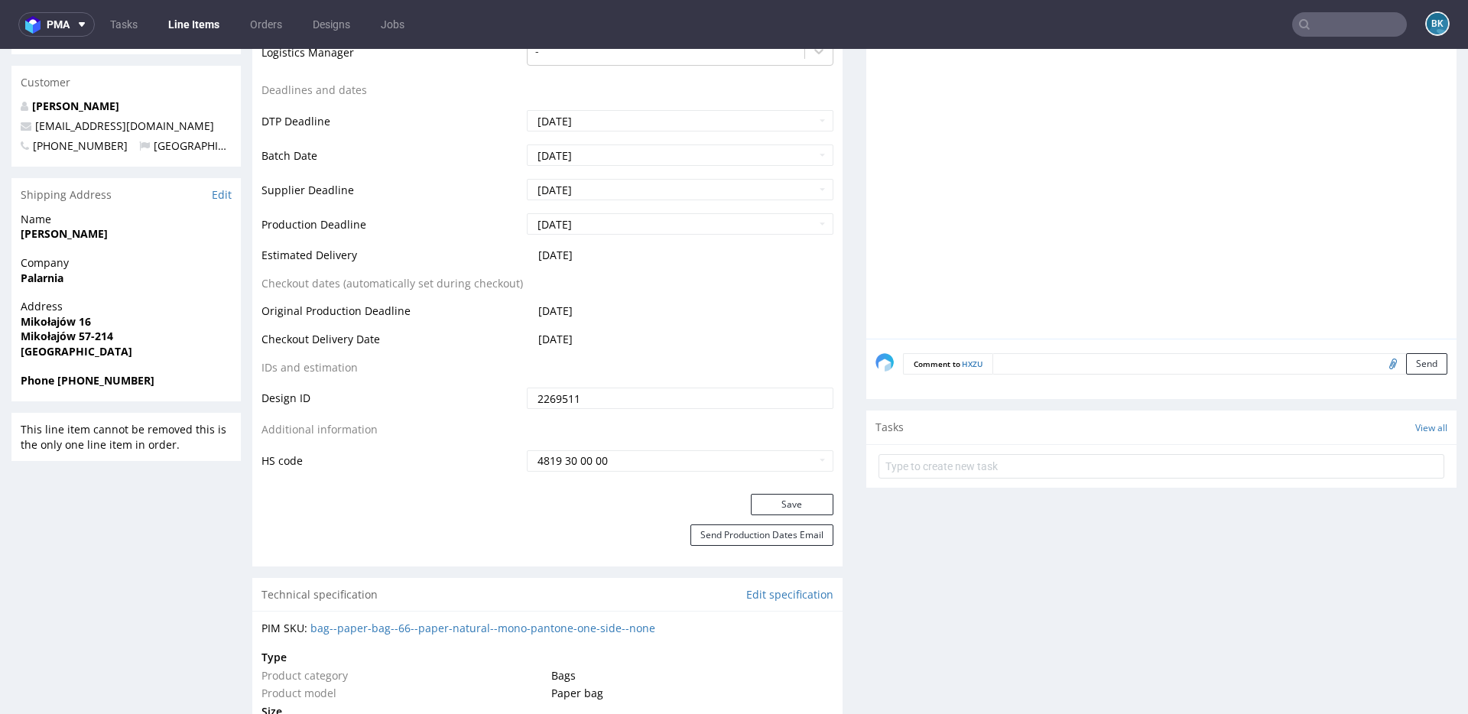
scroll to position [603, 0]
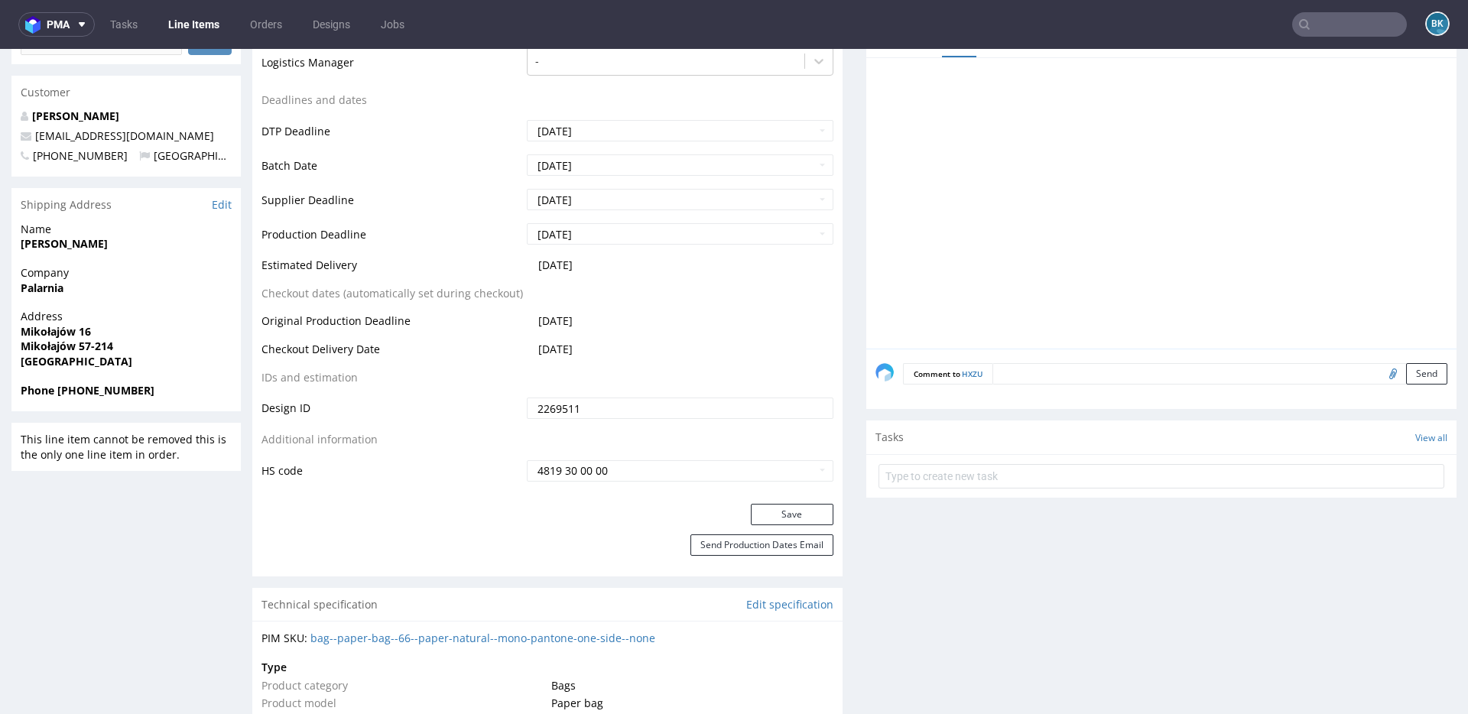
drag, startPoint x: 594, startPoint y: 347, endPoint x: 760, endPoint y: 335, distance: 166.3
click at [760, 335] on tbody "Production Status Waiting for Artwork Waiting for Diecut Waiting for Mockup Wai…" at bounding box center [547, 155] width 572 height 656
click at [675, 337] on td "2025-10-06" at bounding box center [678, 326] width 310 height 28
drag, startPoint x: 589, startPoint y: 349, endPoint x: 640, endPoint y: 341, distance: 51.9
click at [641, 341] on td "2025-10-07" at bounding box center [678, 354] width 310 height 28
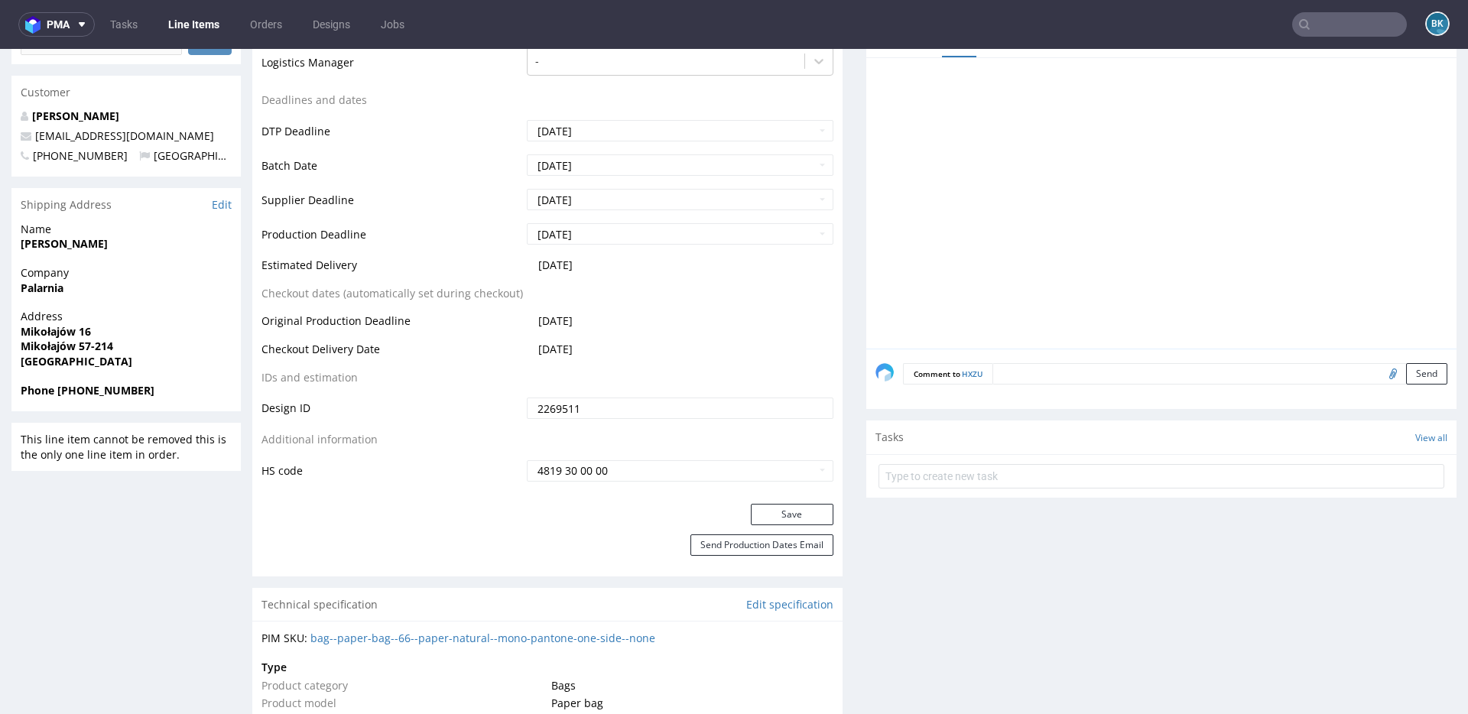
click at [638, 341] on td "2025-10-07" at bounding box center [678, 354] width 310 height 28
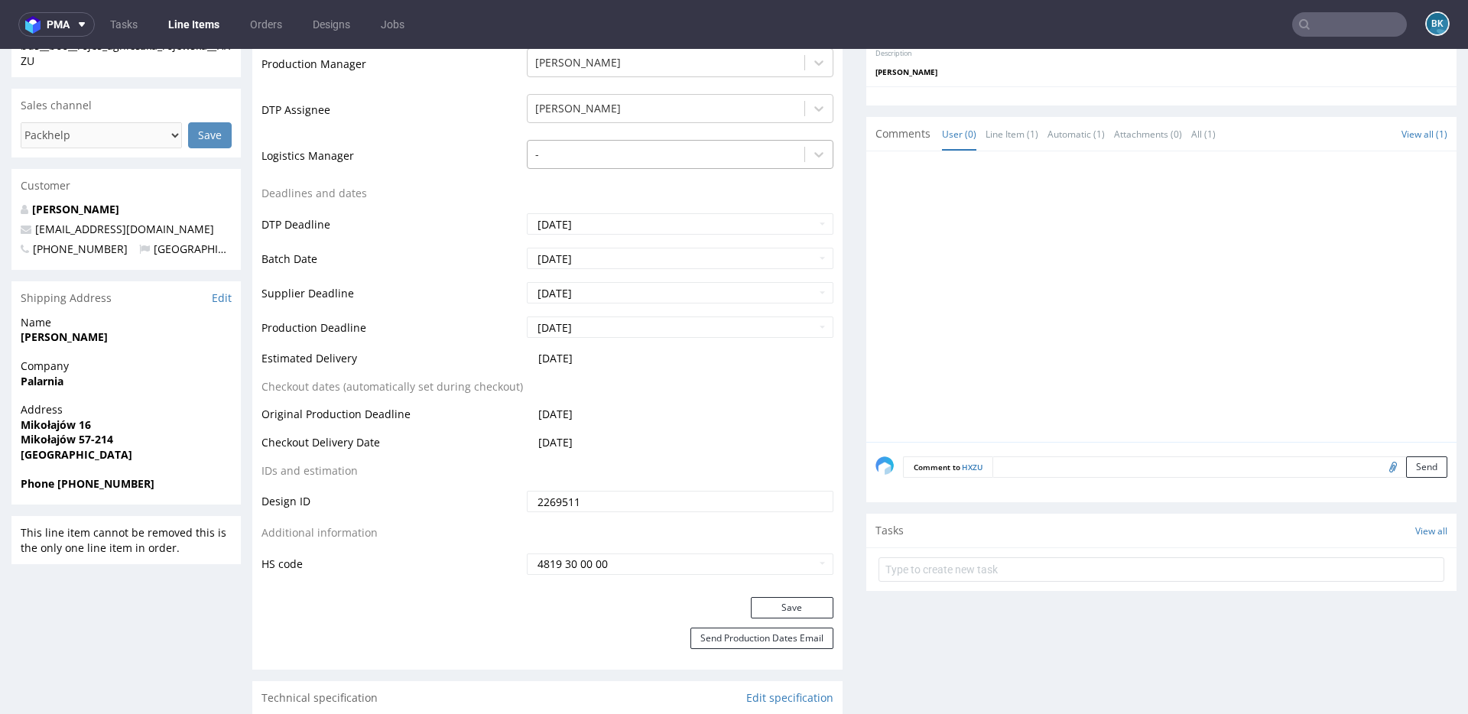
scroll to position [0, 0]
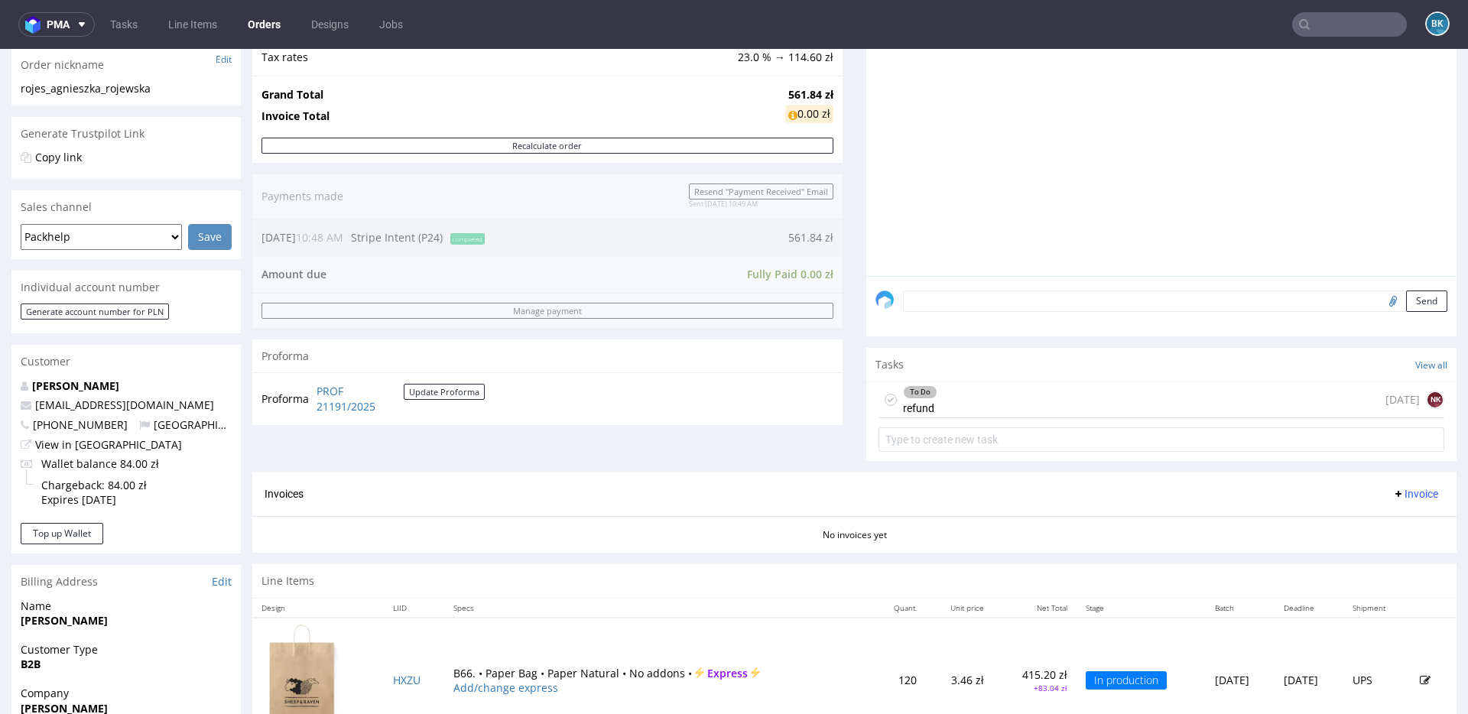
scroll to position [261, 0]
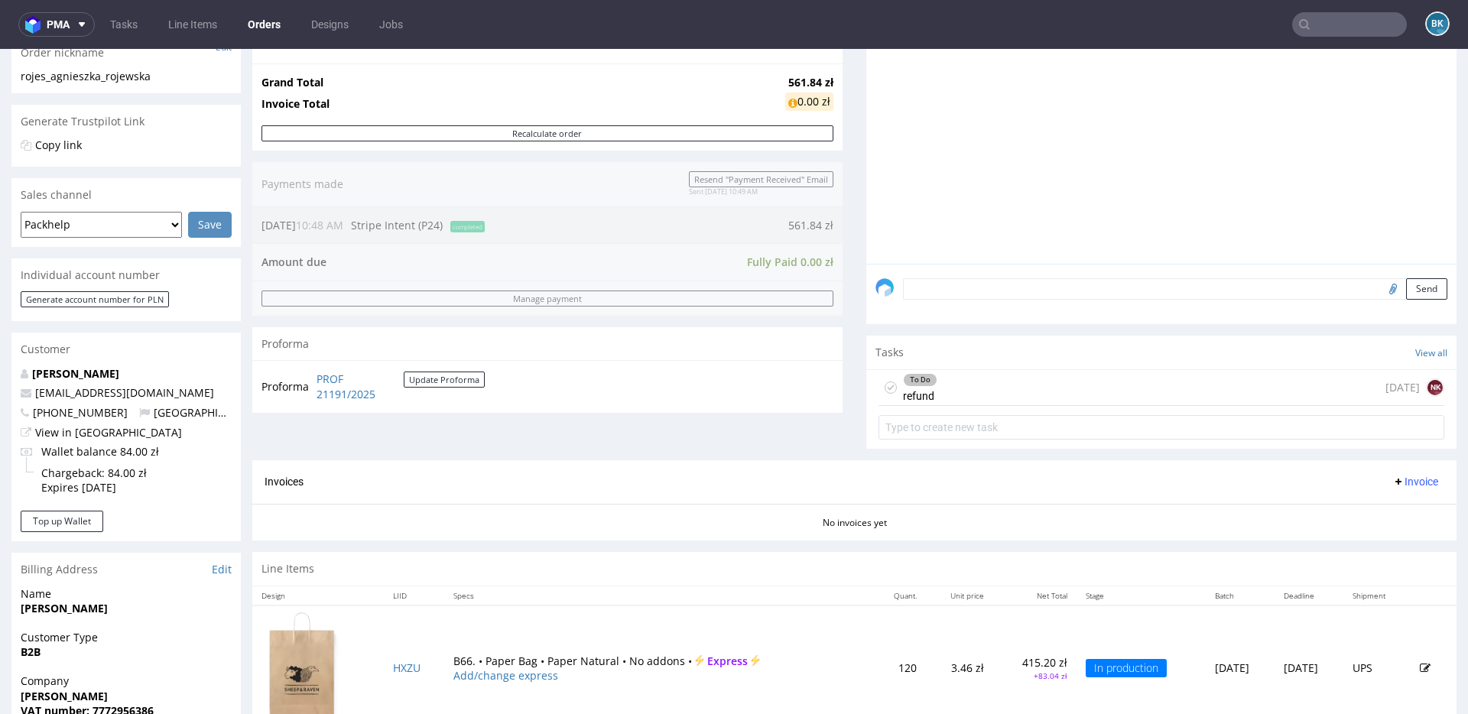
click at [1046, 385] on div "To Do refund today NK" at bounding box center [1161, 388] width 566 height 36
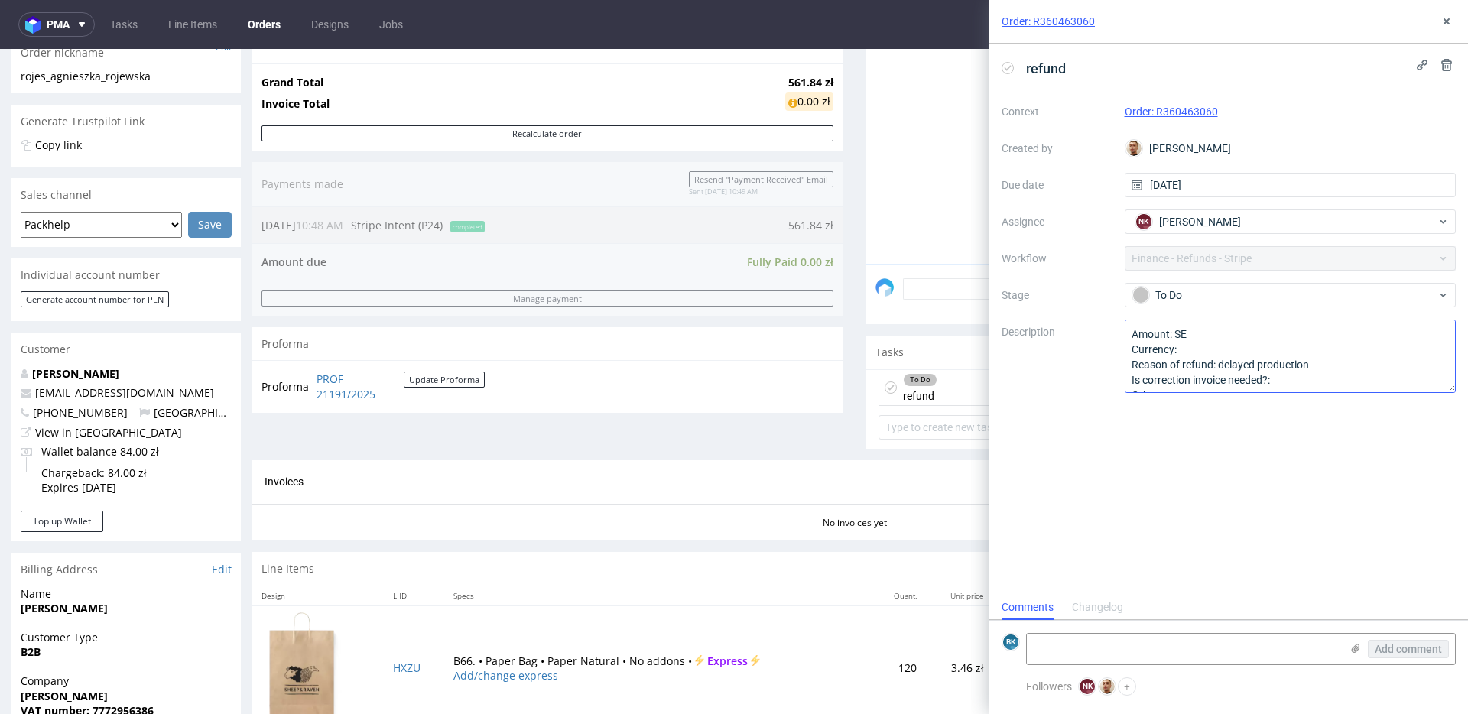
scroll to position [15, 0]
click at [1254, 71] on div "refund" at bounding box center [1228, 68] width 454 height 25
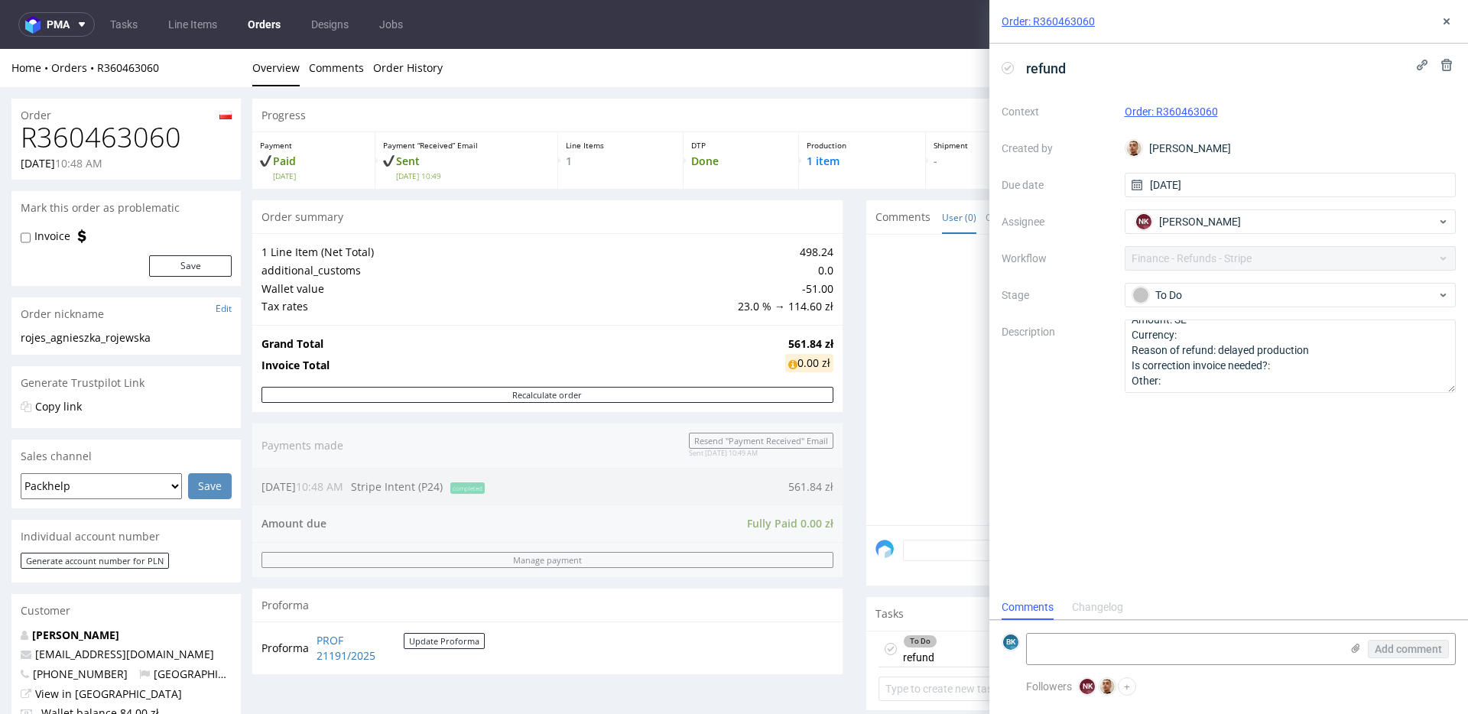
click at [143, 132] on h1 "R360463060" at bounding box center [126, 137] width 211 height 31
copy h1 "R360463060"
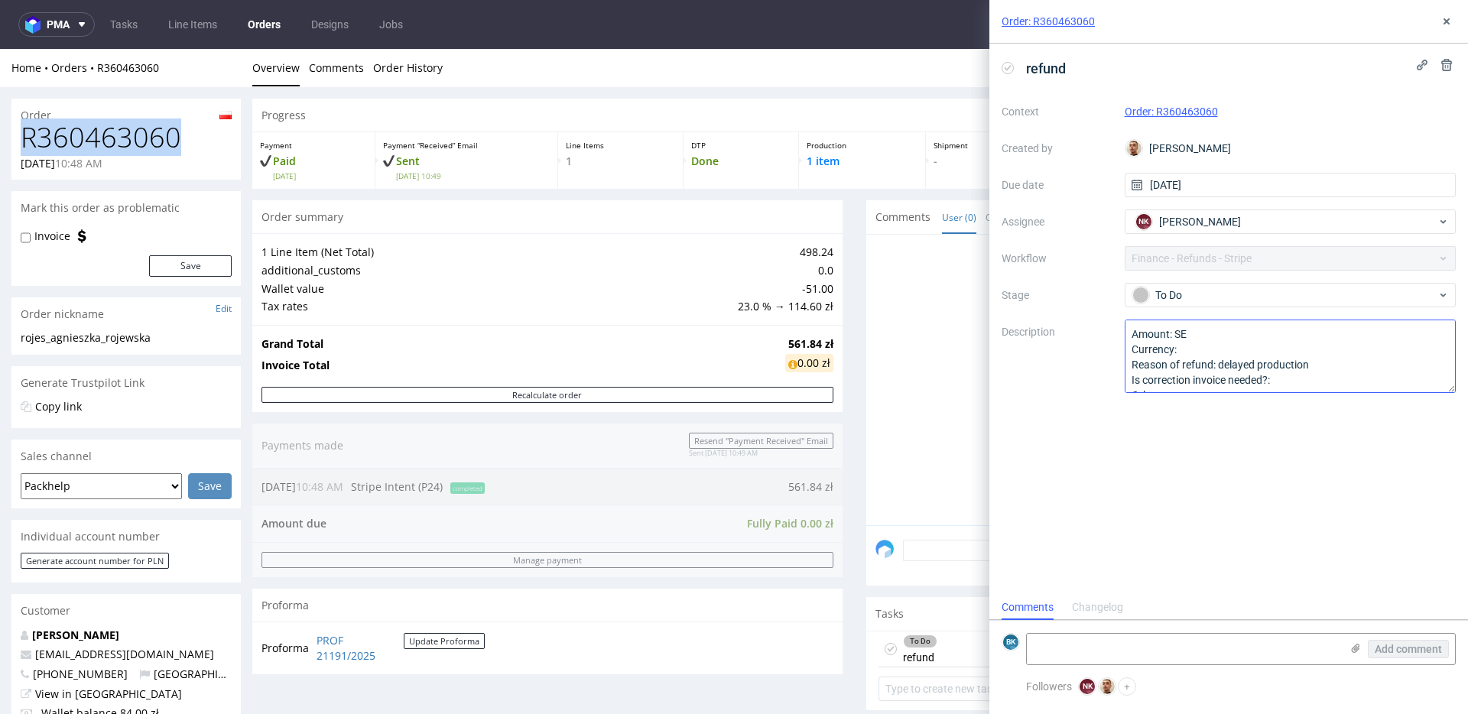
scroll to position [17, 0]
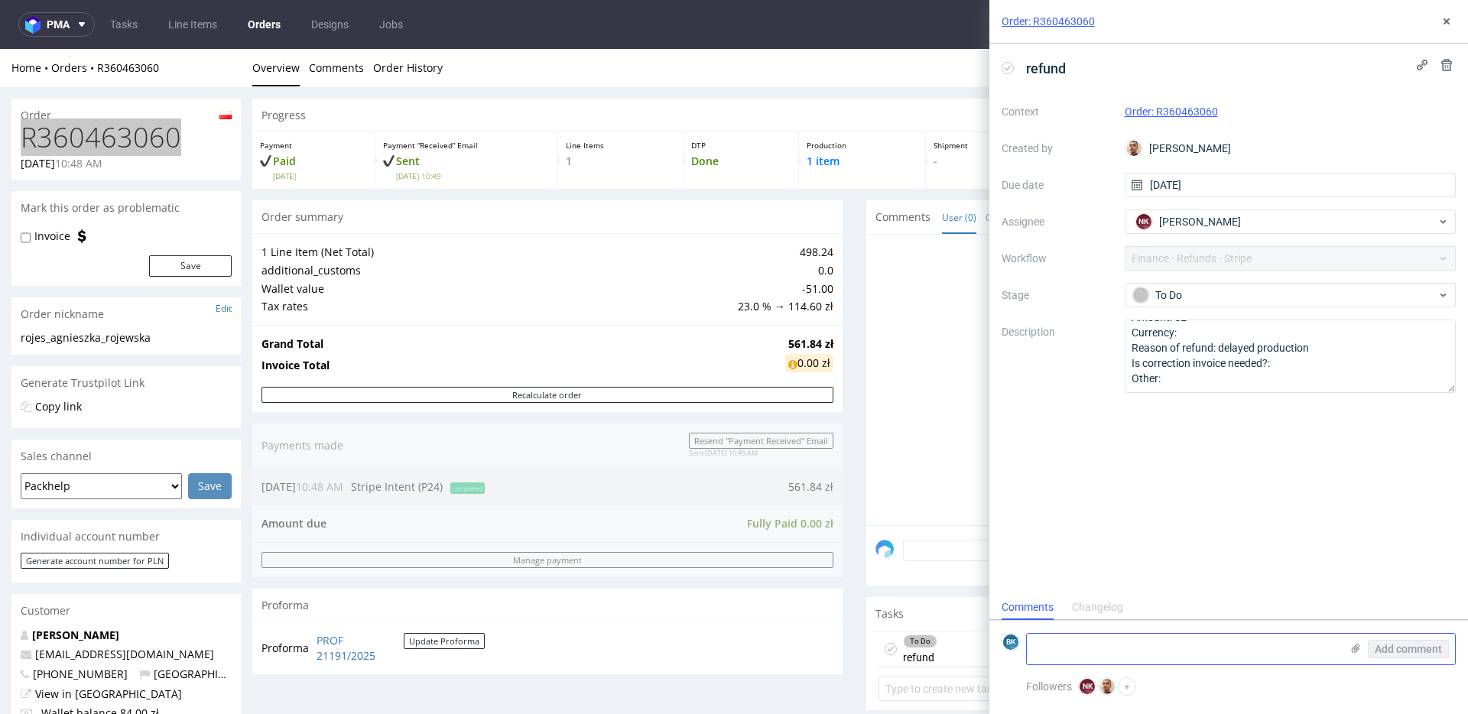
click at [1116, 650] on textarea at bounding box center [1183, 649] width 313 height 31
paste textarea "https://app-eu1.hubspot.com/help-desk/25600958/view/218648040/ticket/2458227765…"
type textarea "https://app-eu1.hubspot.com/help-desk/25600958/view/218648040/ticket/2458227765…"
click at [1423, 639] on div "Add comment" at bounding box center [1397, 635] width 115 height 58
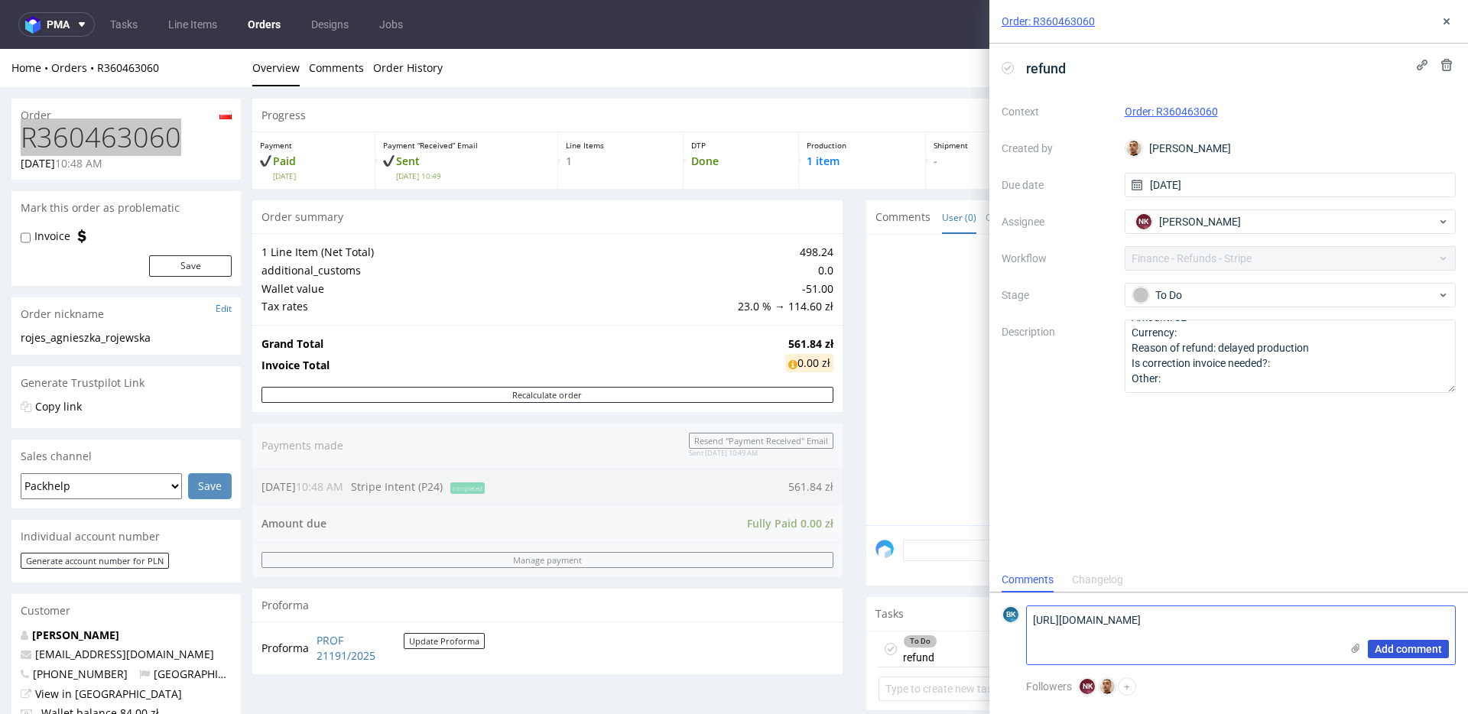
click at [1413, 647] on span "Add comment" at bounding box center [1407, 649] width 67 height 11
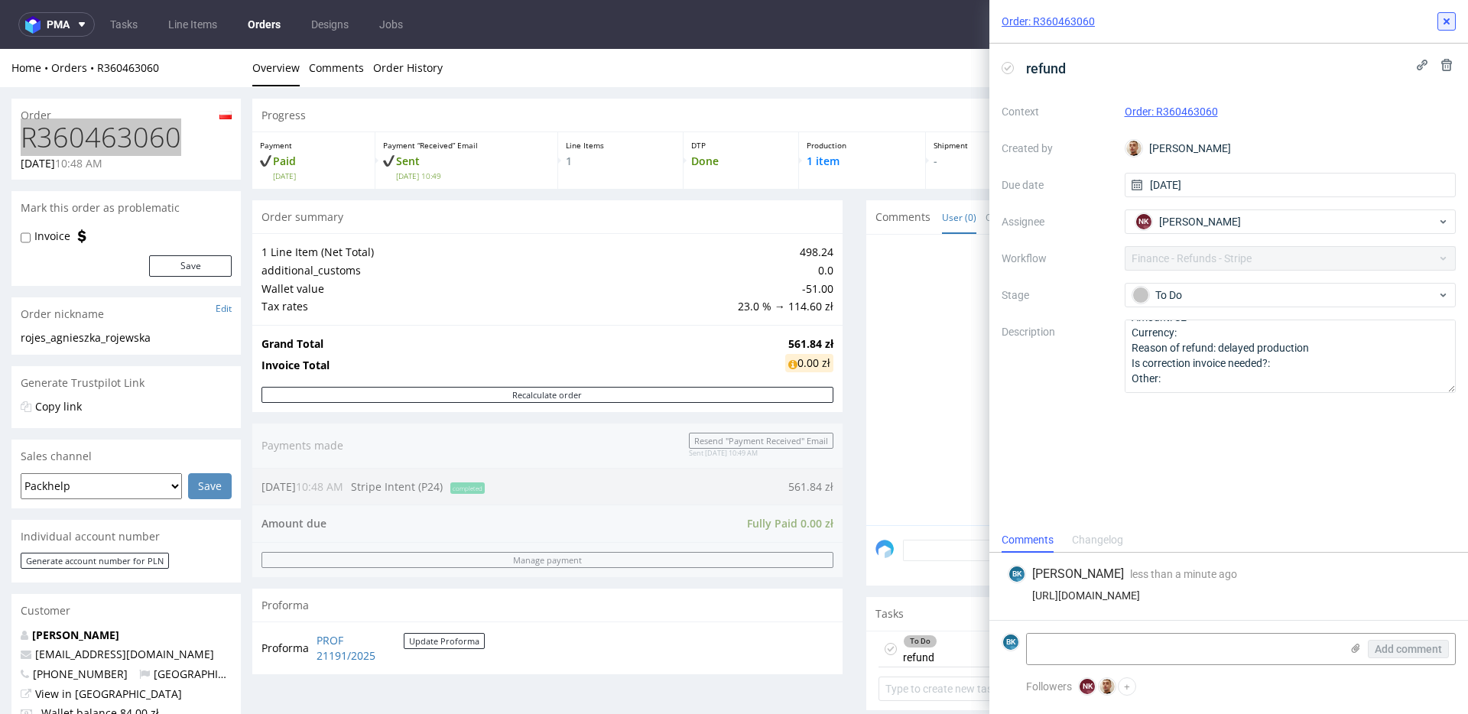
click at [1437, 24] on button at bounding box center [1446, 21] width 18 height 18
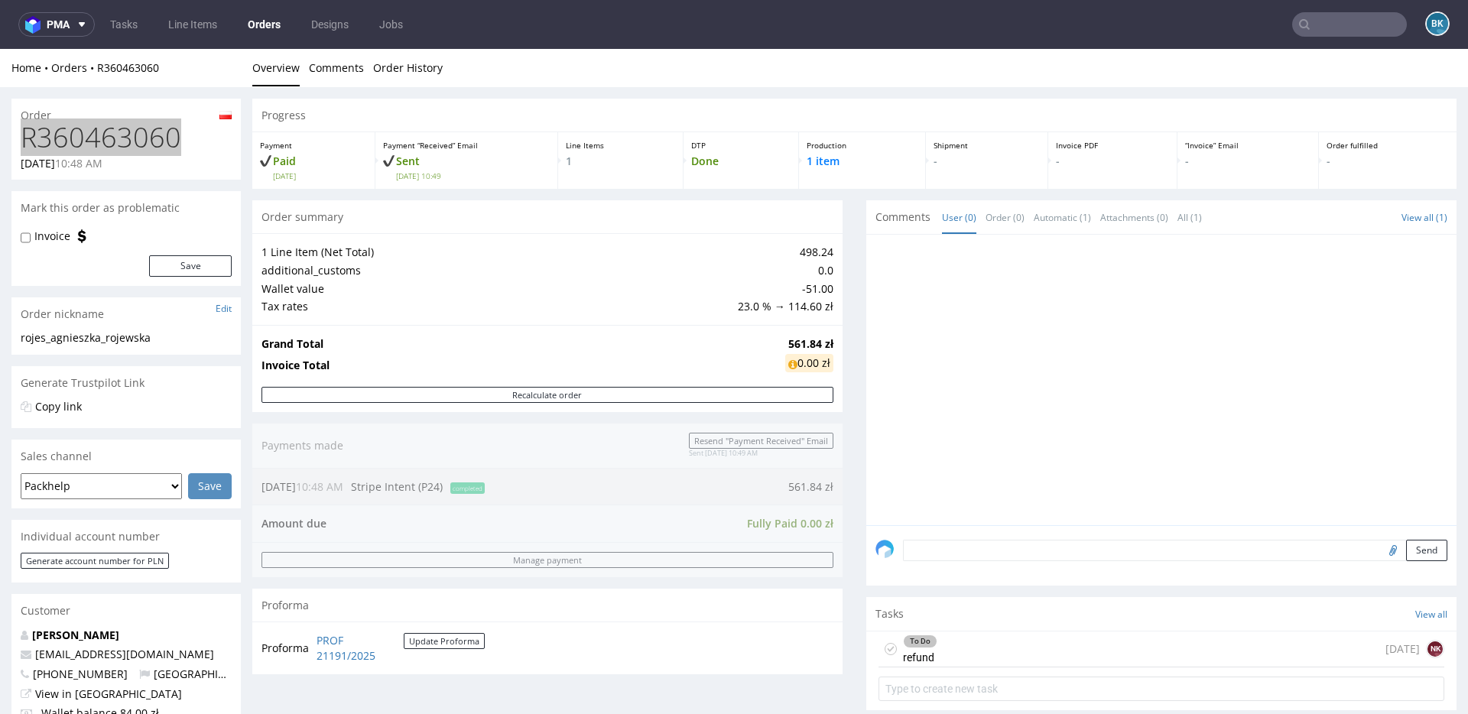
click at [1322, 26] on input "text" at bounding box center [1349, 24] width 115 height 24
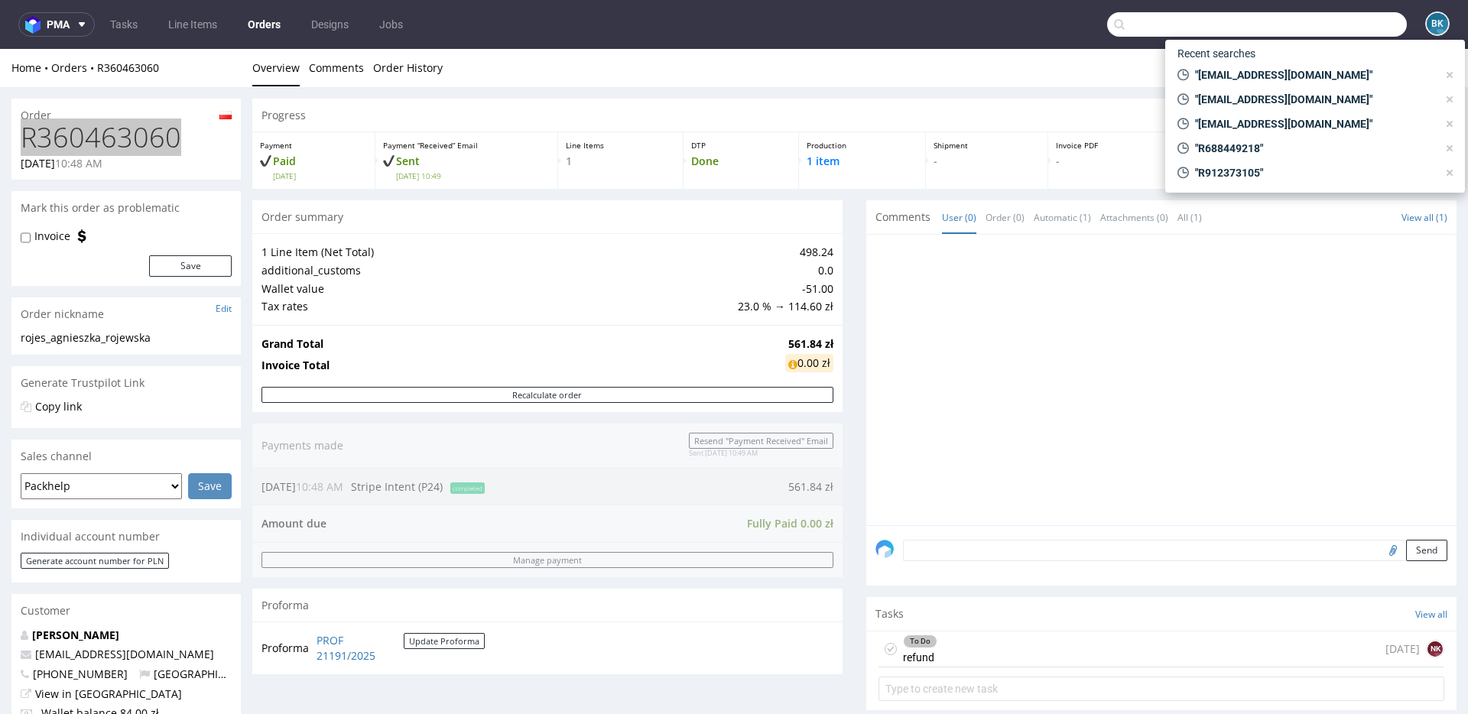
paste input "[EMAIL_ADDRESS][DOMAIN_NAME]"
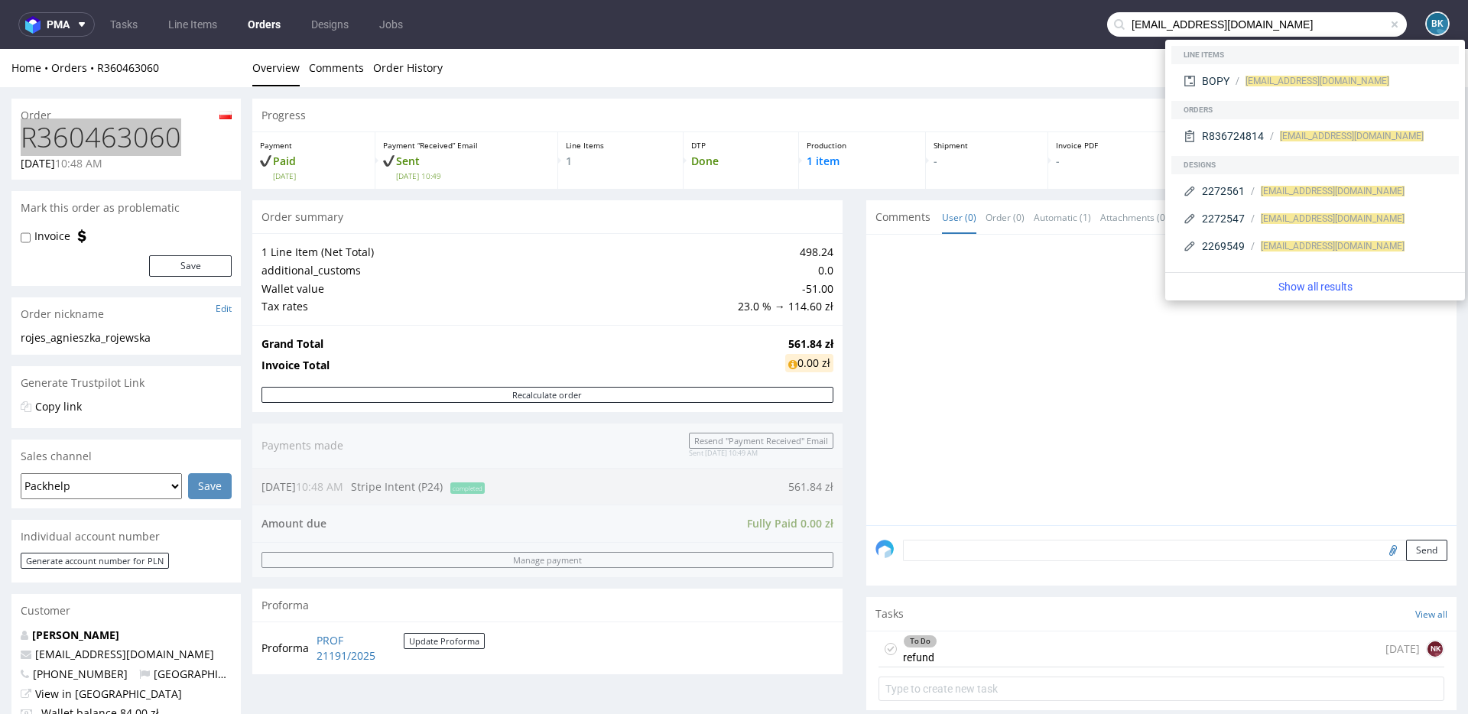
type input "[EMAIL_ADDRESS][DOMAIN_NAME]"
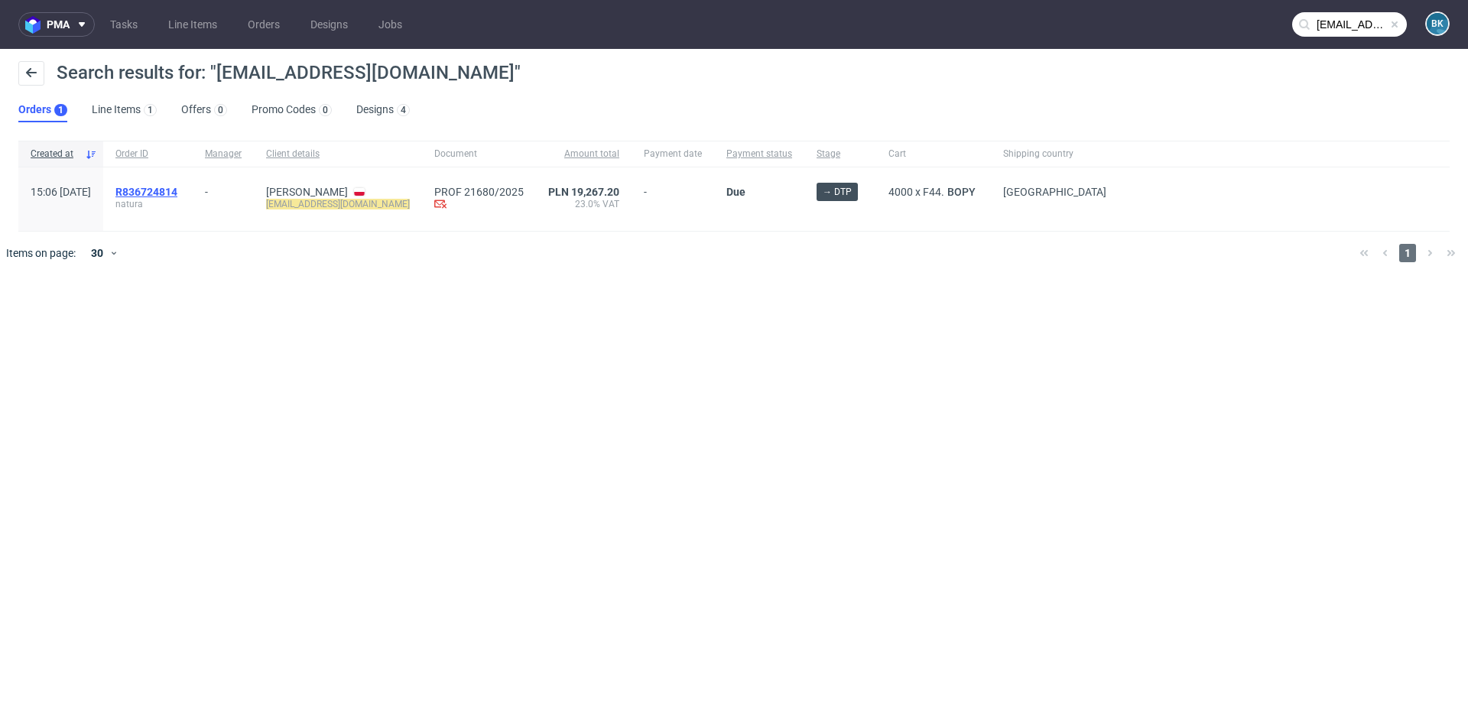
click at [177, 190] on span "R836724814" at bounding box center [146, 192] width 62 height 12
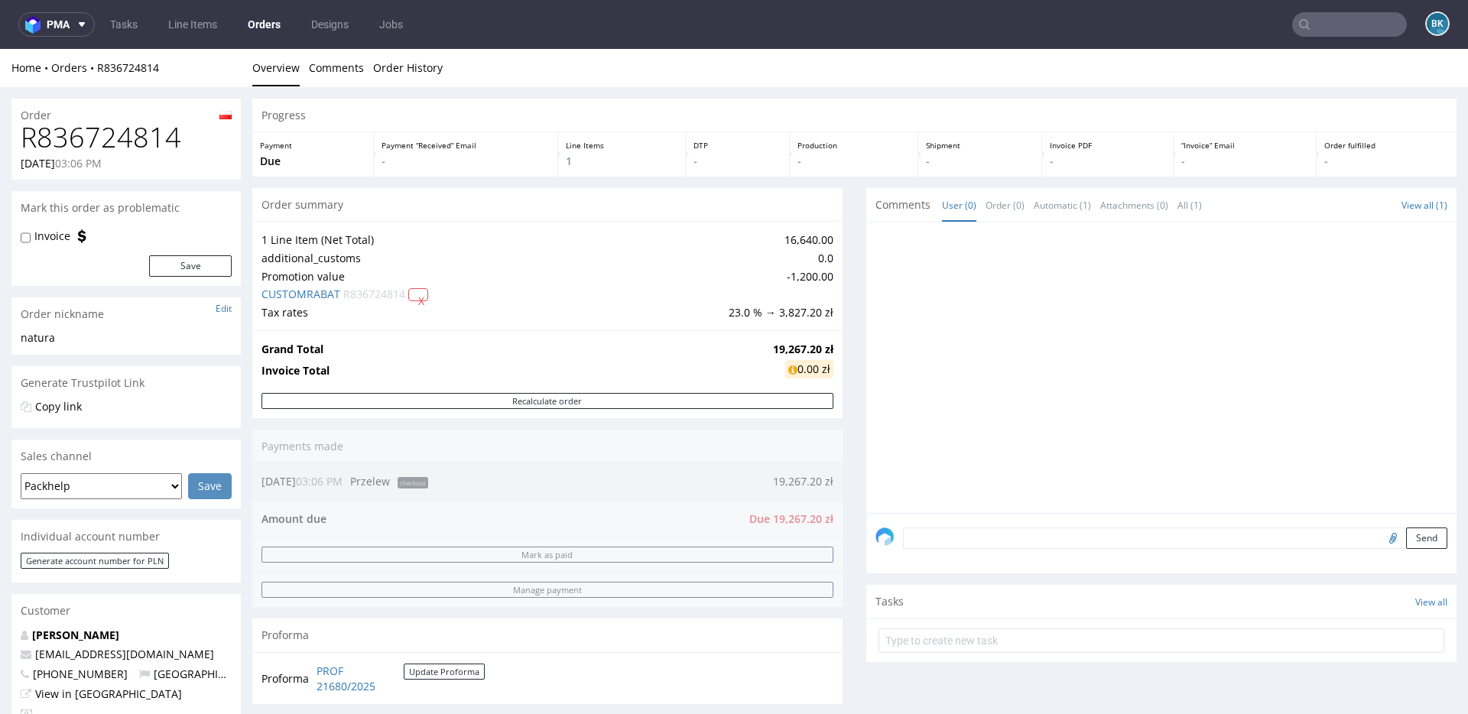
click at [1332, 19] on input "text" at bounding box center [1349, 24] width 115 height 24
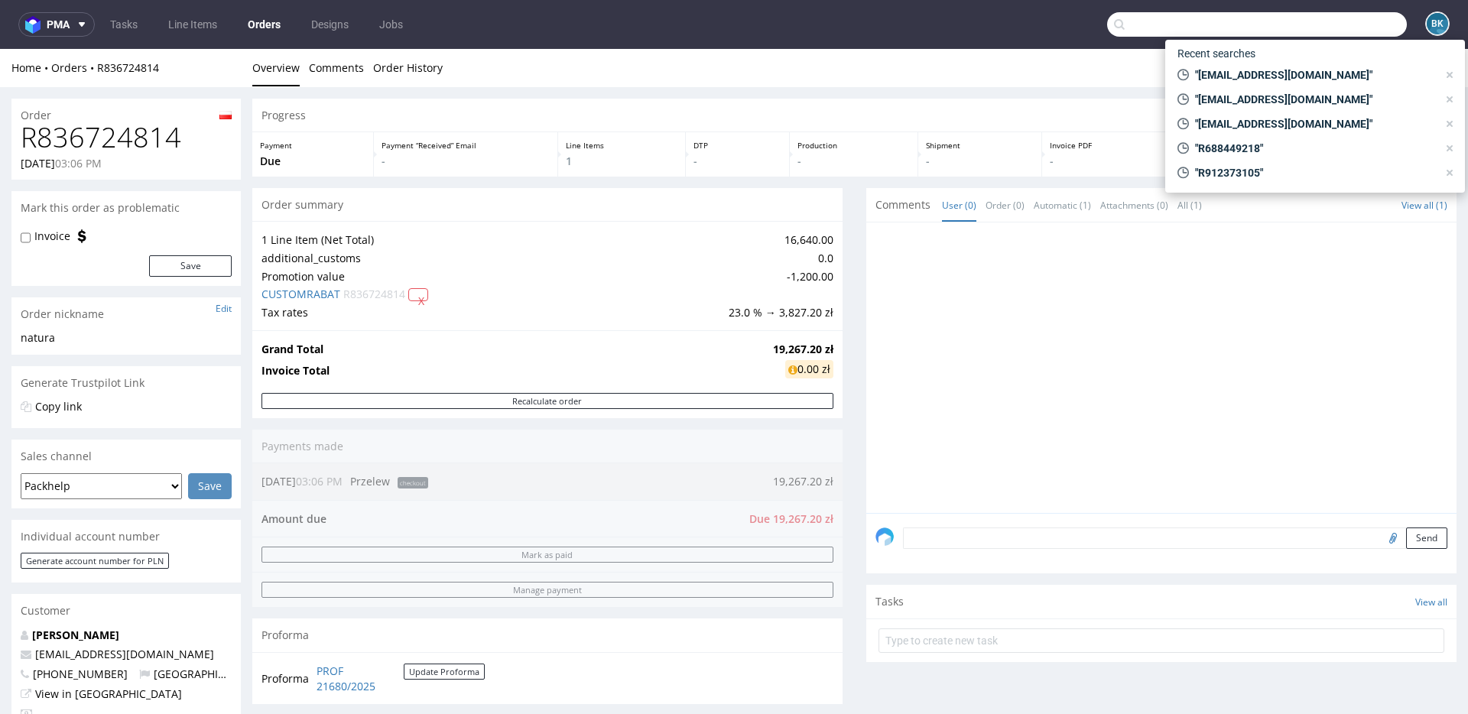
paste input "ag.rojewska@gmail.com"
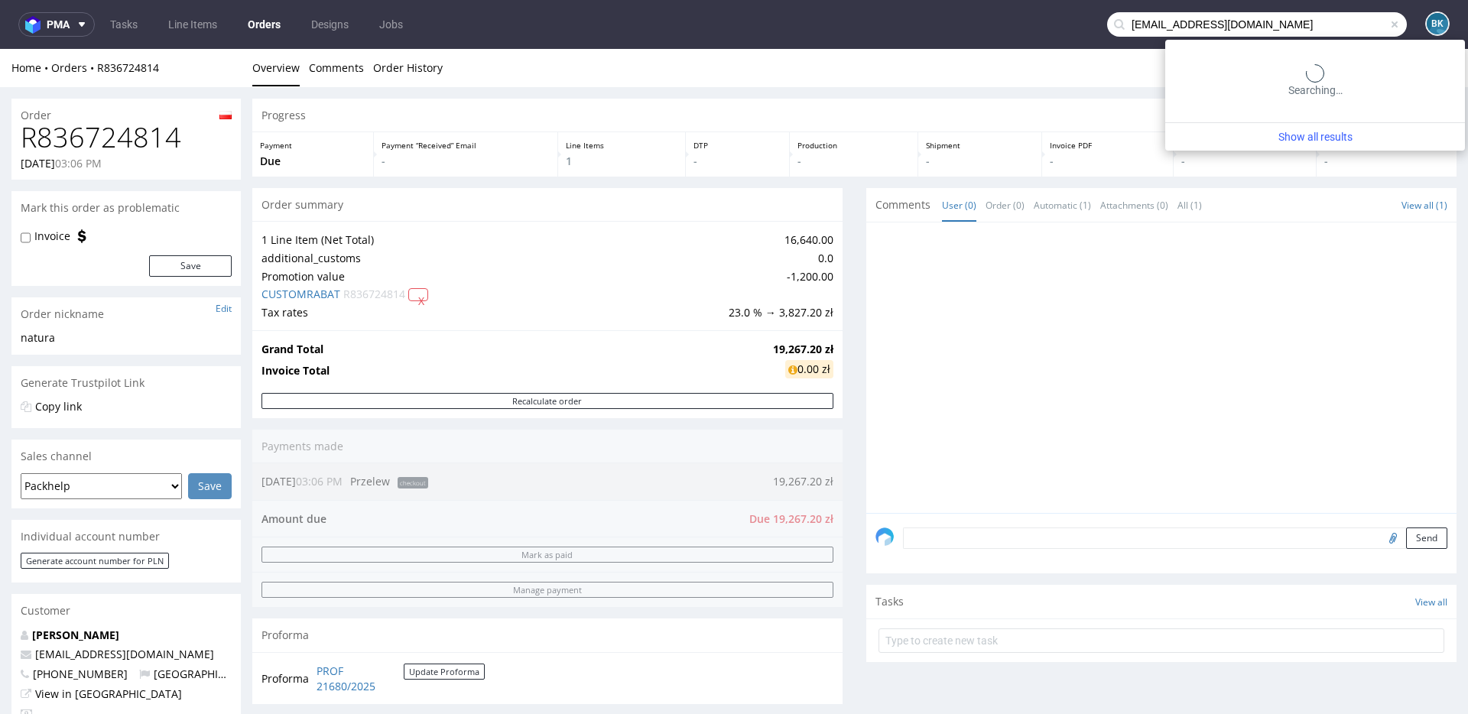
type input "ag.rojewska@gmail.com"
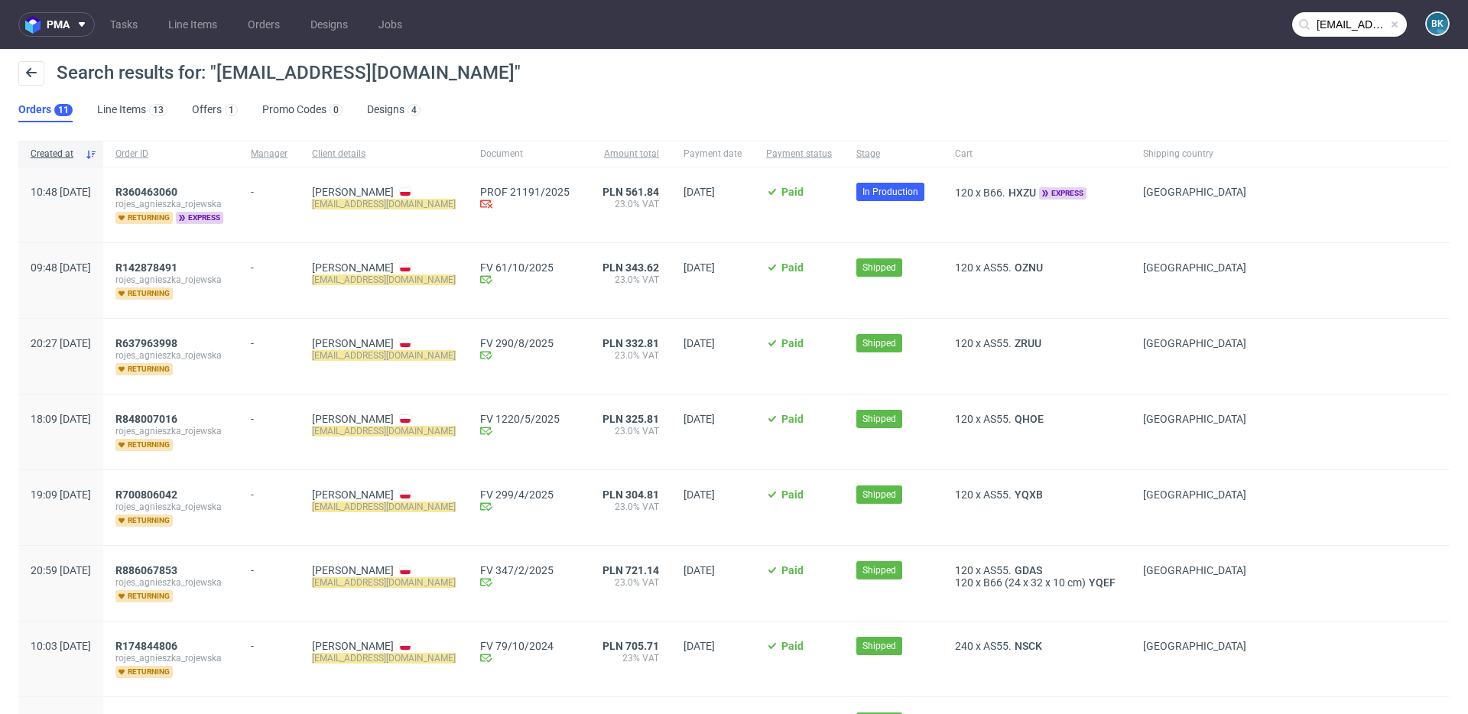
click at [202, 183] on div "R360463060 rojes_agnieszka_rojewska returning express" at bounding box center [170, 204] width 135 height 75
click at [177, 190] on span "R360463060" at bounding box center [146, 192] width 62 height 12
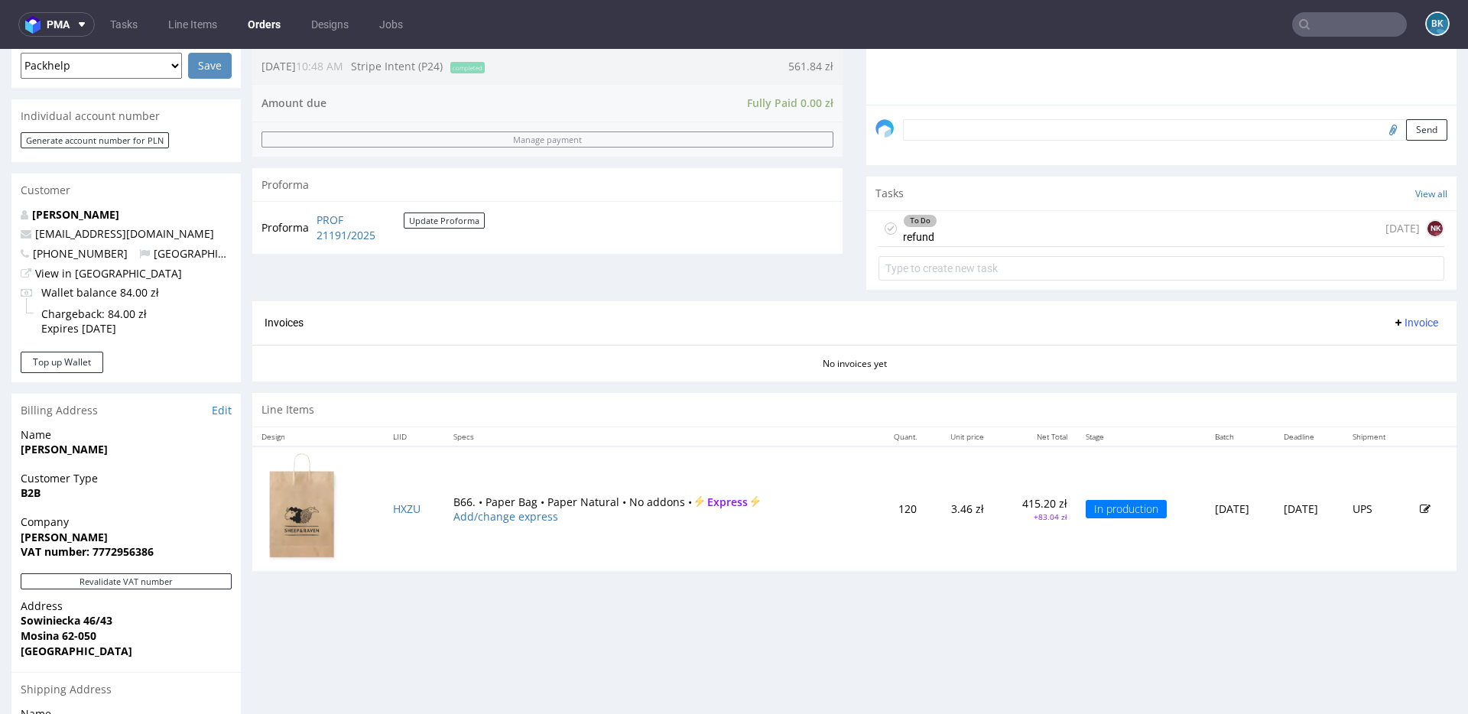
scroll to position [427, 0]
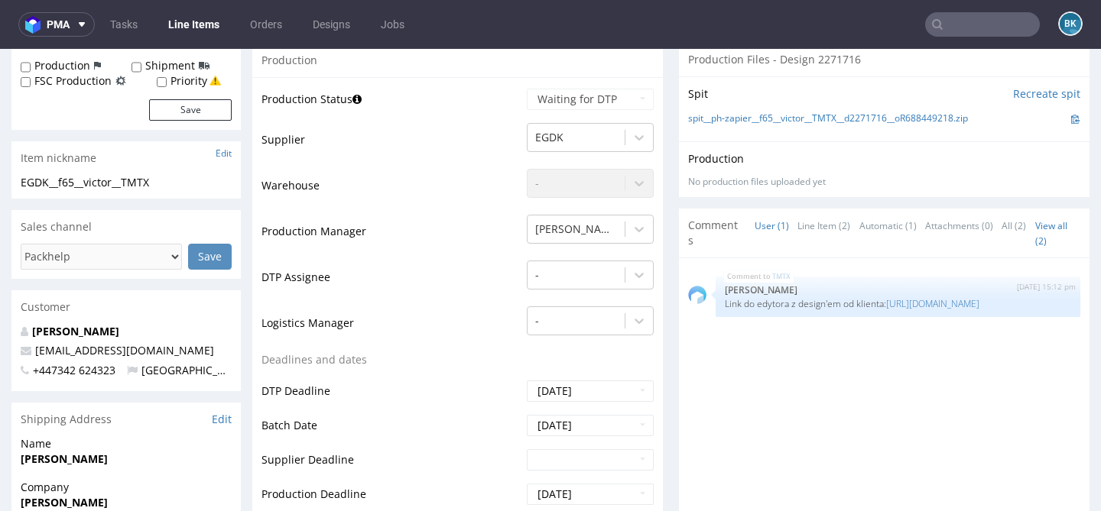
scroll to position [274, 0]
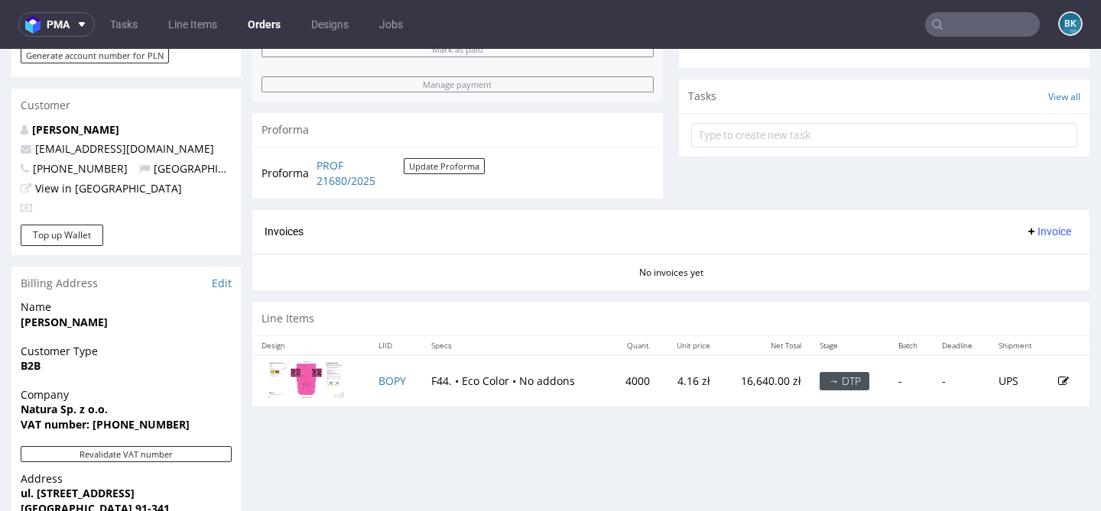
scroll to position [502, 0]
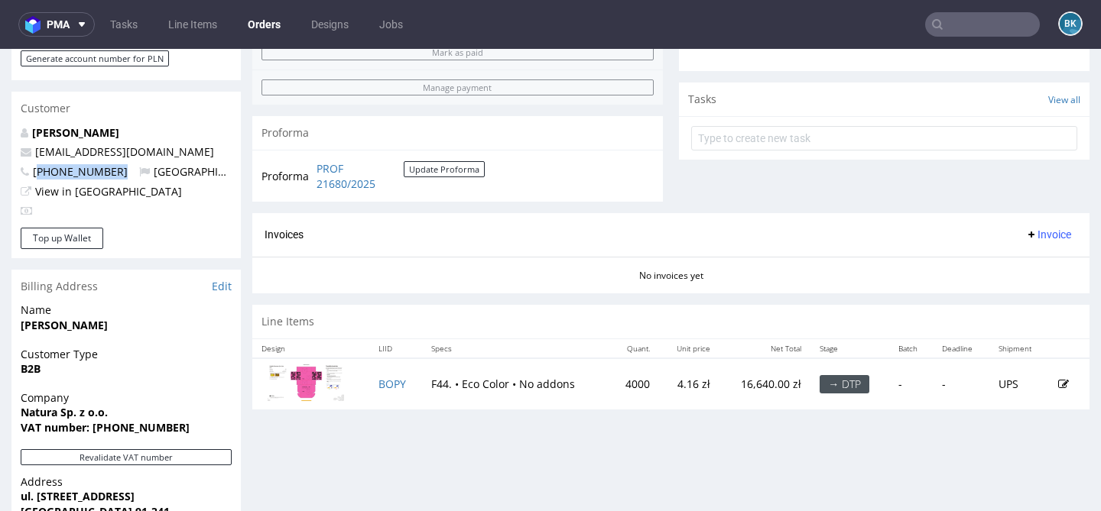
drag, startPoint x: 112, startPoint y: 170, endPoint x: 43, endPoint y: 170, distance: 69.6
click at [42, 170] on p "[PHONE_NUMBER] [GEOGRAPHIC_DATA]" at bounding box center [126, 171] width 211 height 15
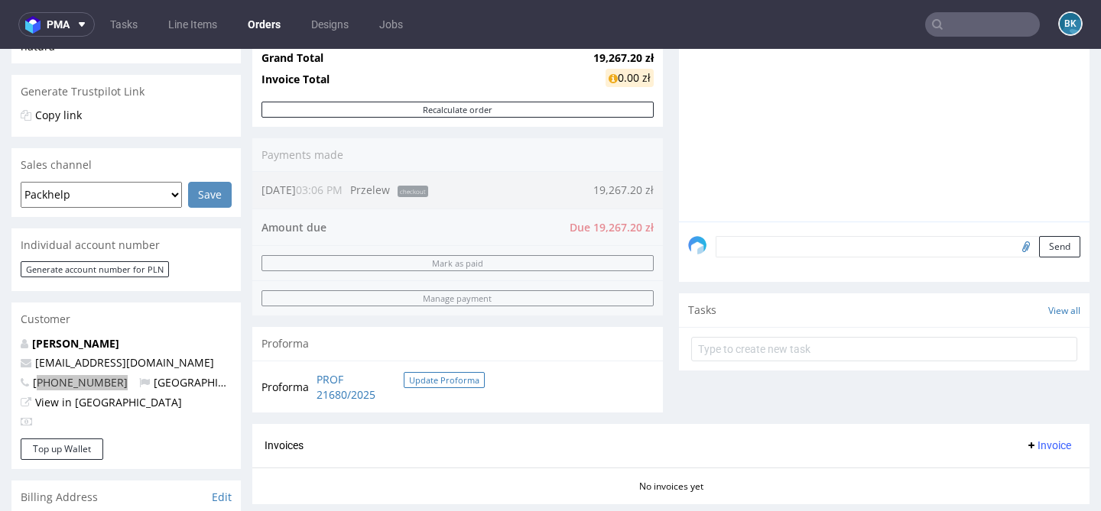
scroll to position [293, 0]
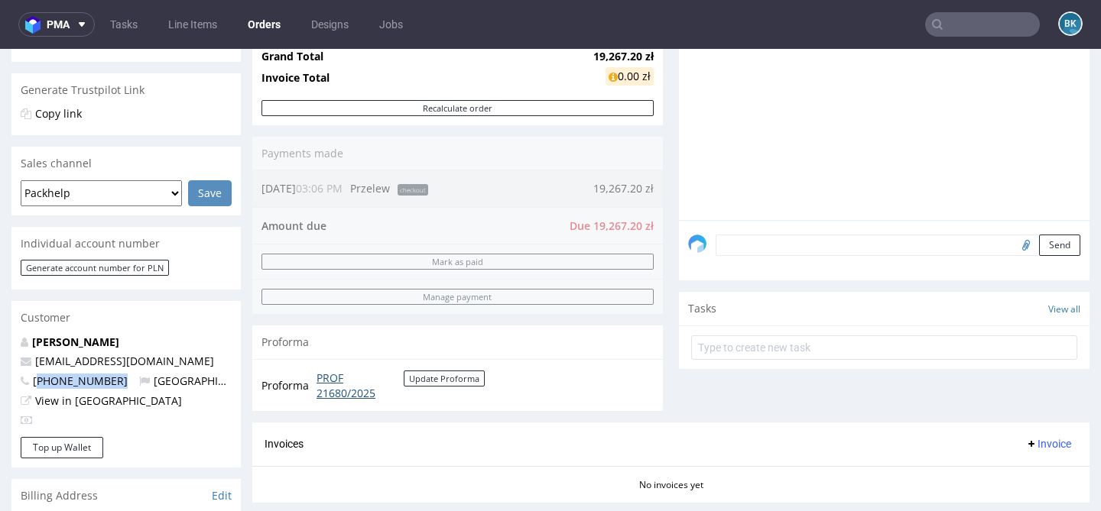
click at [347, 394] on link "PROF 21680/2025" at bounding box center [359, 386] width 87 height 30
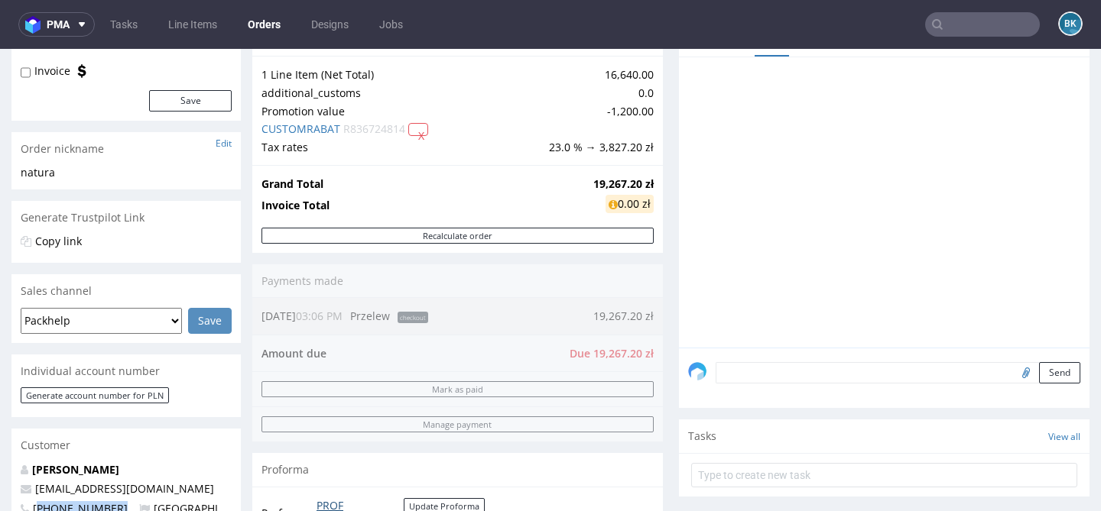
scroll to position [168, 0]
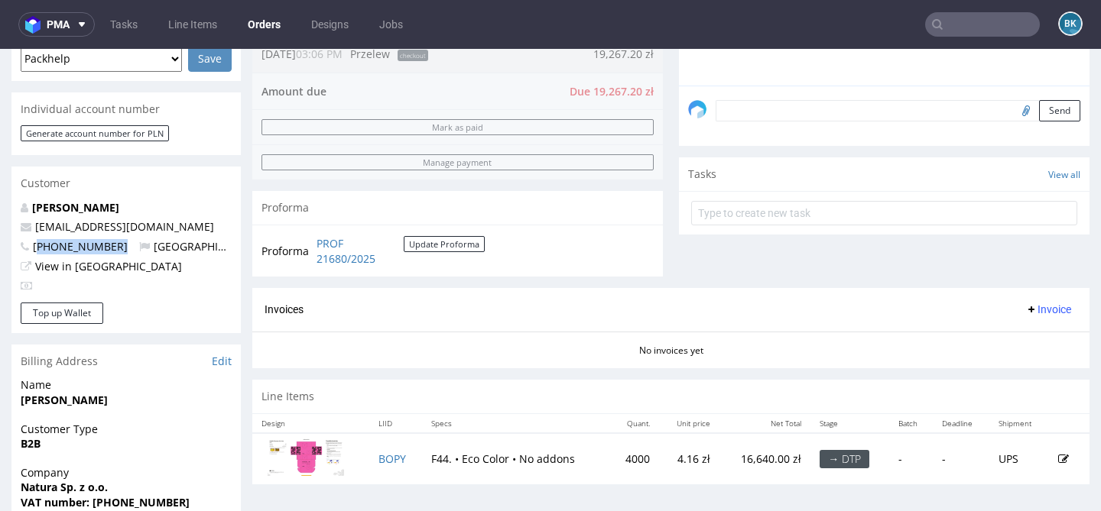
click at [504, 195] on div "Proforma" at bounding box center [457, 208] width 410 height 34
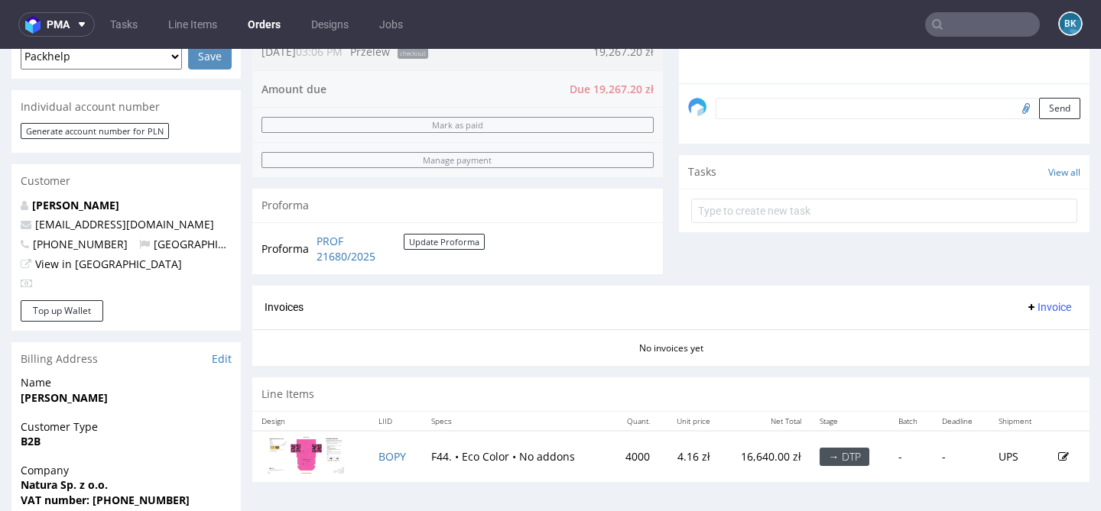
scroll to position [443, 0]
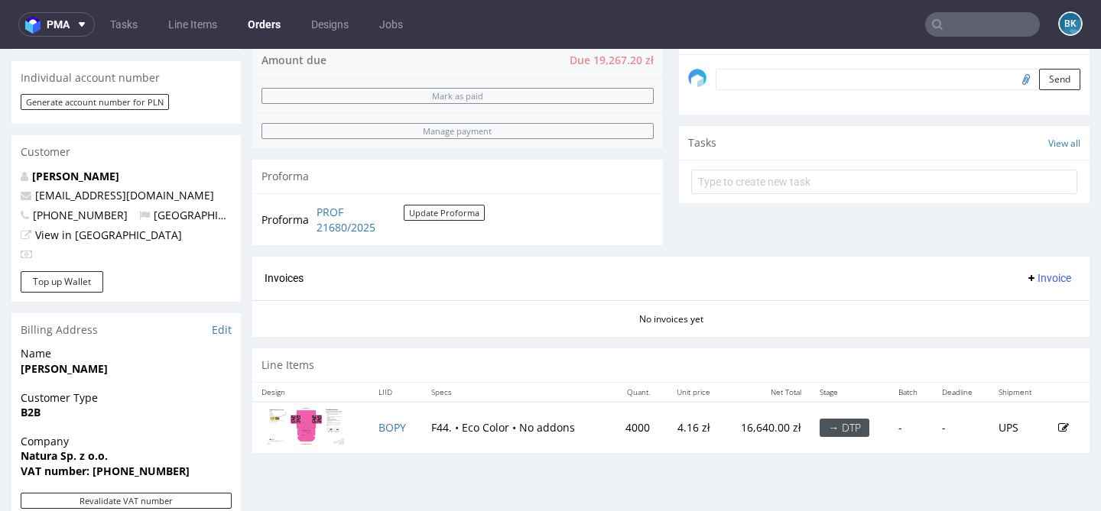
scroll to position [489, 0]
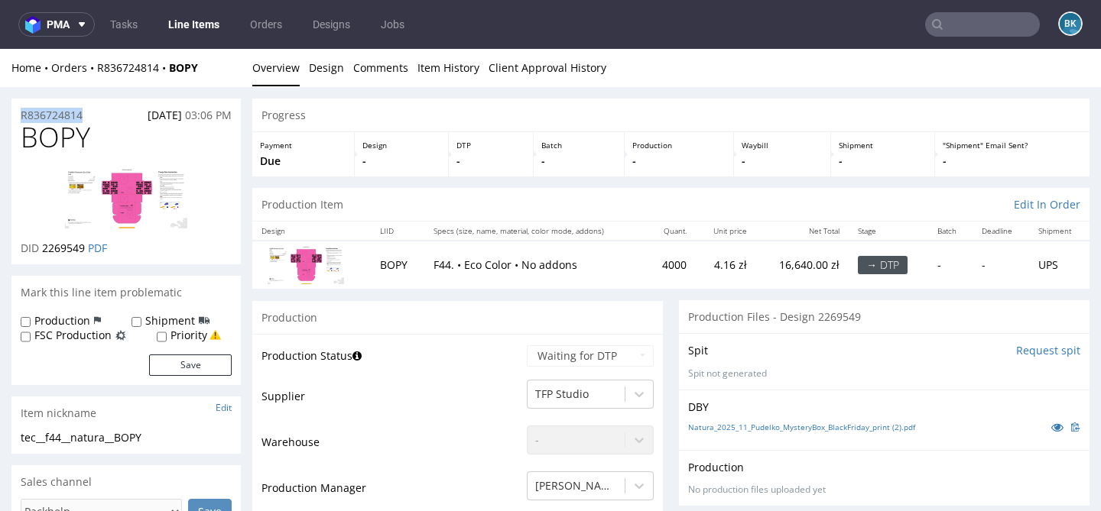
drag, startPoint x: 94, startPoint y: 116, endPoint x: 0, endPoint y: 116, distance: 94.0
copy p "R836724814"
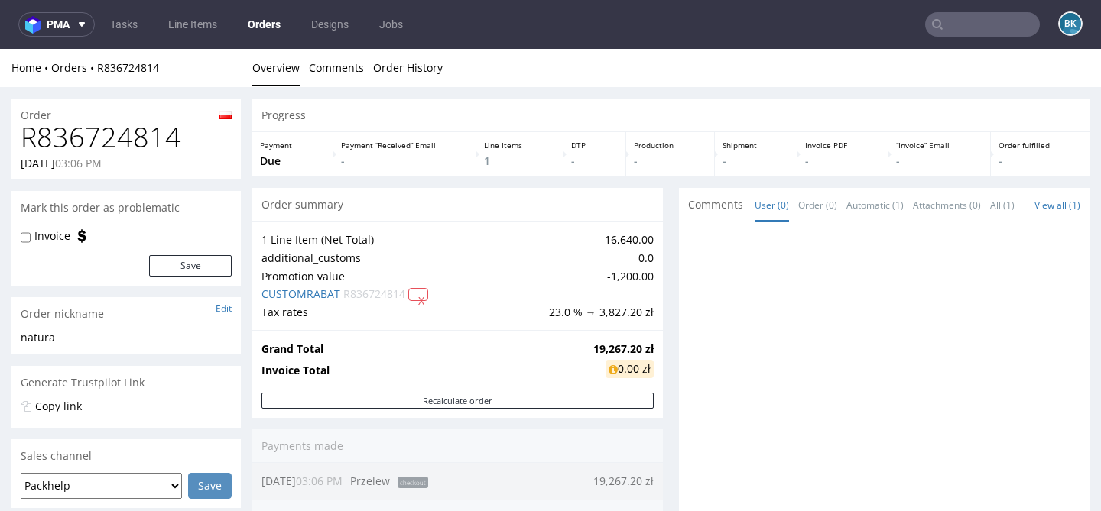
click at [150, 138] on h1 "R836724814" at bounding box center [126, 137] width 211 height 31
copy h1 "R836724814"
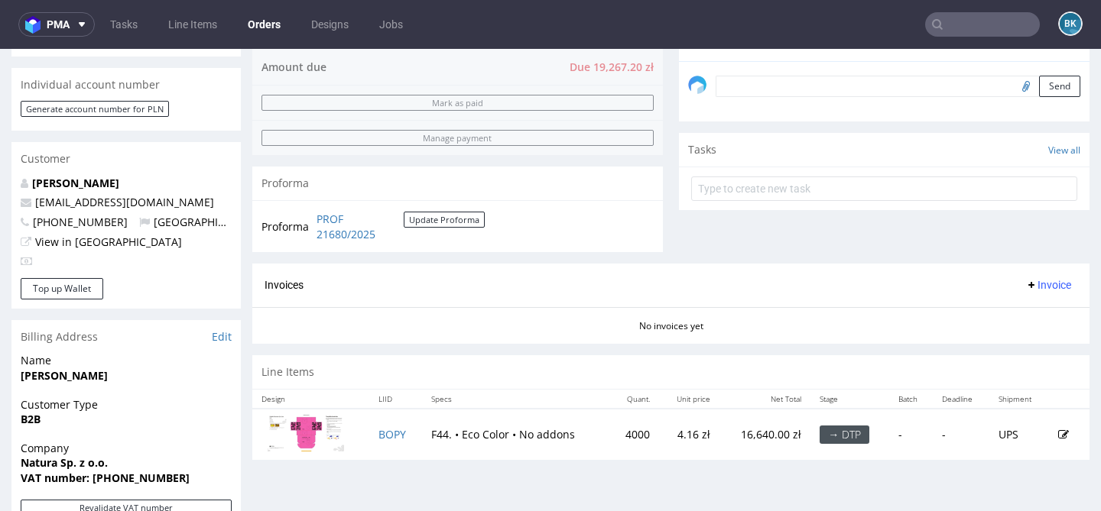
scroll to position [478, 0]
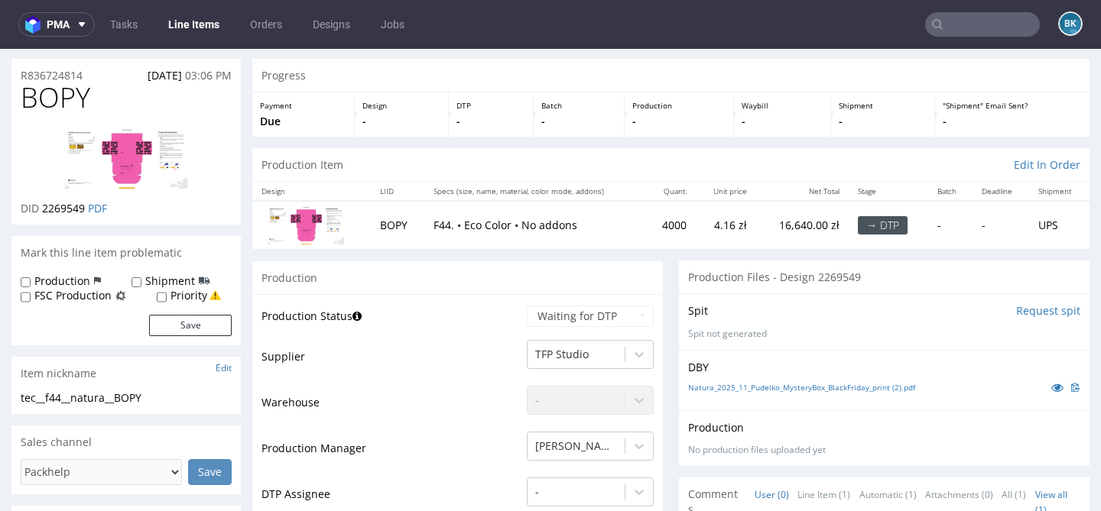
scroll to position [44, 0]
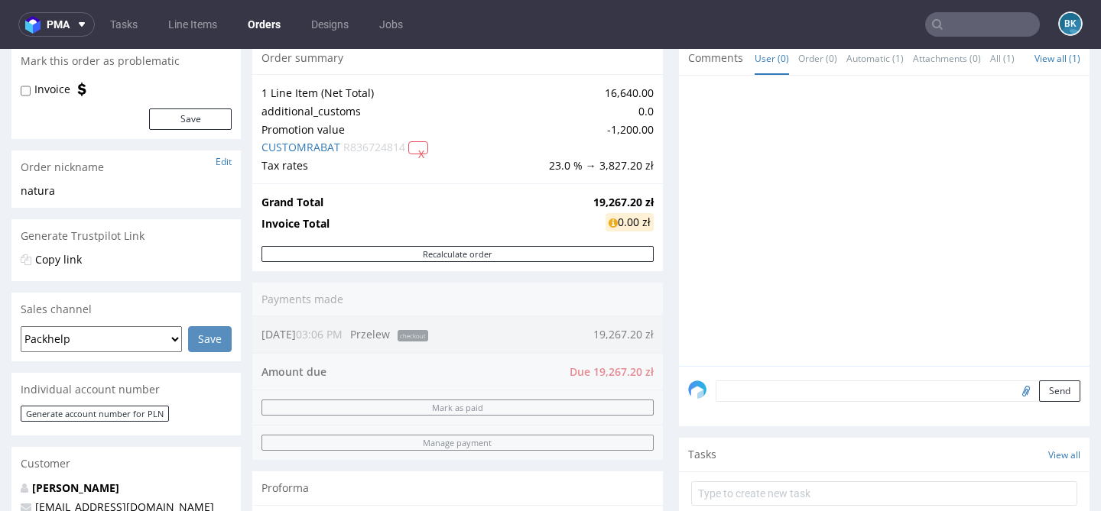
scroll to position [146, 0]
drag, startPoint x: 587, startPoint y: 333, endPoint x: 629, endPoint y: 333, distance: 42.0
click at [630, 334] on div "Order summary 1 Line Item (Net Total) 16,640.00 additional_customs 0.0 Promotio…" at bounding box center [457, 305] width 410 height 527
drag, startPoint x: 650, startPoint y: 201, endPoint x: 582, endPoint y: 202, distance: 68.0
click at [582, 202] on div "Grand Total 19,267.20 zł Invoice Total 0.00 zł" at bounding box center [457, 215] width 410 height 62
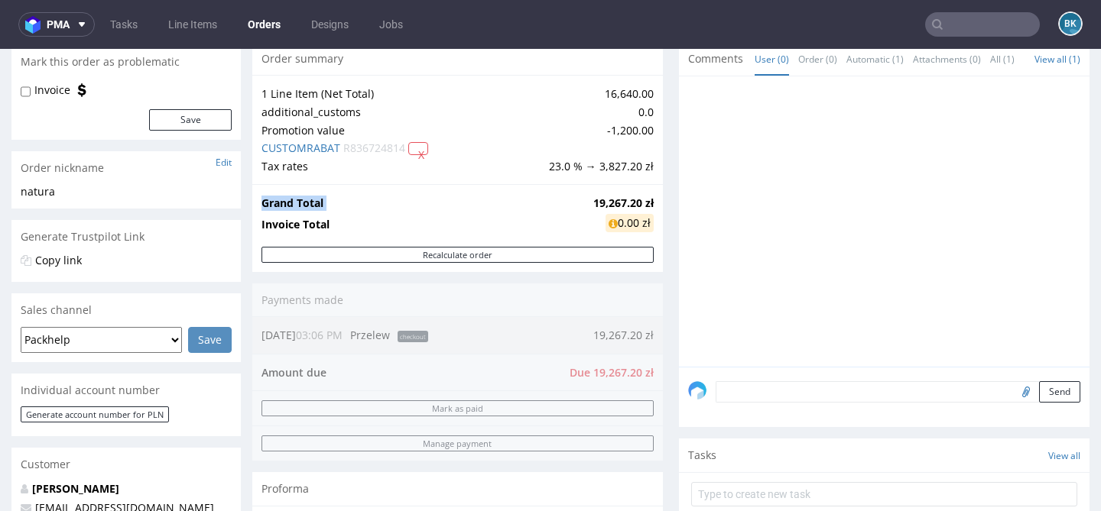
click at [593, 202] on strong "19,267.20 zł" at bounding box center [623, 203] width 60 height 15
drag, startPoint x: 584, startPoint y: 203, endPoint x: 647, endPoint y: 203, distance: 62.7
click at [647, 203] on strong "19,267.20 zł" at bounding box center [623, 203] width 60 height 15
copy strong "19,267.20 zł"
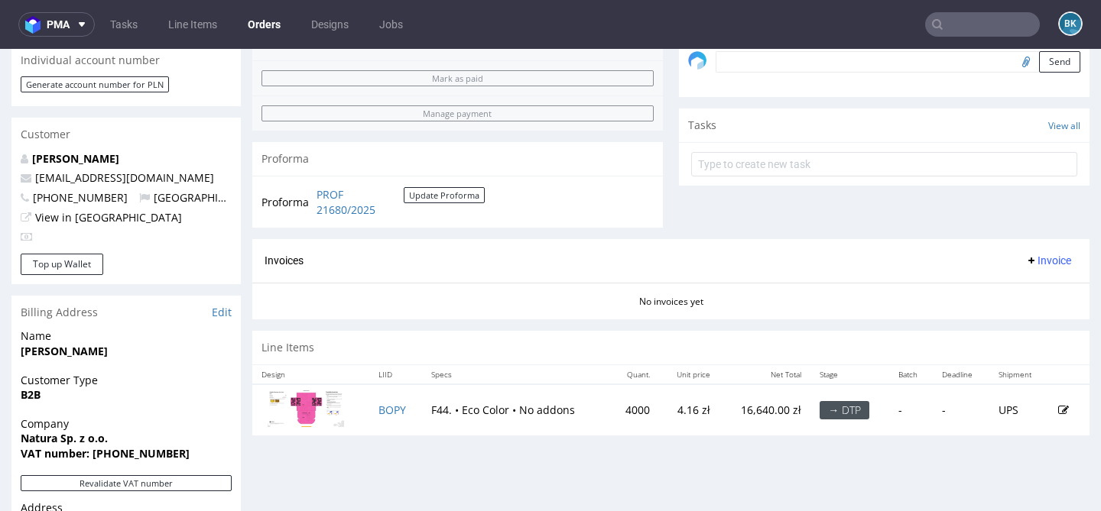
scroll to position [475, 0]
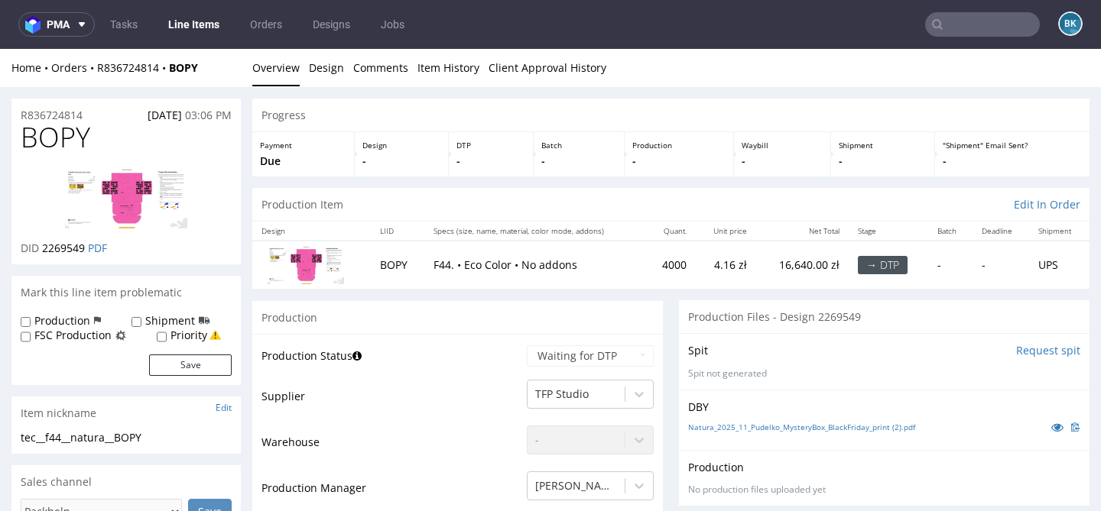
click at [142, 203] on img at bounding box center [126, 198] width 122 height 60
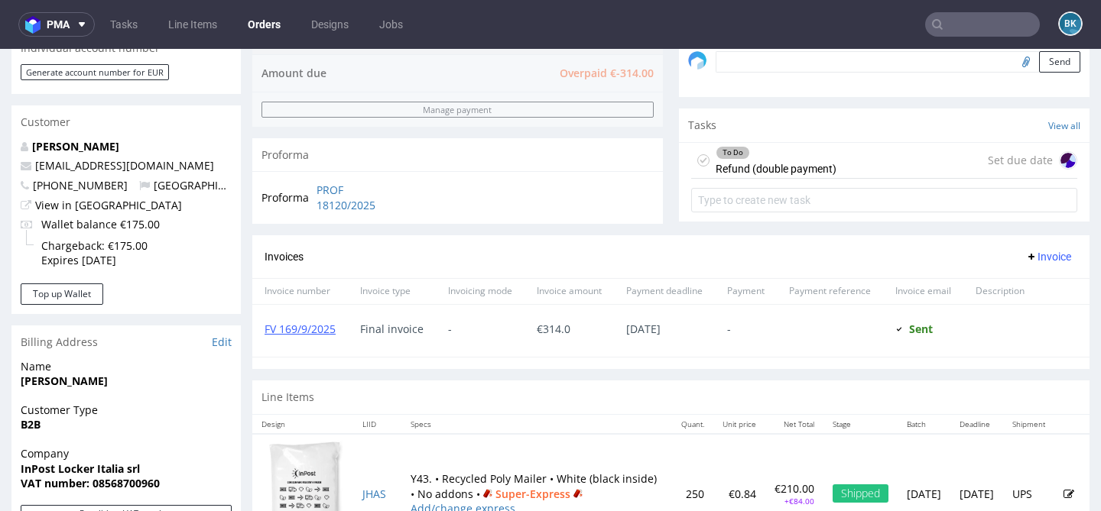
scroll to position [489, 0]
click at [849, 178] on div "To Do Refund (double payment) Set due date" at bounding box center [884, 160] width 386 height 36
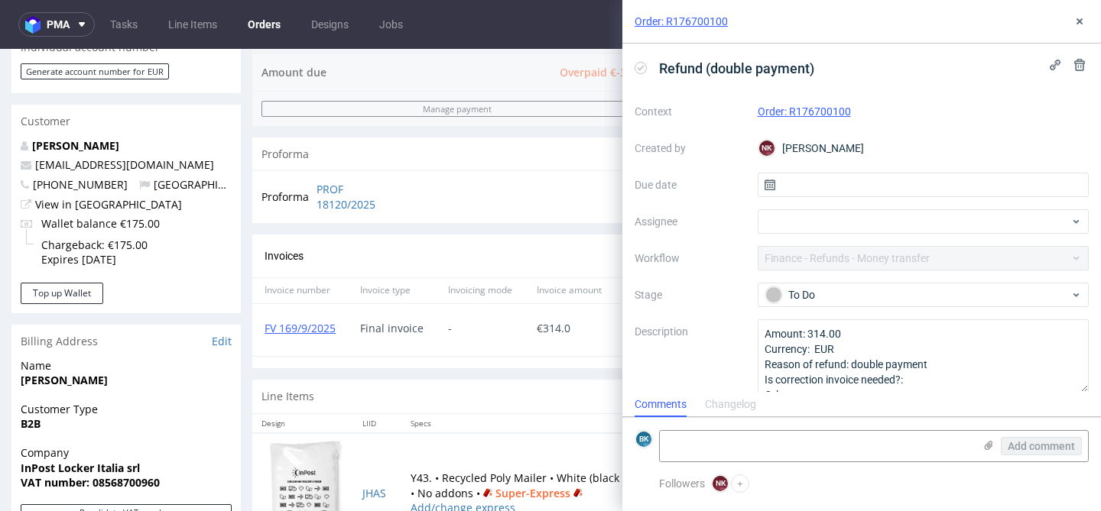
scroll to position [13, 0]
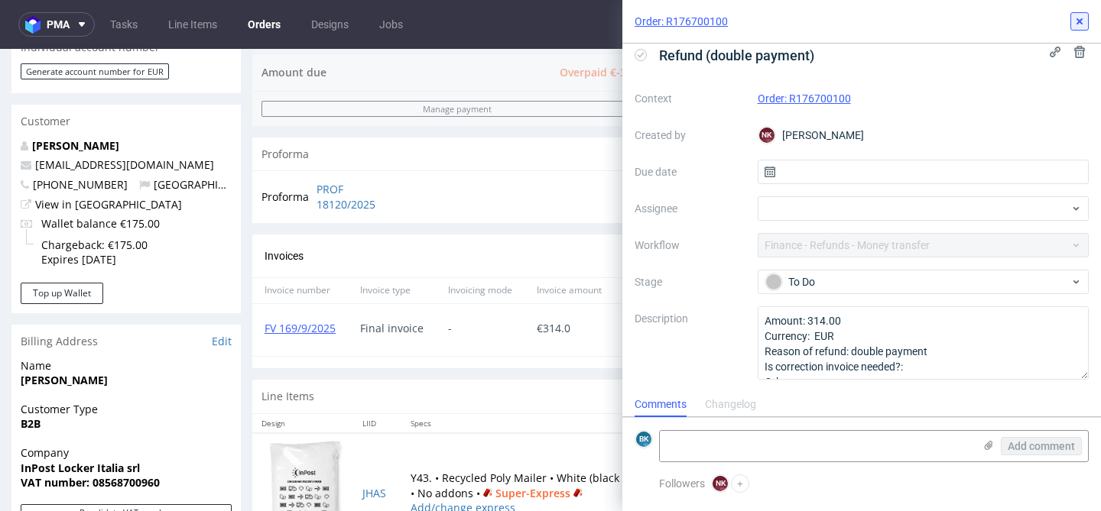
click at [1079, 15] on icon at bounding box center [1079, 21] width 12 height 12
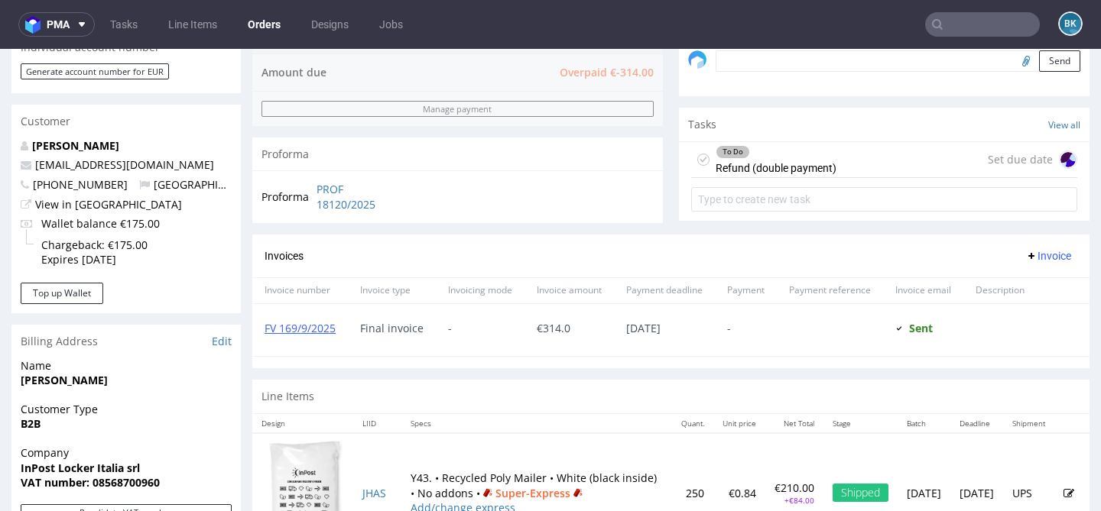
click at [803, 177] on div "To Do Refund (double payment)" at bounding box center [775, 159] width 121 height 35
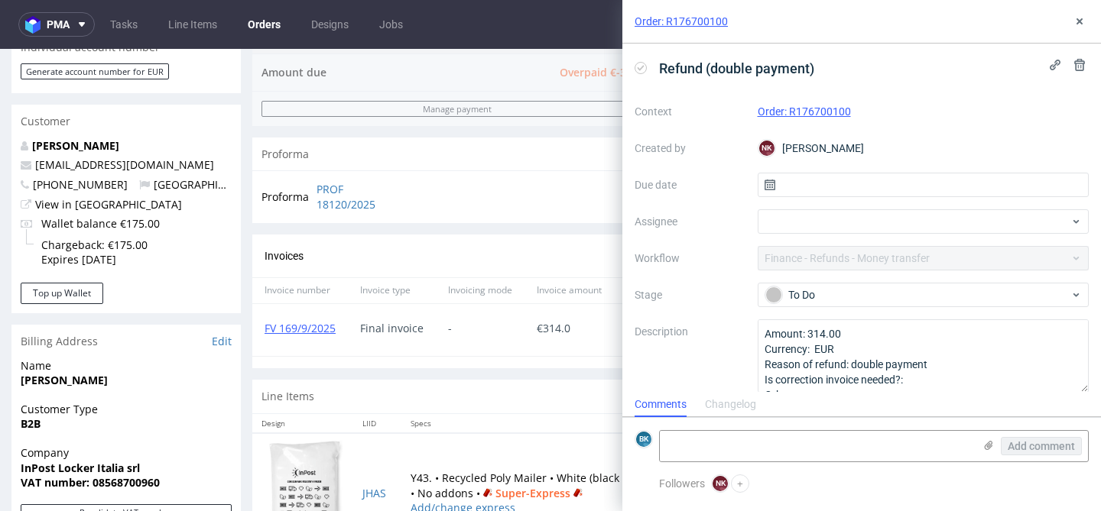
scroll to position [12, 0]
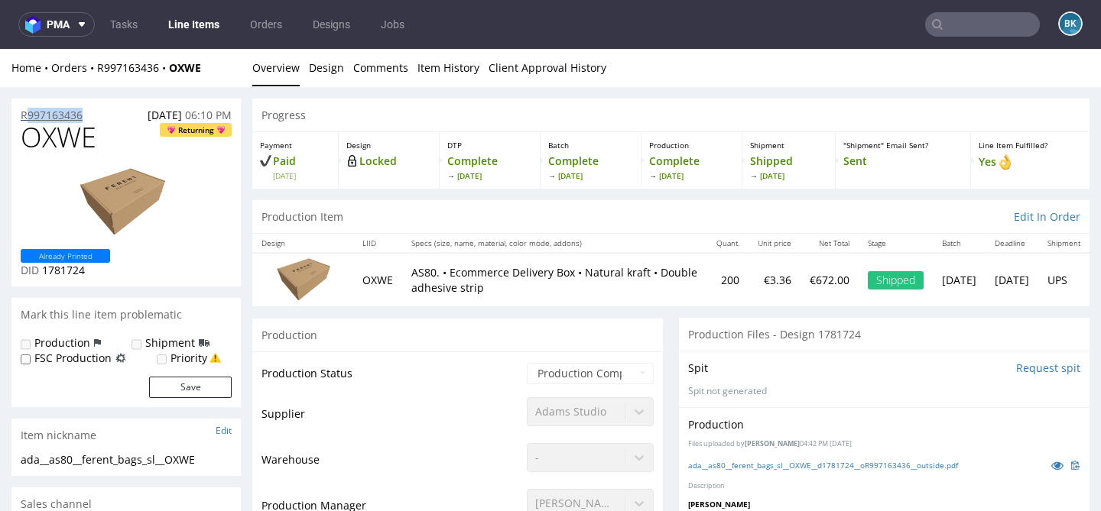
drag, startPoint x: 97, startPoint y: 115, endPoint x: 26, endPoint y: 115, distance: 71.1
click at [25, 115] on div "R997163436 [DATE] 06:10 PM" at bounding box center [125, 111] width 229 height 24
click at [99, 106] on div "R997163436 [DATE] 06:10 PM" at bounding box center [125, 111] width 229 height 24
drag, startPoint x: 97, startPoint y: 111, endPoint x: 1, endPoint y: 110, distance: 96.3
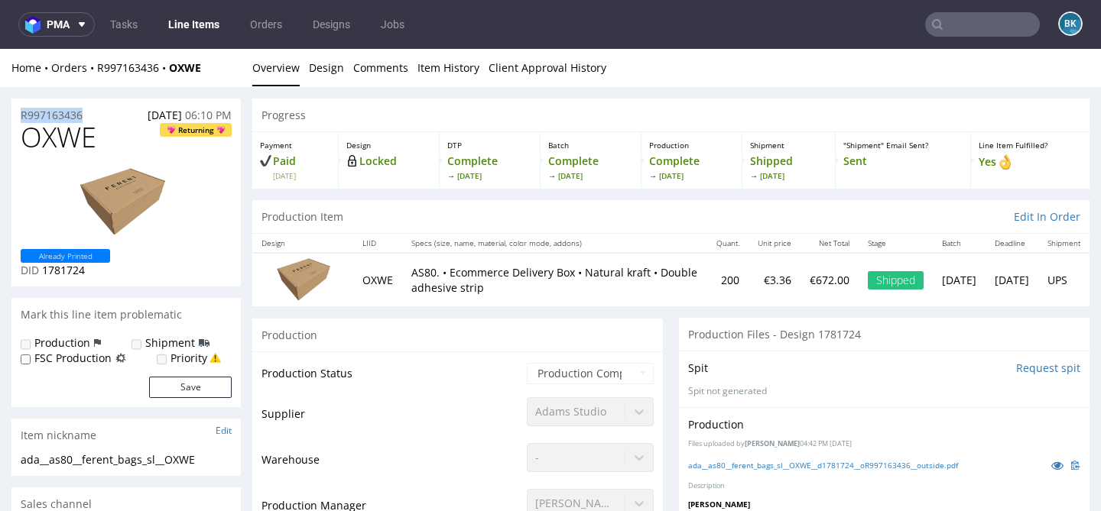
copy p "R997163436"
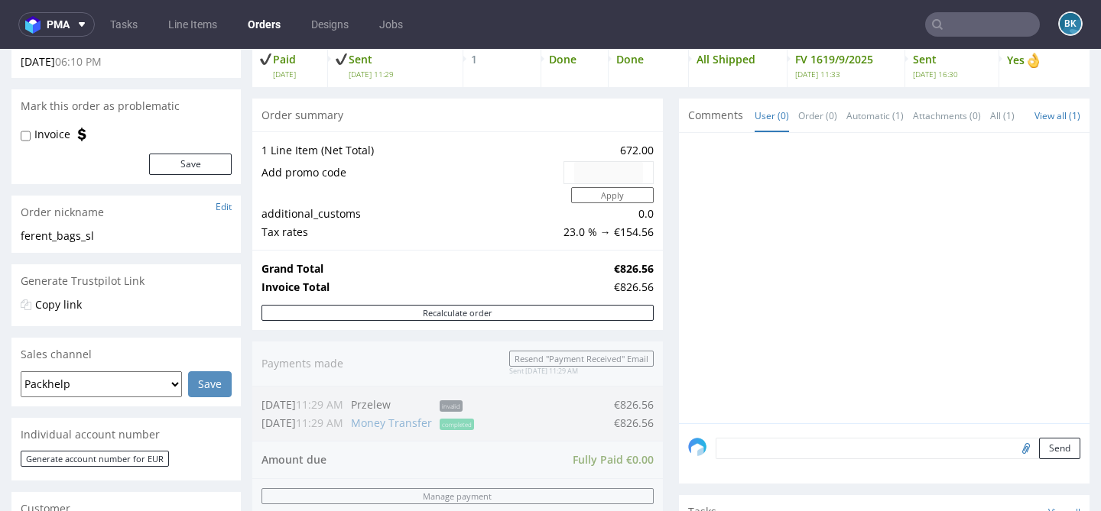
scroll to position [103, 0]
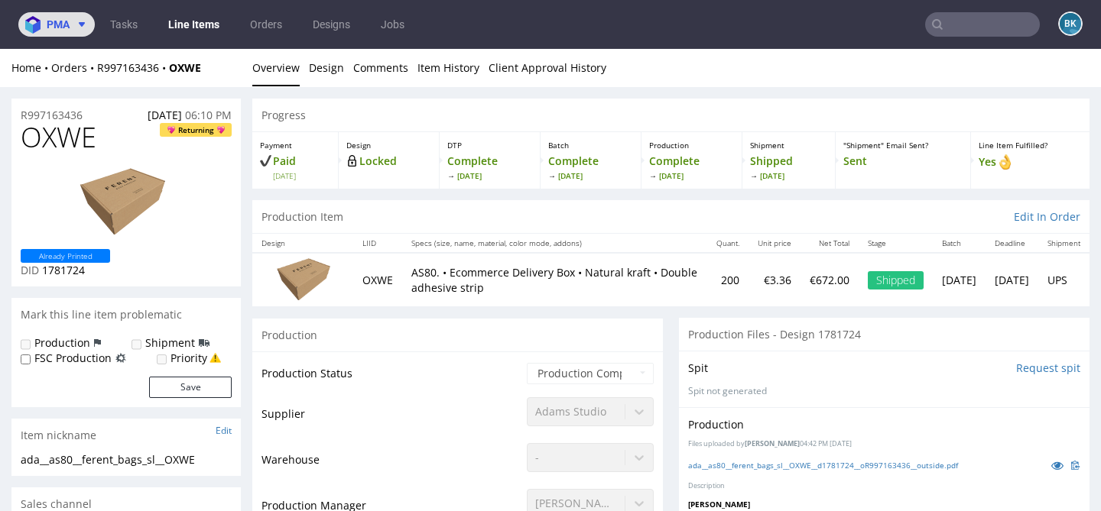
click at [82, 28] on icon at bounding box center [82, 24] width 12 height 12
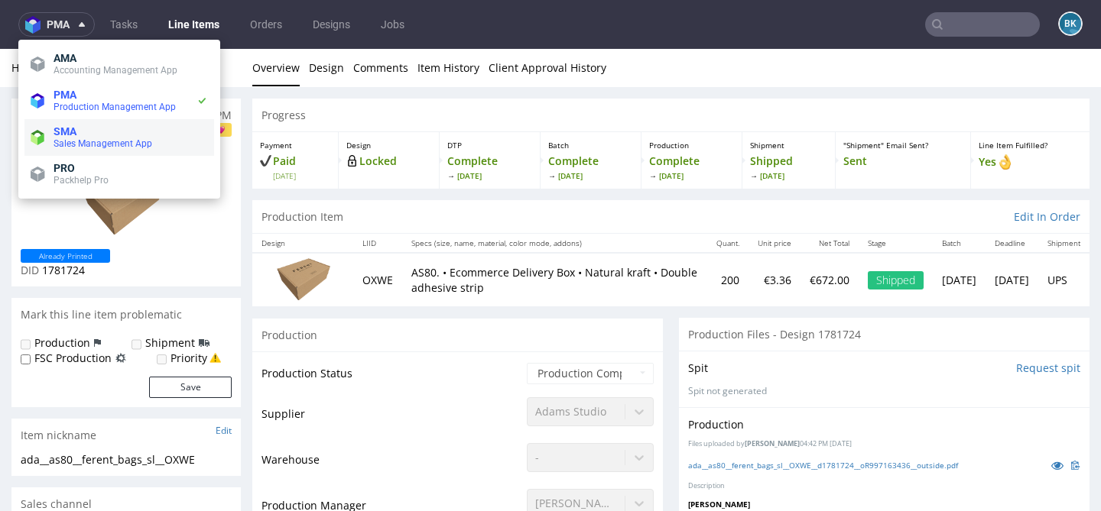
click at [107, 137] on span "SMA" at bounding box center [131, 131] width 154 height 12
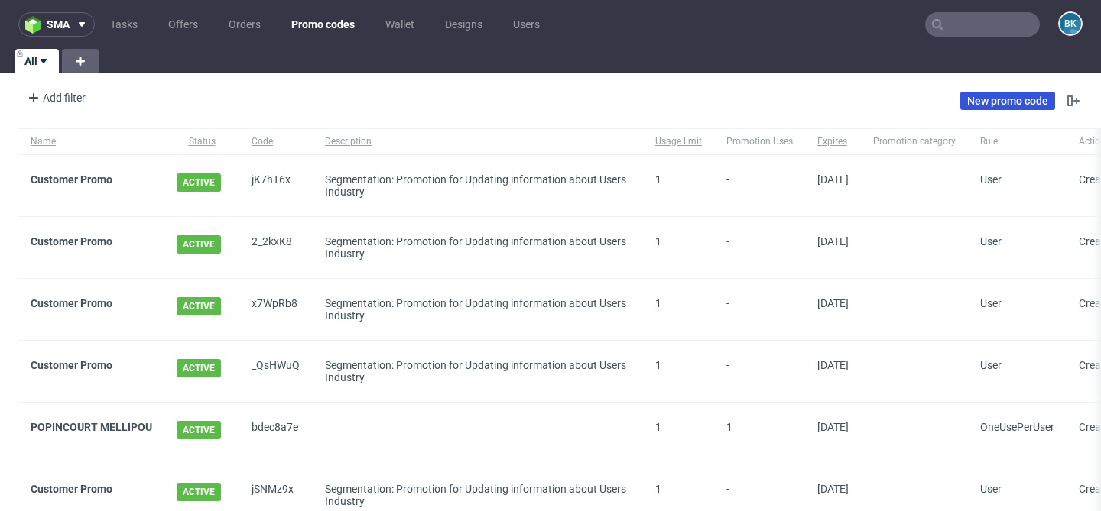
click at [985, 104] on link "New promo code" at bounding box center [1007, 101] width 95 height 18
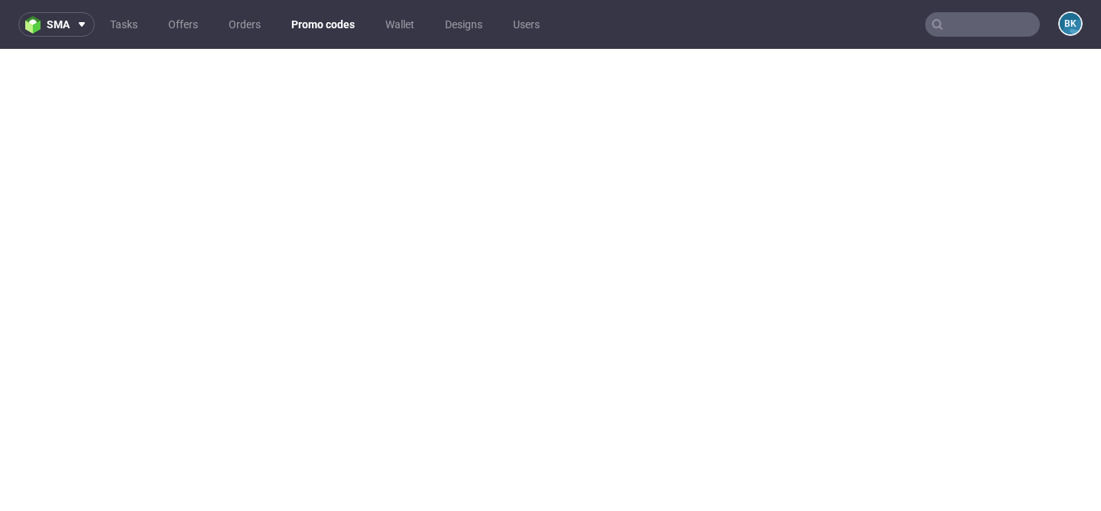
scroll to position [4, 0]
